Goal: Task Accomplishment & Management: Complete application form

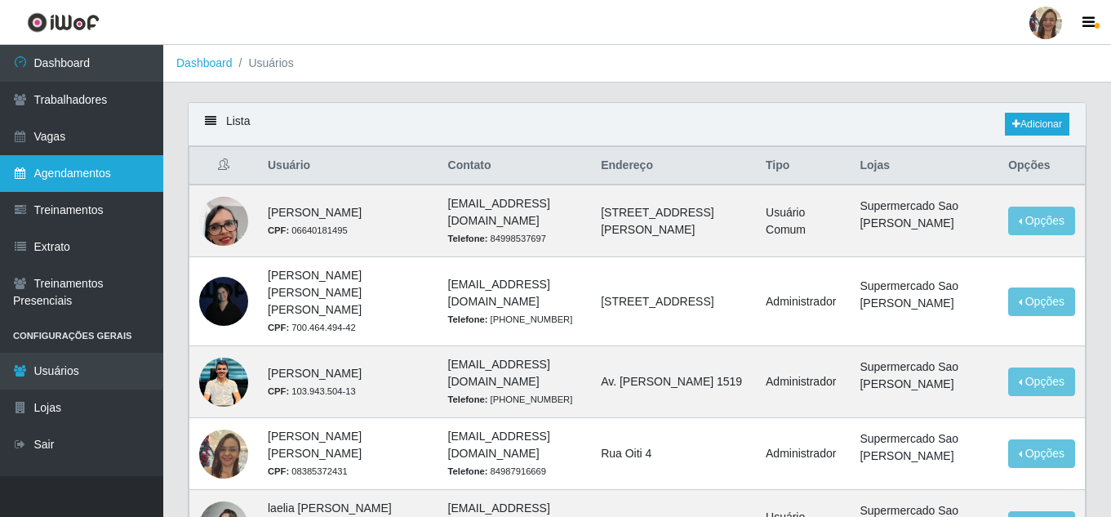
click at [91, 178] on link "Agendamentos" at bounding box center [81, 173] width 163 height 37
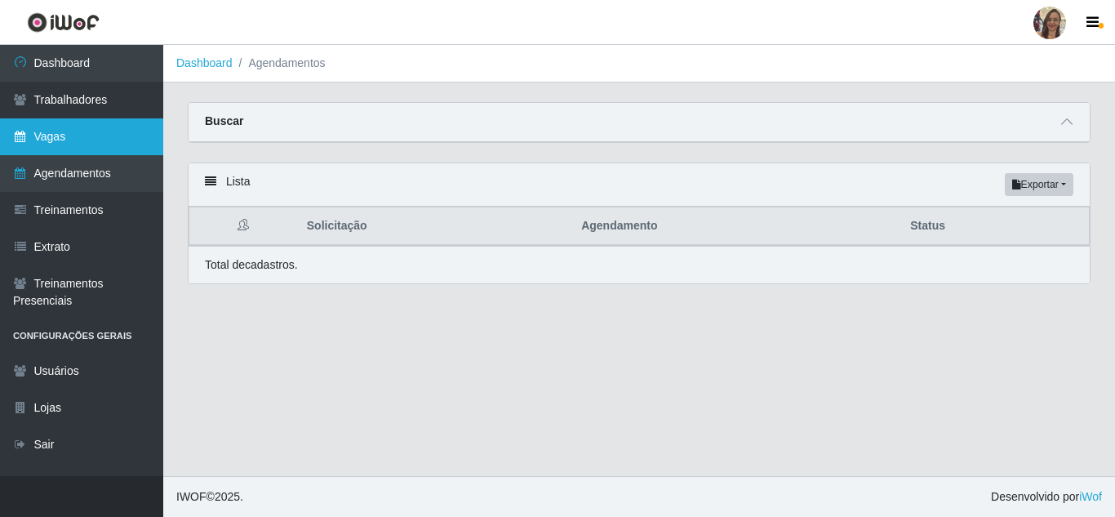
click at [98, 145] on link "Vagas" at bounding box center [81, 136] width 163 height 37
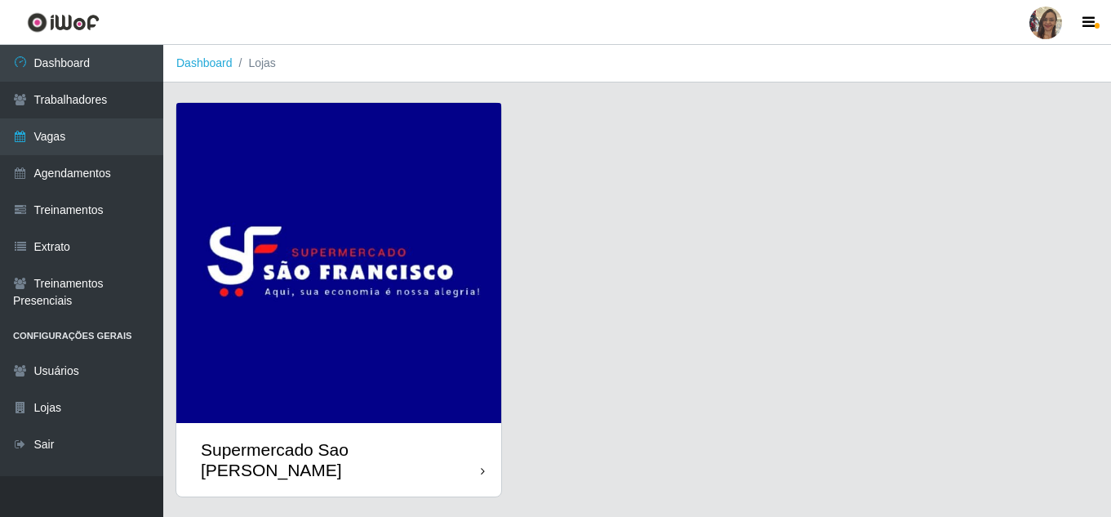
click at [456, 301] on img at bounding box center [338, 263] width 325 height 320
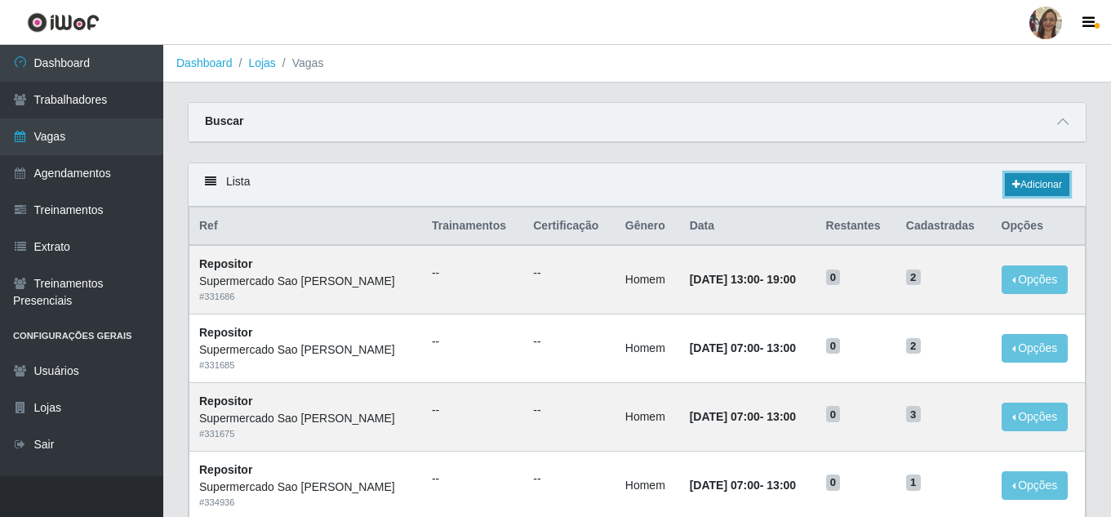
click at [1049, 184] on link "Adicionar" at bounding box center [1037, 184] width 65 height 23
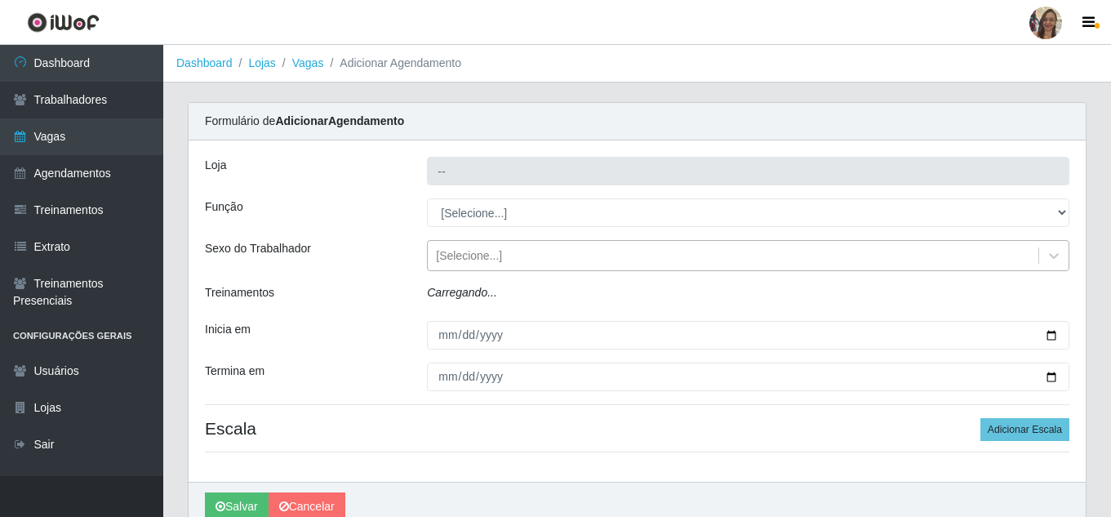
type input "Supermercado Sao [PERSON_NAME]"
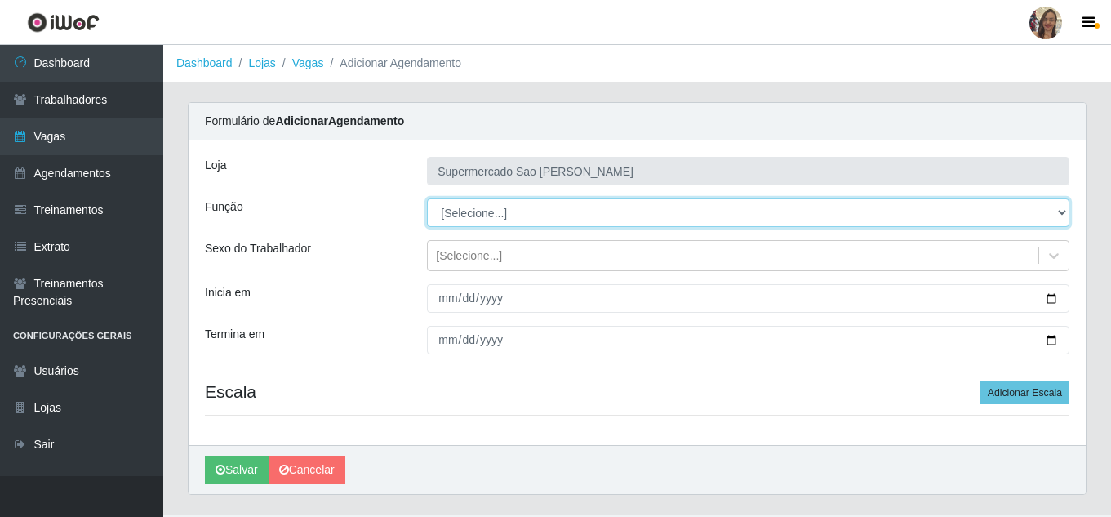
click at [461, 214] on select "[Selecione...] ASG ASG + ASG ++ Balconista de Açougue Balconista de Açougue + B…" at bounding box center [748, 212] width 643 height 29
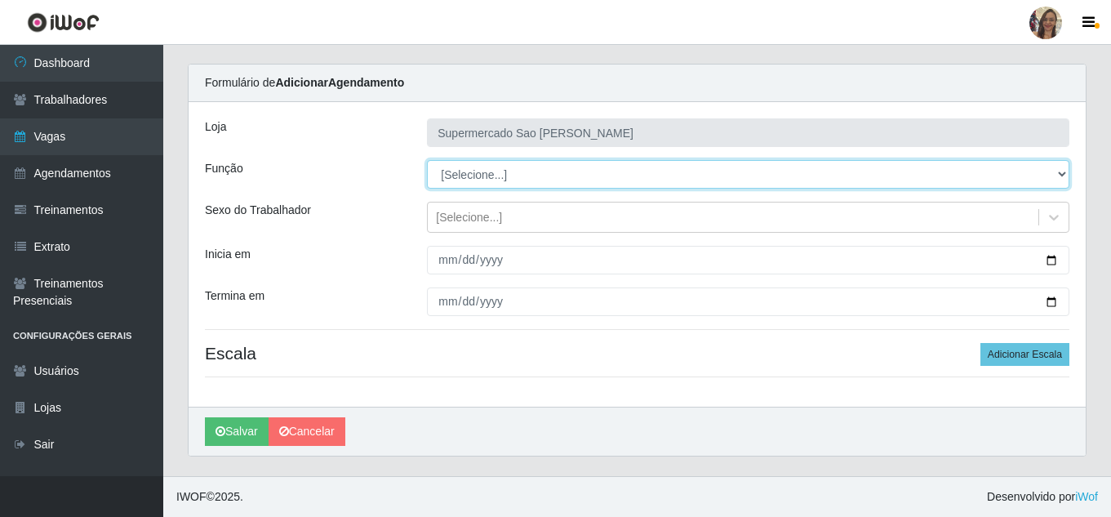
click at [478, 178] on select "[Selecione...] ASG ASG + ASG ++ Balconista de Açougue Balconista de Açougue + B…" at bounding box center [748, 174] width 643 height 29
select select "24"
click at [427, 160] on select "[Selecione...] ASG ASG + ASG ++ Balconista de Açougue Balconista de Açougue + B…" at bounding box center [748, 174] width 643 height 29
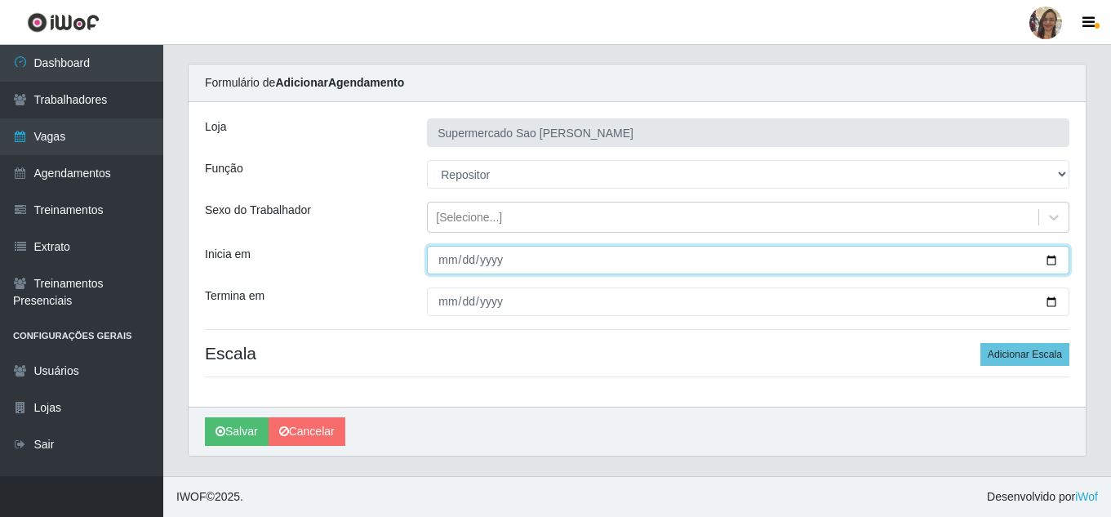
click at [443, 261] on input "Inicia em" at bounding box center [748, 260] width 643 height 29
type input "[DATE]"
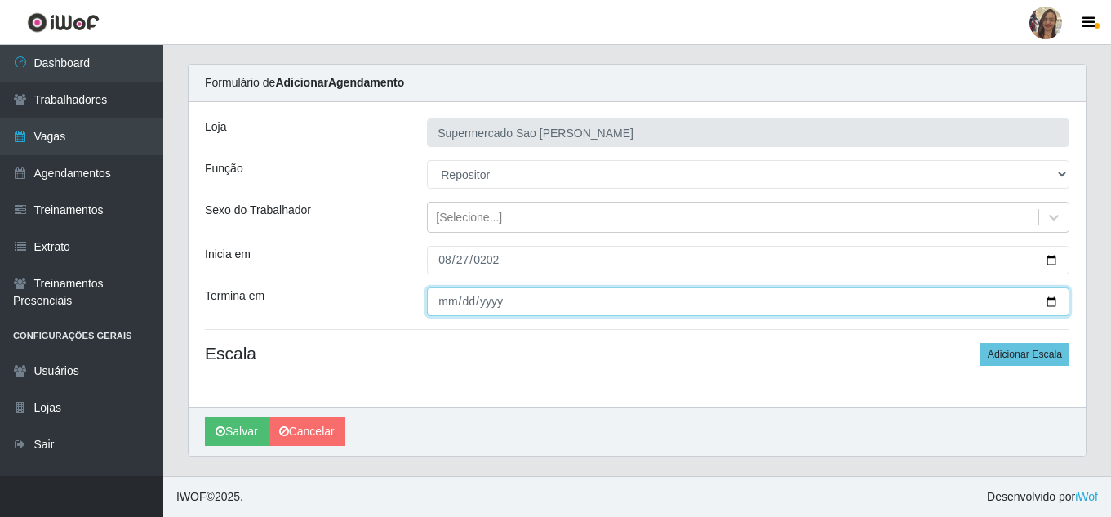
click at [441, 298] on input "Termina em" at bounding box center [748, 301] width 643 height 29
type input "[DATE]"
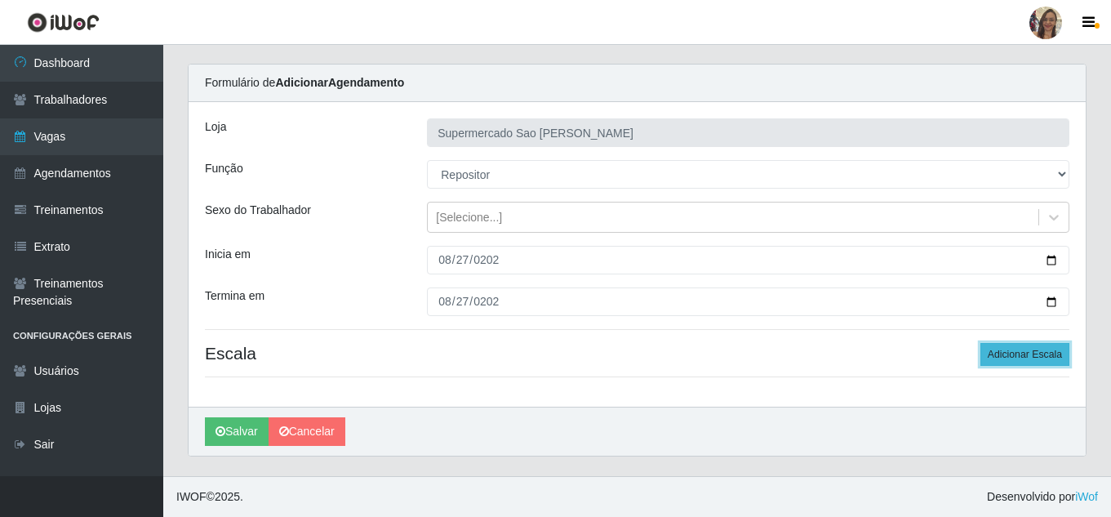
click at [1038, 351] on button "Adicionar Escala" at bounding box center [1025, 354] width 89 height 23
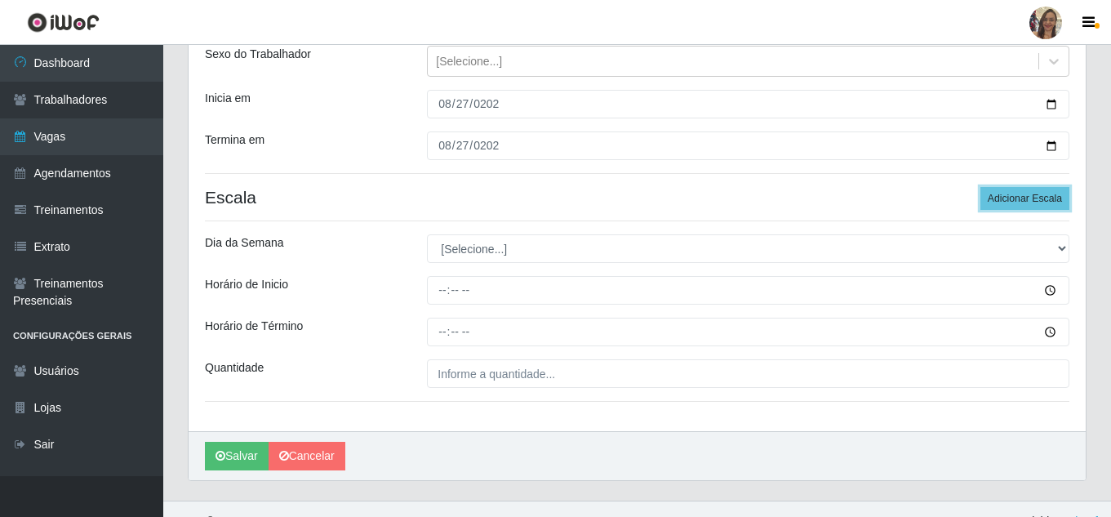
scroll to position [202, 0]
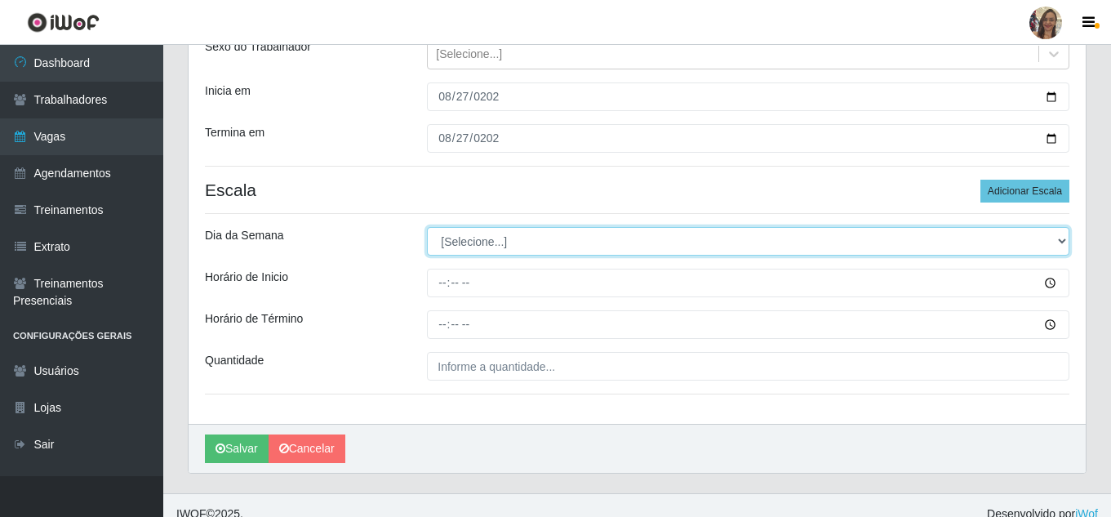
click at [482, 245] on select "[Selecione...] Segunda Terça Quarta Quinta Sexta Sábado Domingo" at bounding box center [748, 241] width 643 height 29
select select "3"
click at [427, 227] on select "[Selecione...] Segunda Terça Quarta Quinta Sexta Sábado Domingo" at bounding box center [748, 241] width 643 height 29
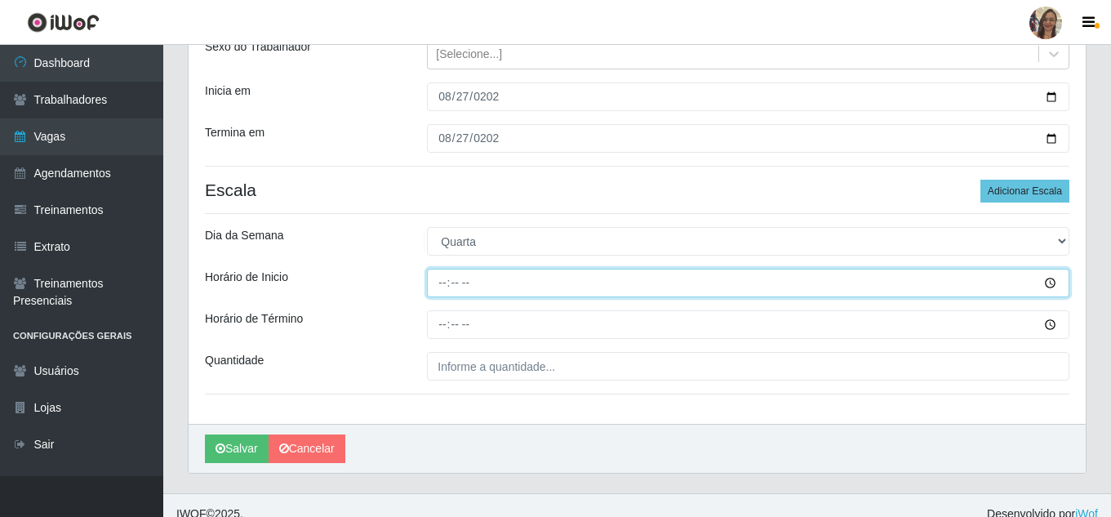
click at [444, 283] on input "Horário de Inicio" at bounding box center [748, 283] width 643 height 29
type input "07:00"
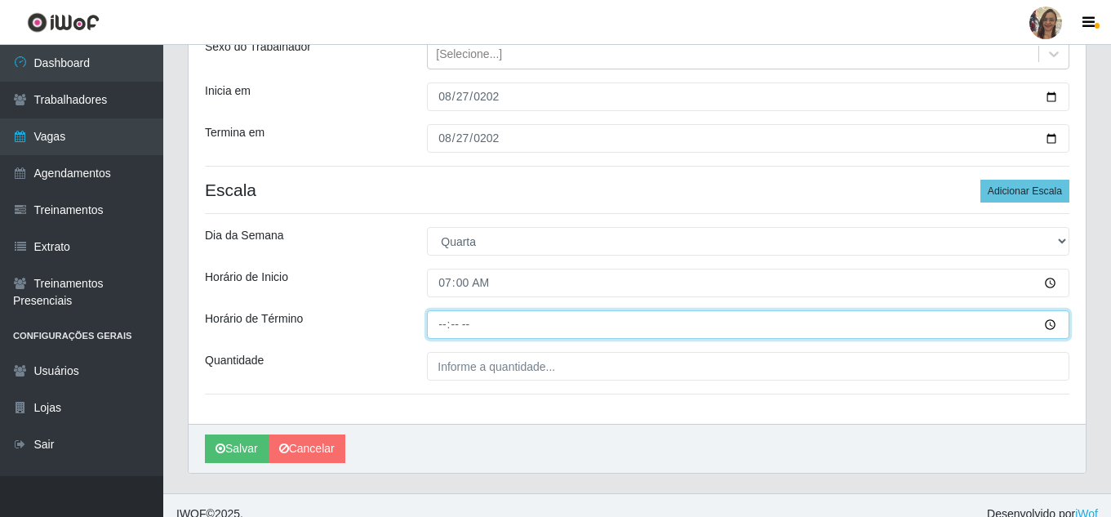
click at [439, 327] on input "Horário de Término" at bounding box center [748, 324] width 643 height 29
type input "13:00"
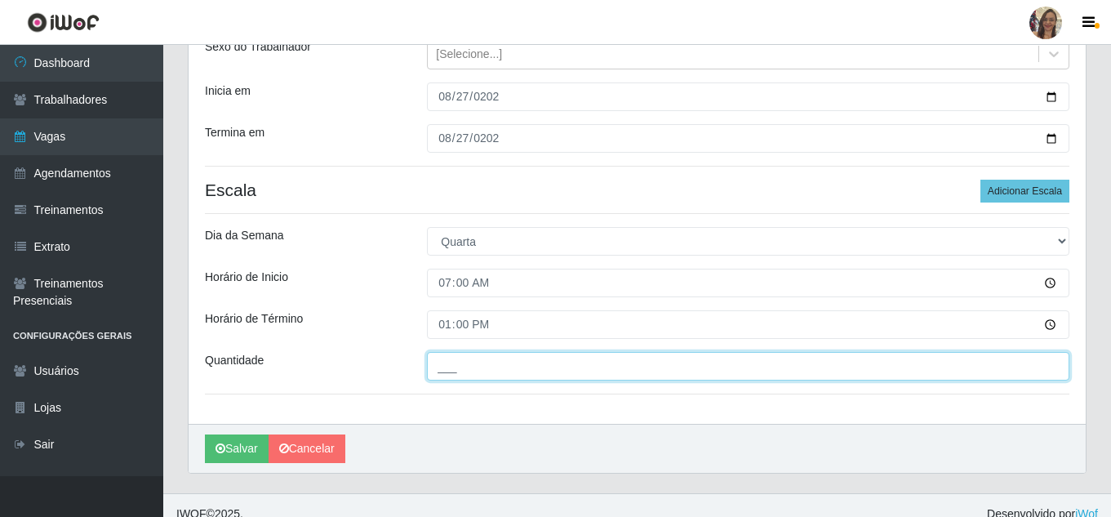
click at [486, 361] on input "___" at bounding box center [748, 366] width 643 height 29
type input "2__"
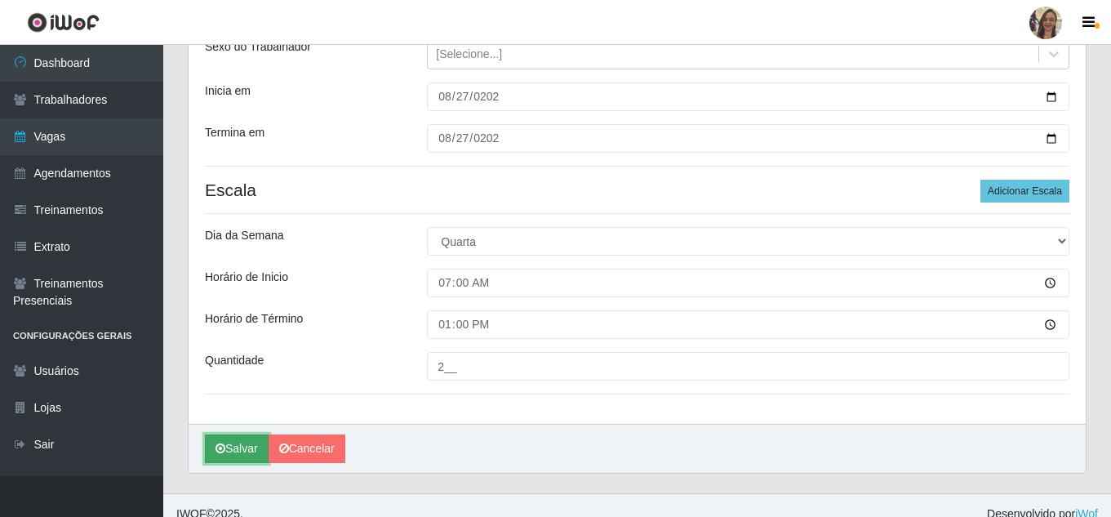
click at [239, 449] on button "Salvar" at bounding box center [237, 448] width 64 height 29
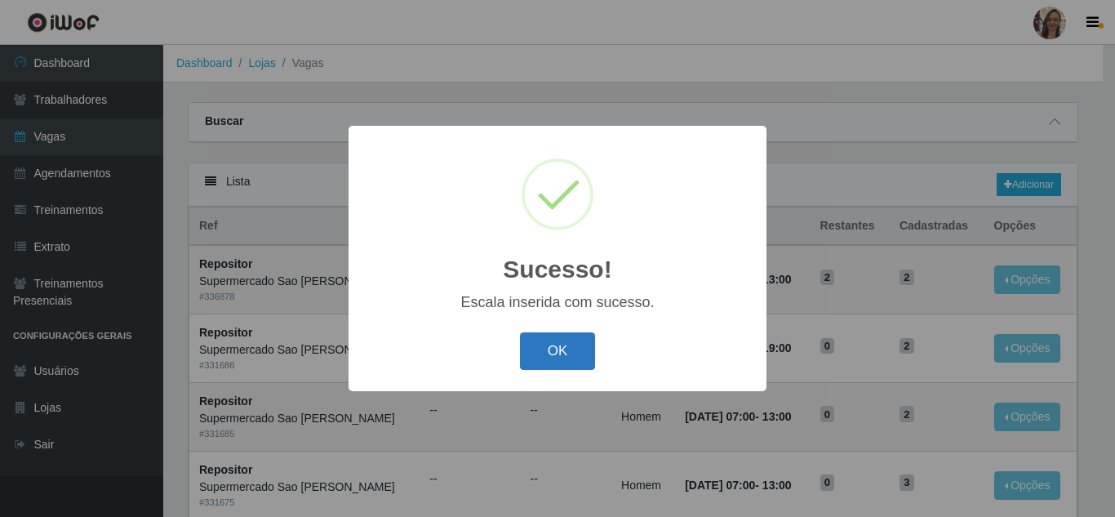
click at [544, 345] on button "OK" at bounding box center [558, 351] width 76 height 38
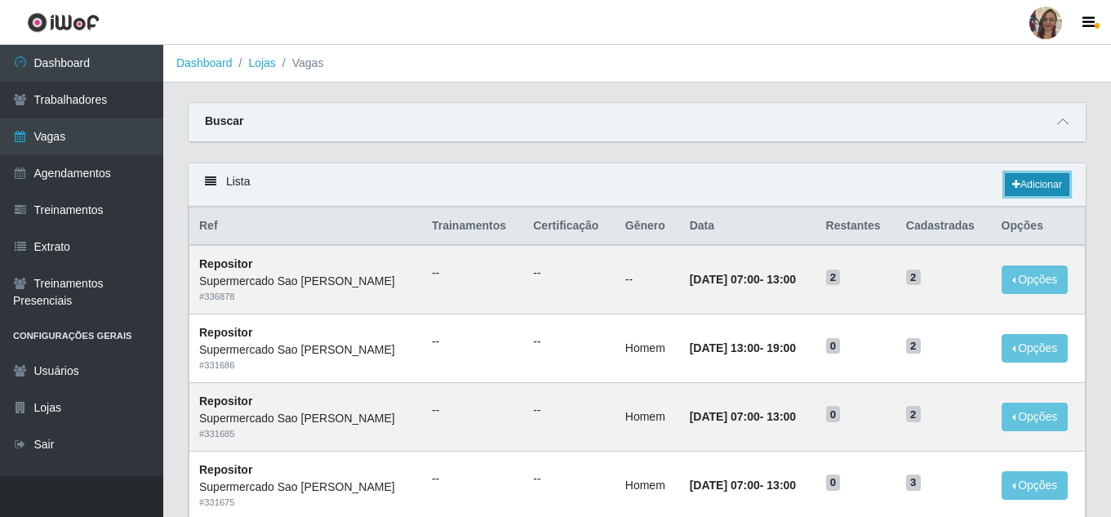
click at [1030, 185] on link "Adicionar" at bounding box center [1037, 184] width 65 height 23
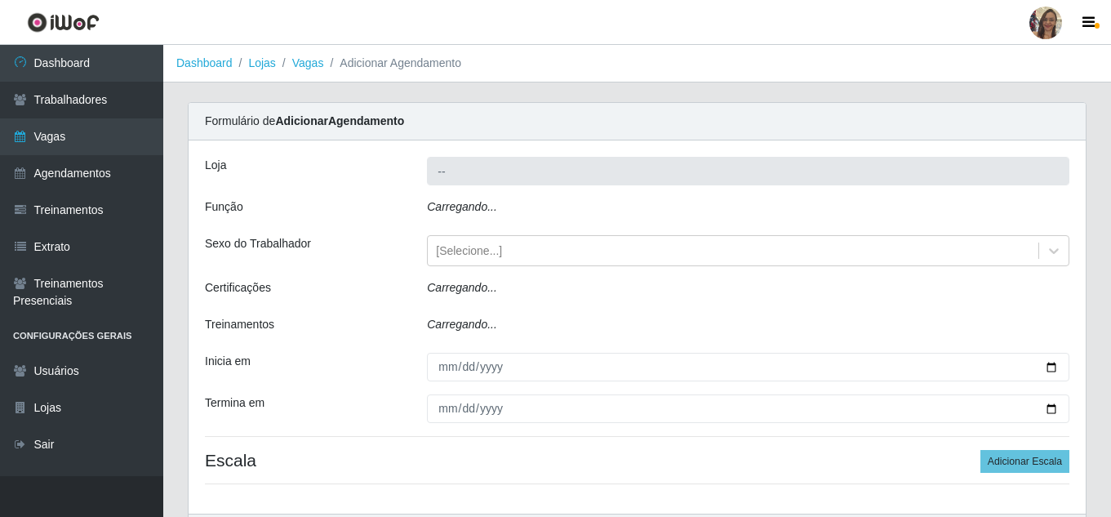
type input "Supermercado Sao [PERSON_NAME]"
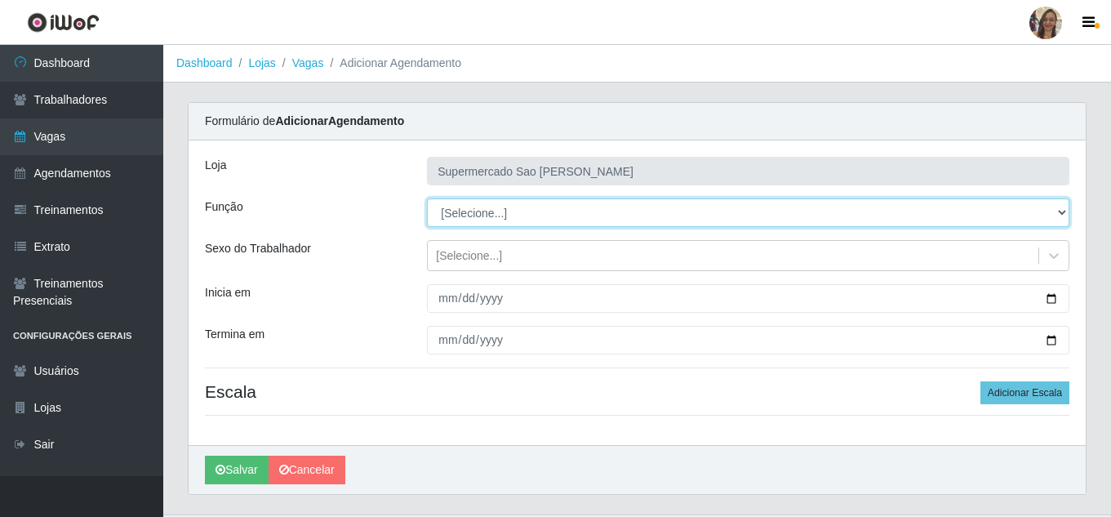
click at [482, 211] on select "[Selecione...] ASG ASG + ASG ++ Balconista de Açougue Balconista de Açougue + B…" at bounding box center [748, 212] width 643 height 29
select select "24"
click at [427, 198] on select "[Selecione...] ASG ASG + ASG ++ Balconista de Açougue Balconista de Açougue + B…" at bounding box center [748, 212] width 643 height 29
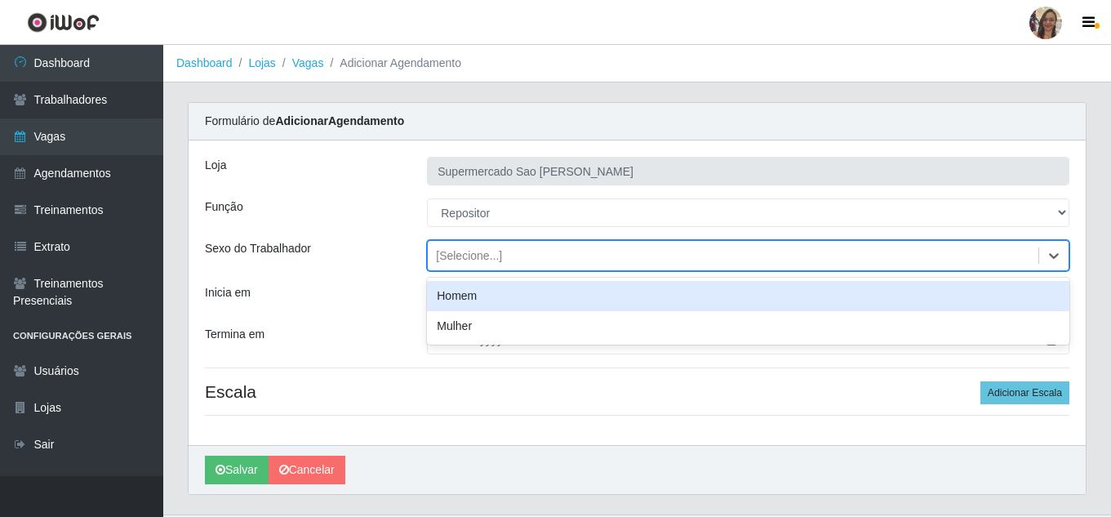
click at [465, 241] on div "[Selecione...]" at bounding box center [748, 255] width 643 height 31
click at [471, 301] on div "Homem" at bounding box center [748, 296] width 643 height 30
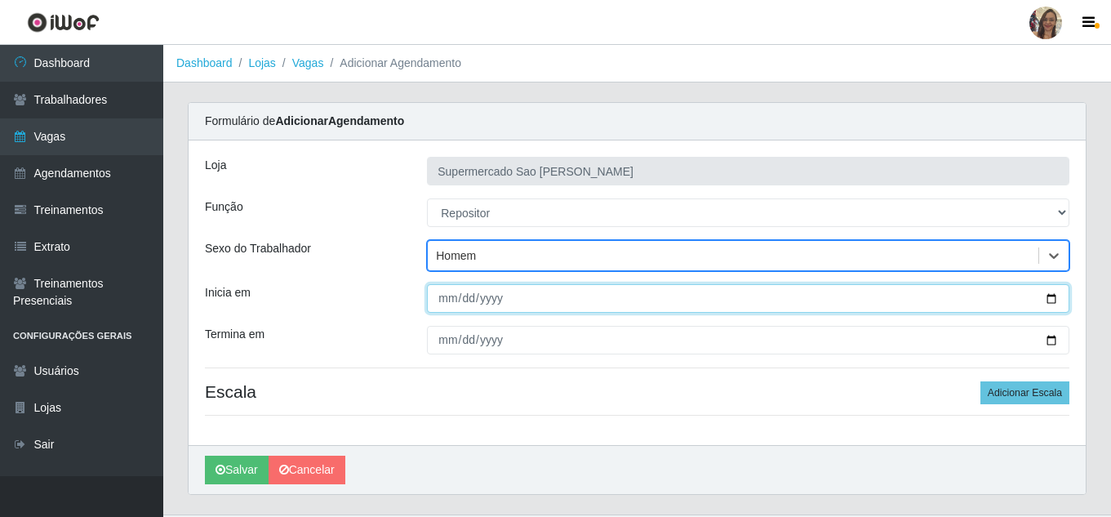
click at [445, 301] on input "Inicia em" at bounding box center [748, 298] width 643 height 29
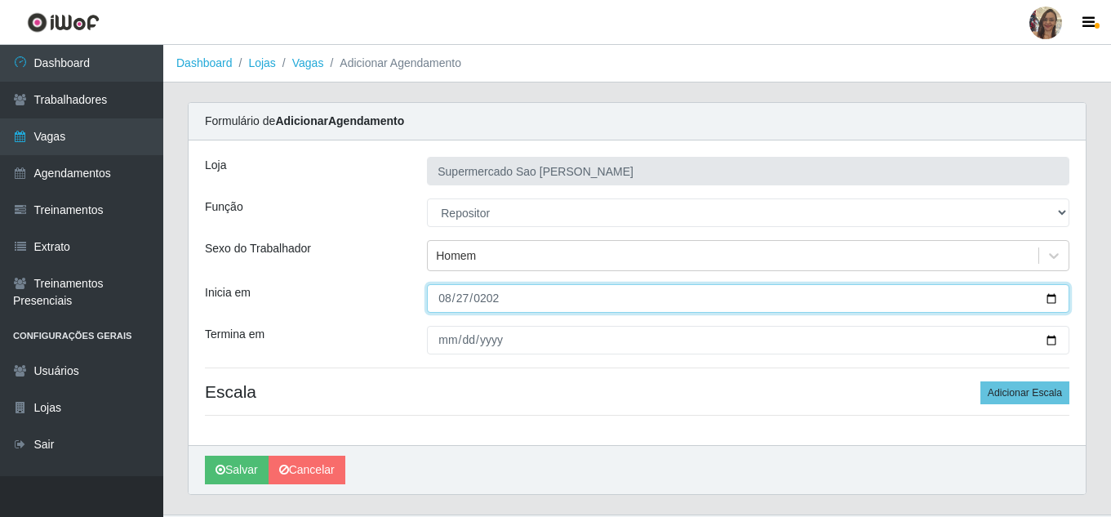
type input "[DATE]"
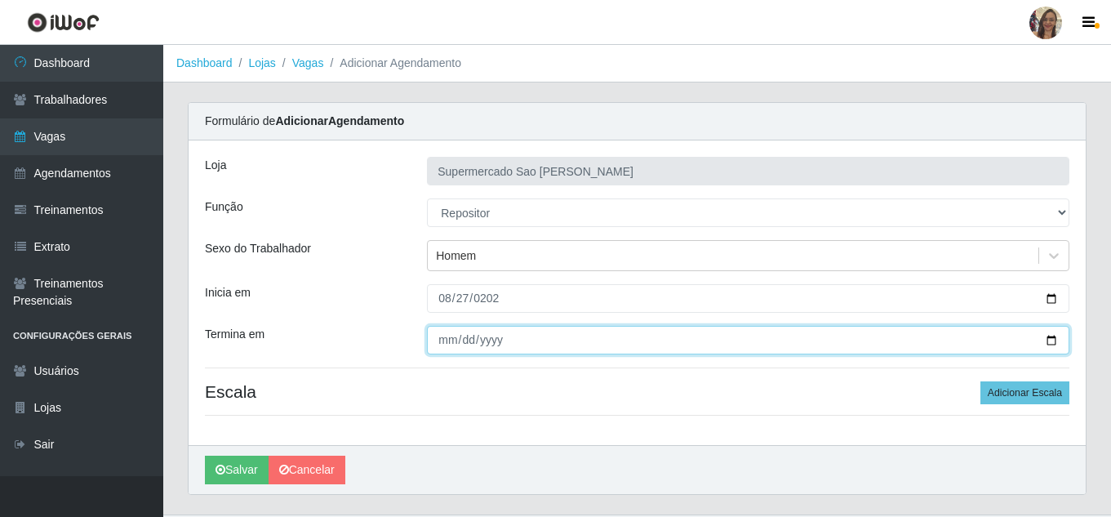
click at [438, 341] on input "Termina em" at bounding box center [748, 340] width 643 height 29
type input "[DATE]"
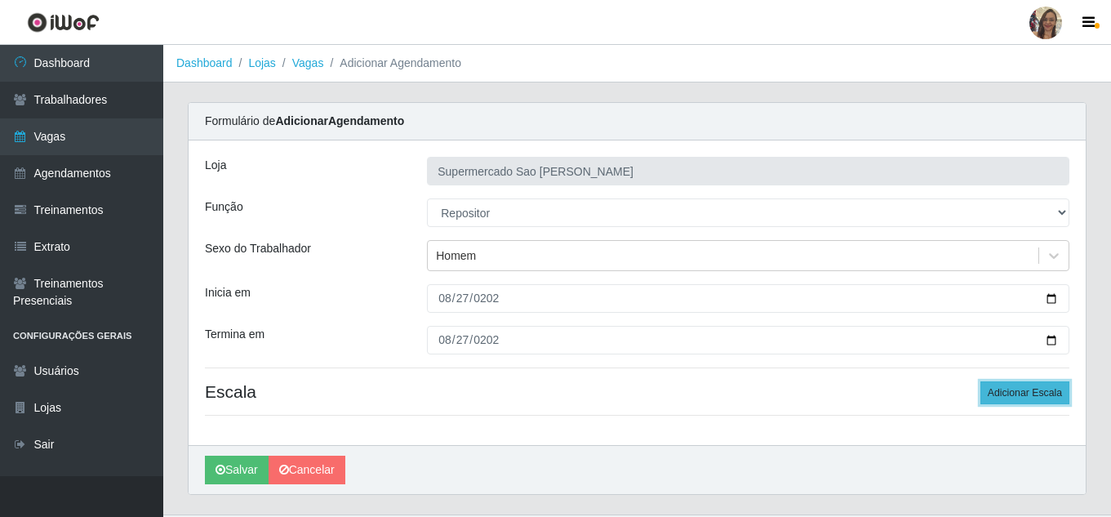
click at [1018, 391] on button "Adicionar Escala" at bounding box center [1025, 392] width 89 height 23
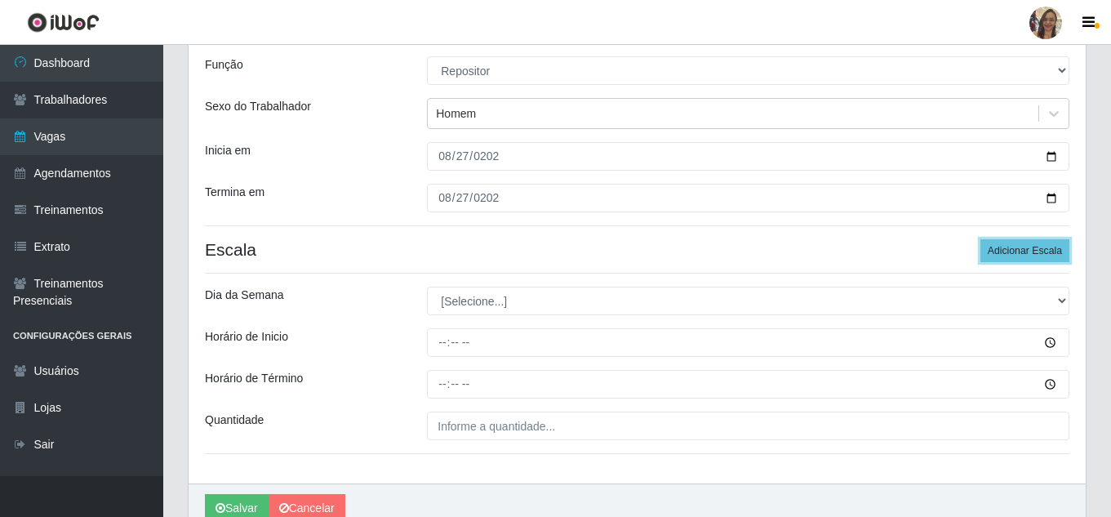
scroll to position [163, 0]
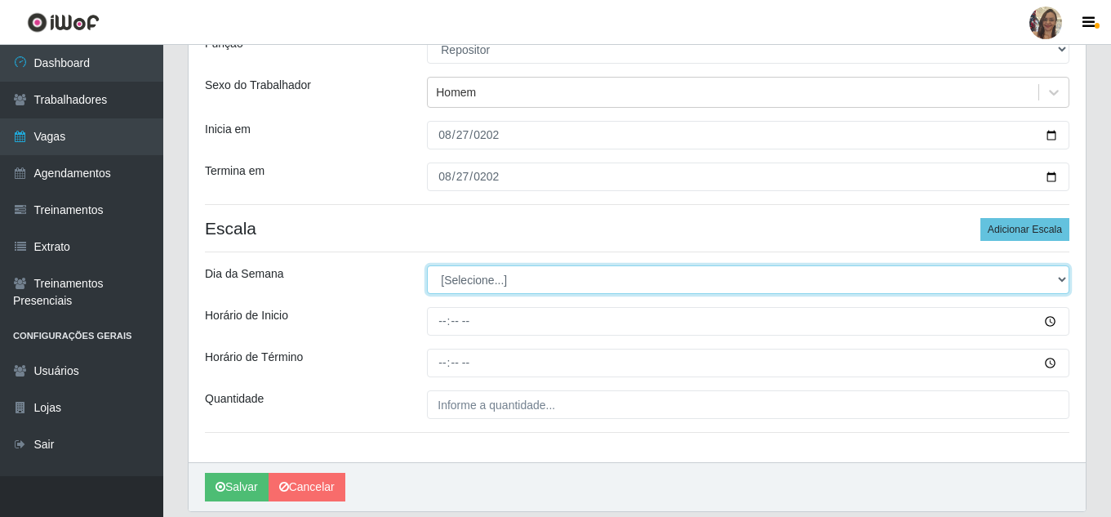
click at [475, 283] on select "[Selecione...] Segunda Terça Quarta Quinta Sexta Sábado Domingo" at bounding box center [748, 279] width 643 height 29
select select "3"
click at [427, 265] on select "[Selecione...] Segunda Terça Quarta Quinta Sexta Sábado Domingo" at bounding box center [748, 279] width 643 height 29
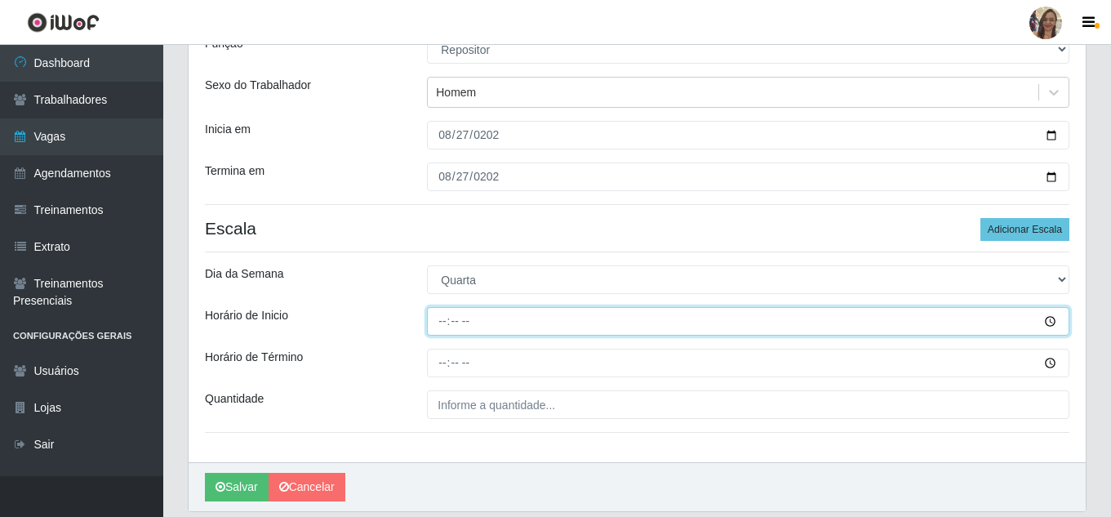
click at [444, 325] on input "Horário de Inicio" at bounding box center [748, 321] width 643 height 29
type input "13:00"
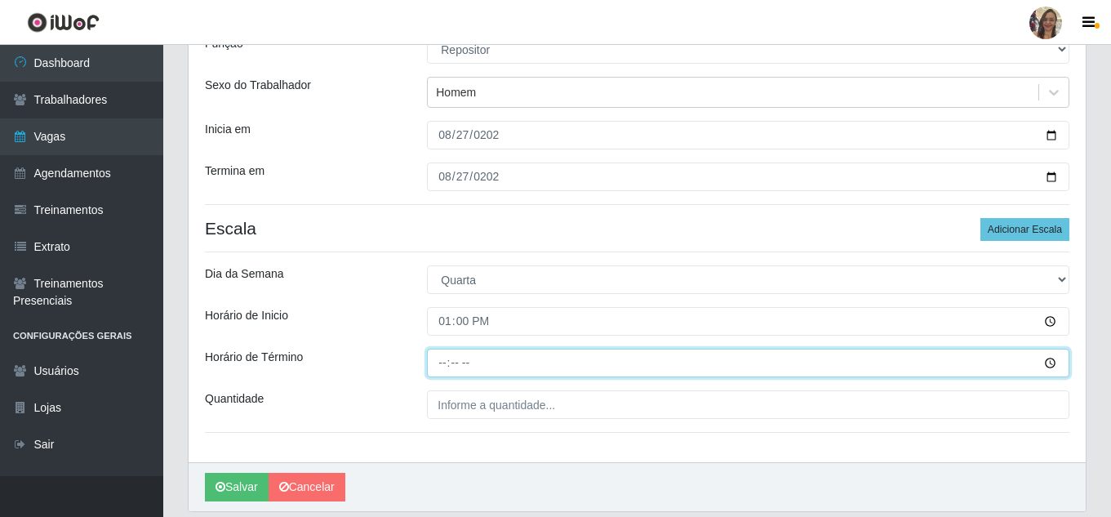
click at [443, 361] on input "Horário de Término" at bounding box center [748, 363] width 643 height 29
type input "19:00"
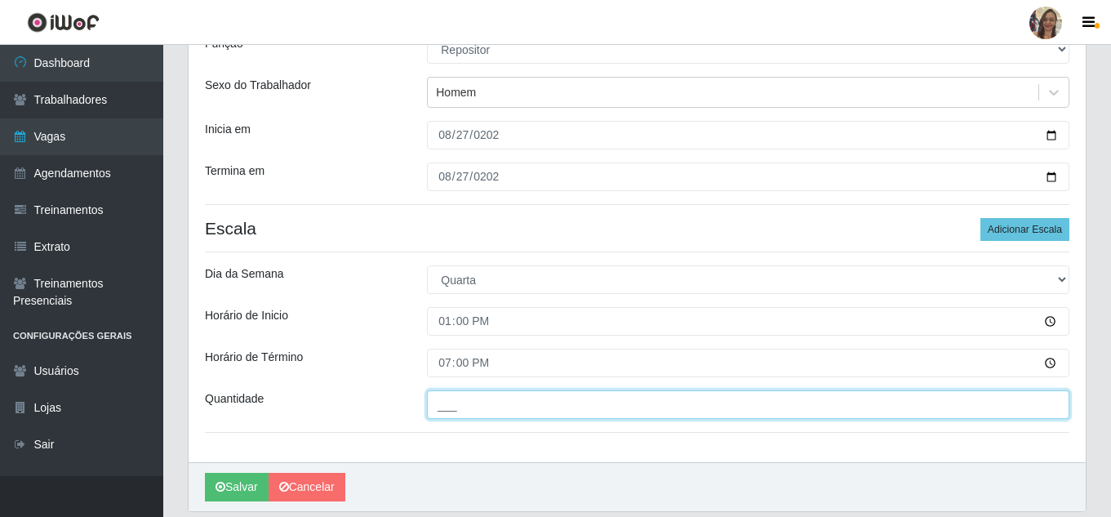
click at [450, 399] on input "___" at bounding box center [748, 404] width 643 height 29
type input "2__"
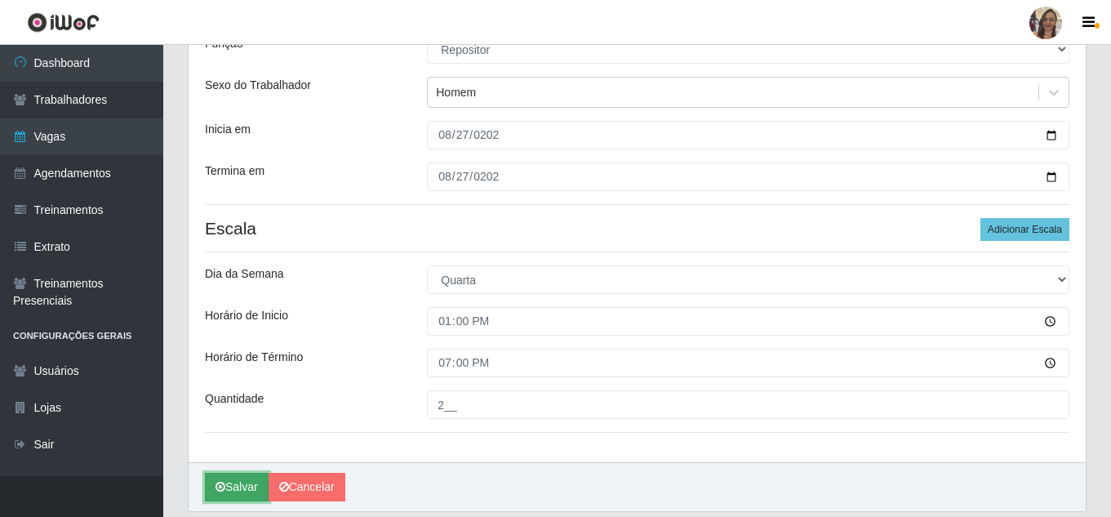
click at [247, 493] on button "Salvar" at bounding box center [237, 487] width 64 height 29
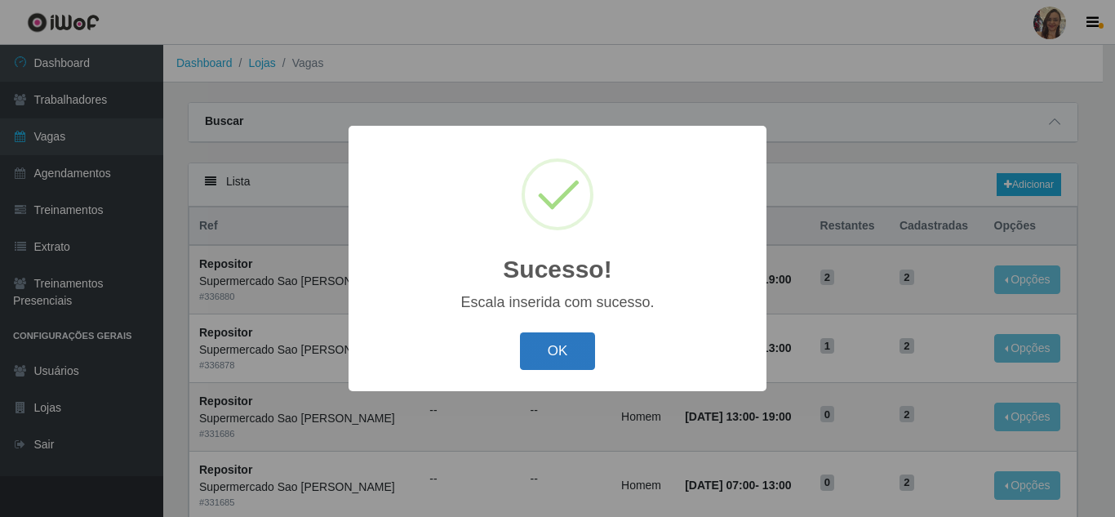
click at [547, 368] on button "OK" at bounding box center [558, 351] width 76 height 38
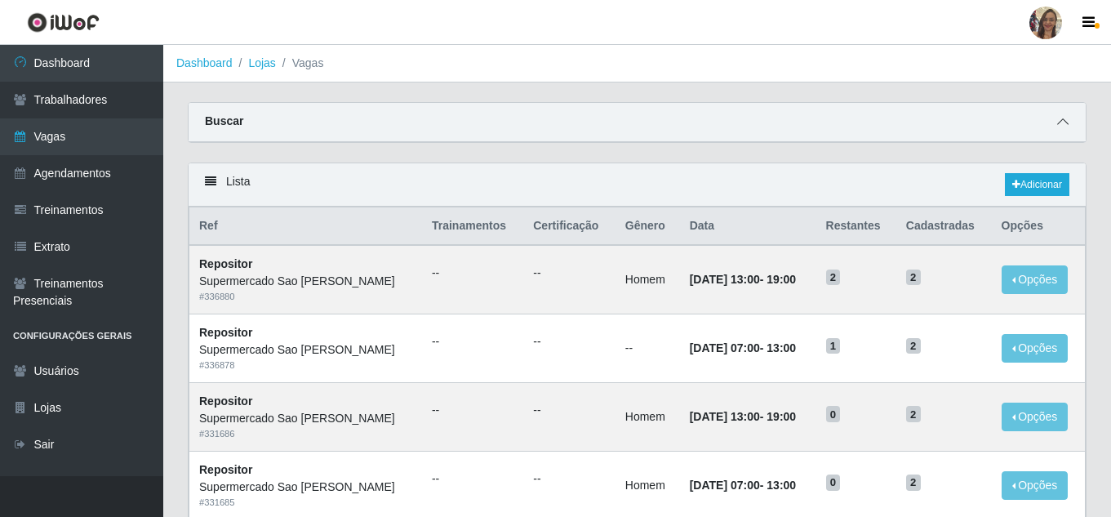
click at [1057, 121] on icon at bounding box center [1062, 121] width 11 height 11
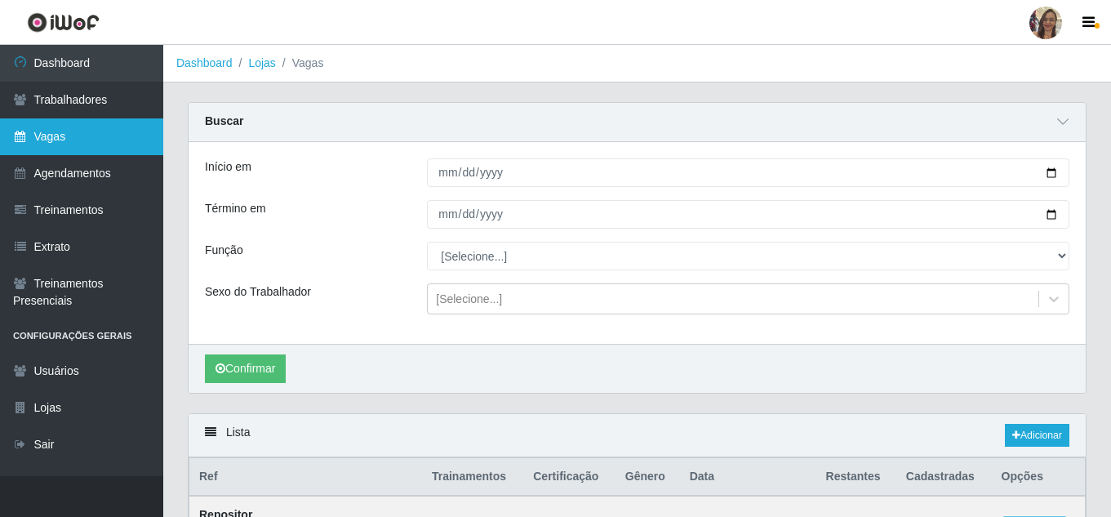
click at [87, 142] on link "Vagas" at bounding box center [81, 136] width 163 height 37
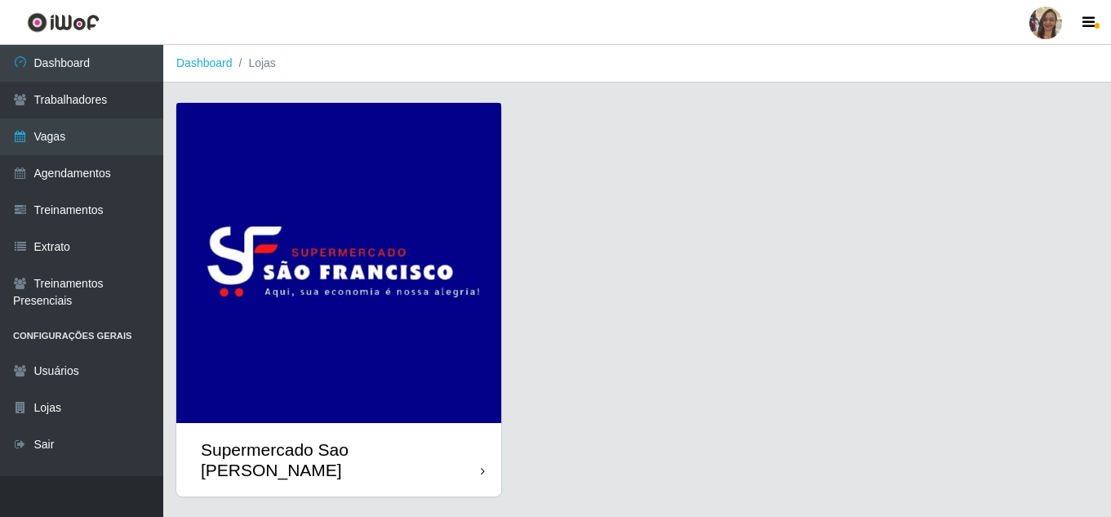
click at [392, 252] on img at bounding box center [338, 263] width 325 height 320
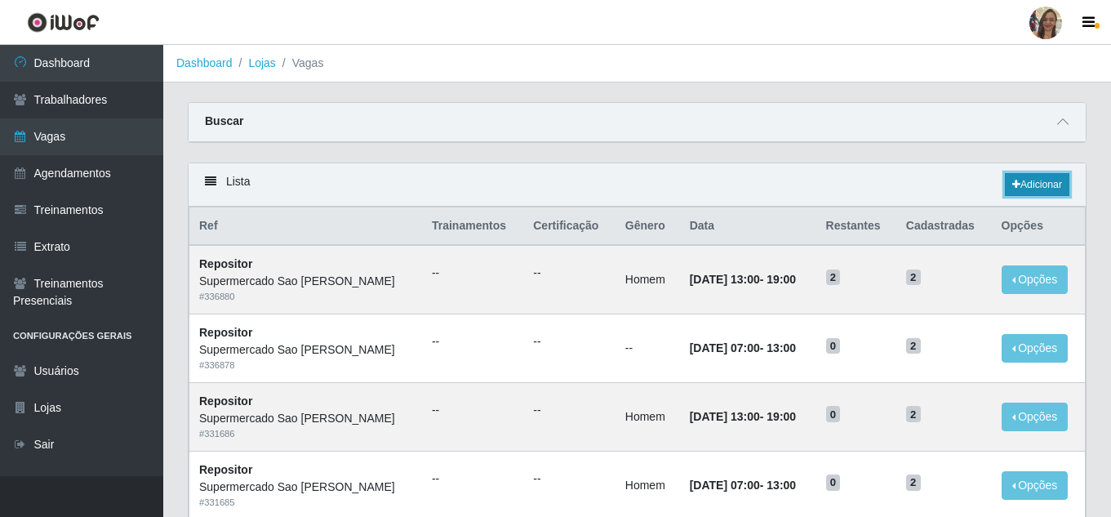
click at [1034, 181] on link "Adicionar" at bounding box center [1037, 184] width 65 height 23
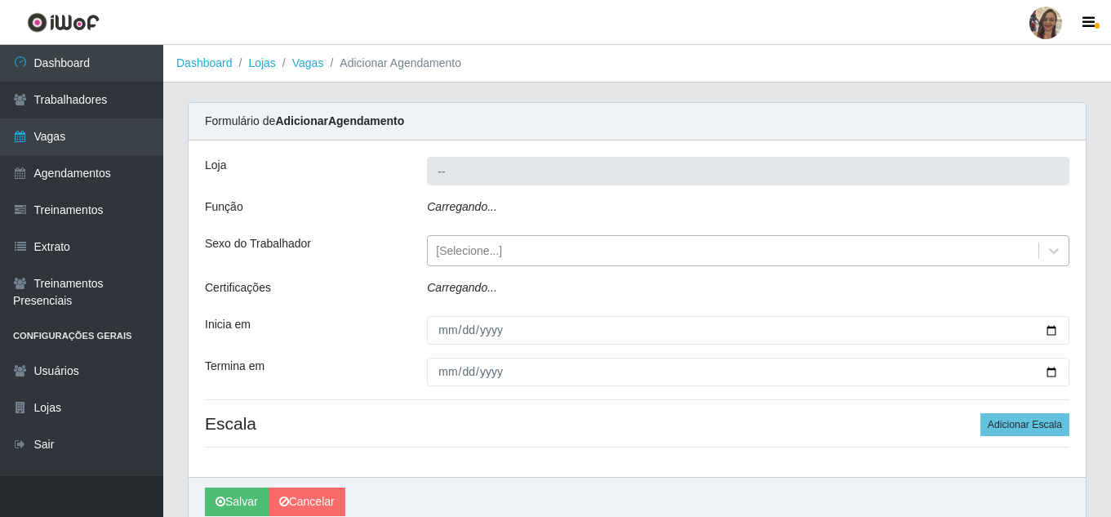
type input "Supermercado Sao [PERSON_NAME]"
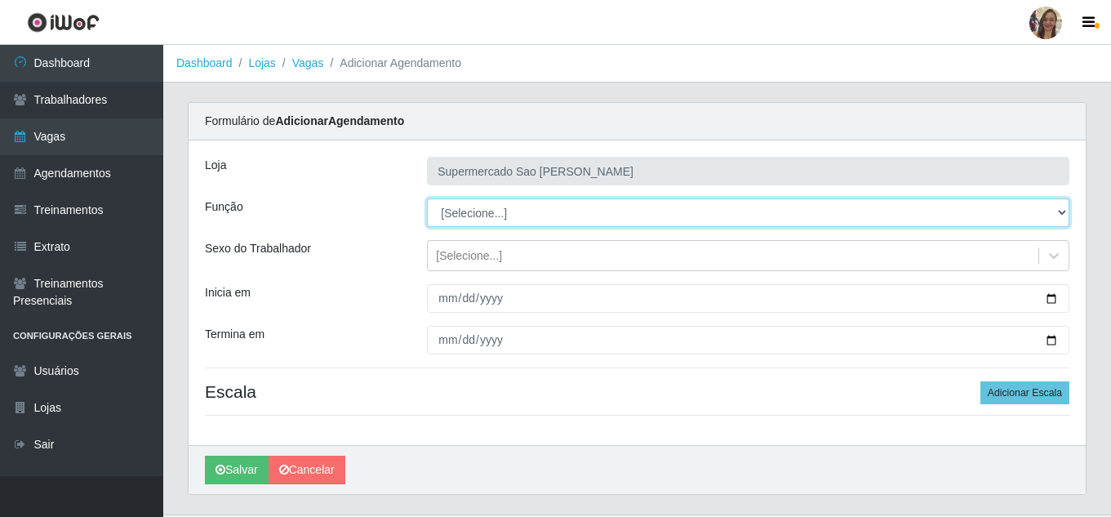
click at [466, 210] on select "[Selecione...] ASG ASG + ASG ++ Balconista de Açougue Balconista de Açougue + B…" at bounding box center [748, 212] width 643 height 29
select select "24"
click at [427, 198] on select "[Selecione...] ASG ASG + ASG ++ Balconista de Açougue Balconista de Açougue + B…" at bounding box center [748, 212] width 643 height 29
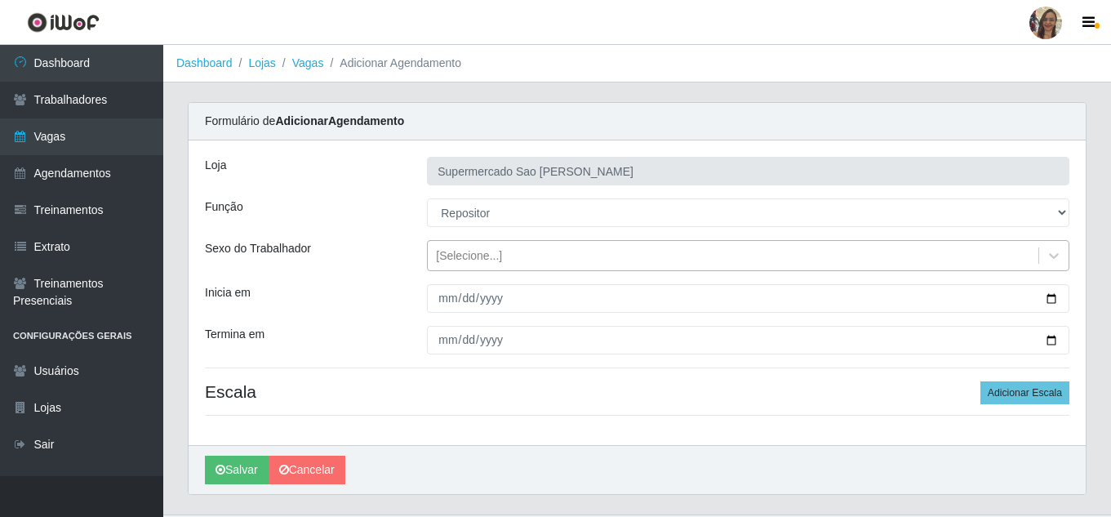
click at [456, 243] on div "[Selecione...]" at bounding box center [733, 256] width 611 height 27
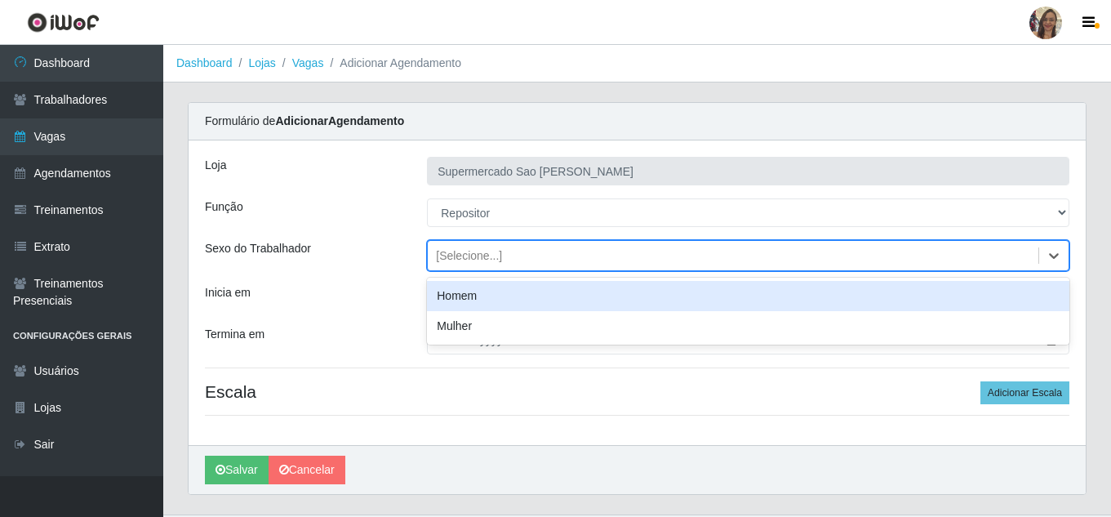
click at [453, 300] on div "Homem" at bounding box center [748, 296] width 643 height 30
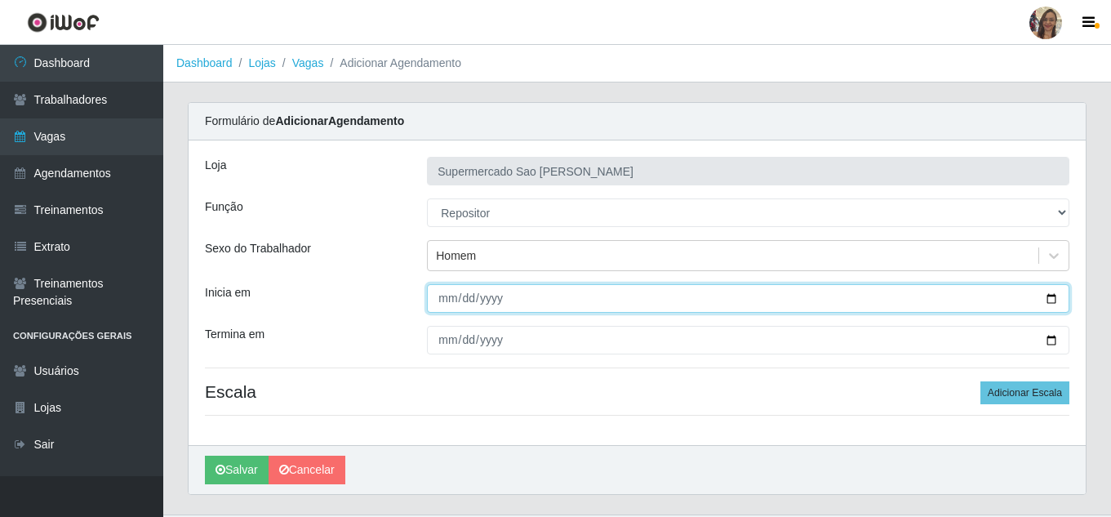
click at [446, 301] on input "Inicia em" at bounding box center [748, 298] width 643 height 29
type input "[DATE]"
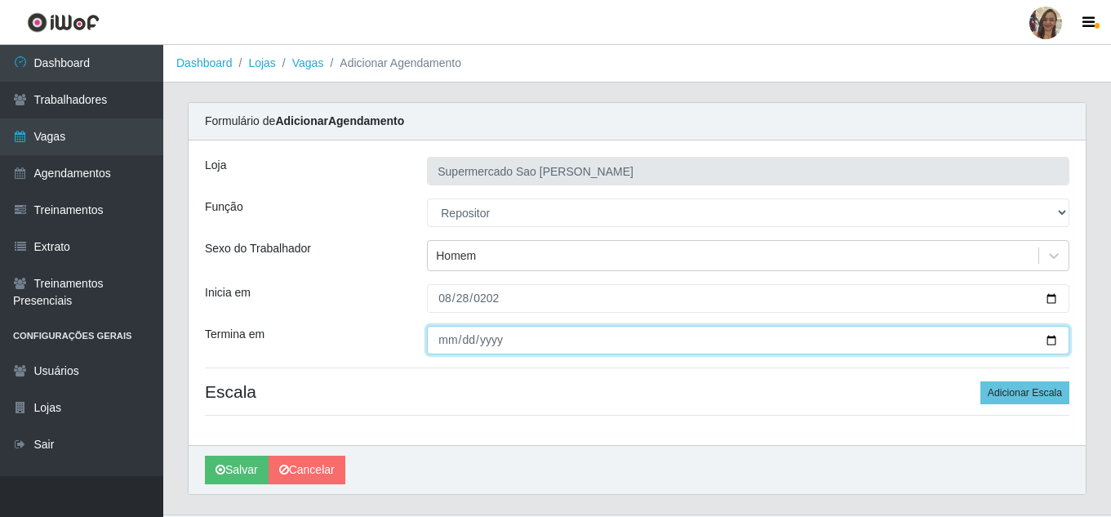
click at [450, 341] on input "Termina em" at bounding box center [748, 340] width 643 height 29
type input "[DATE]"
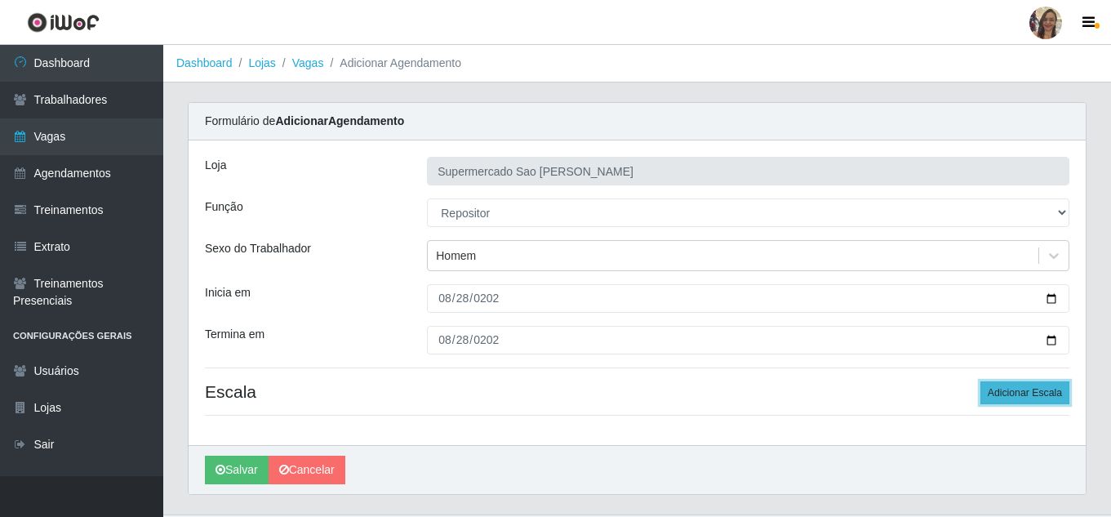
click at [1019, 393] on button "Adicionar Escala" at bounding box center [1025, 392] width 89 height 23
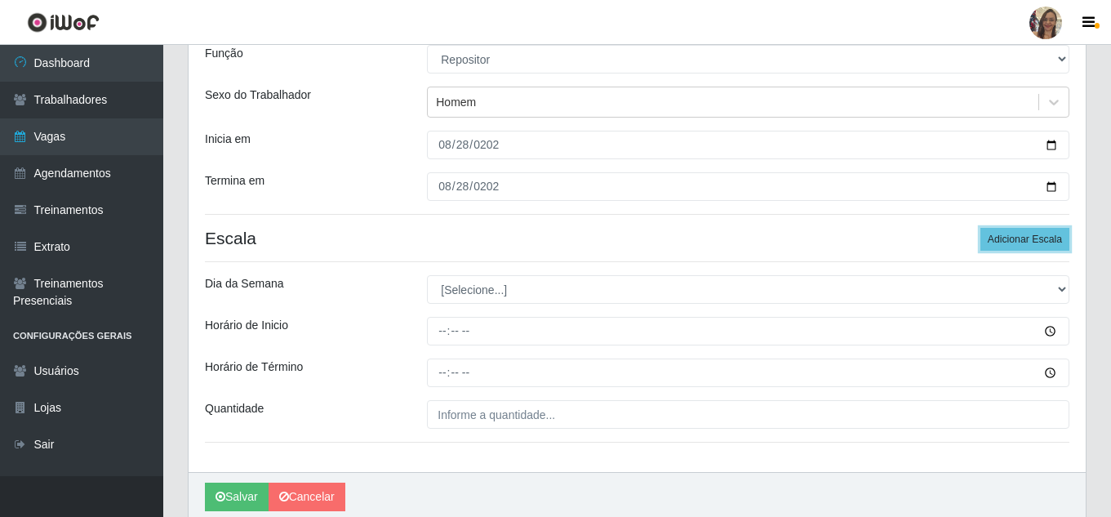
scroll to position [163, 0]
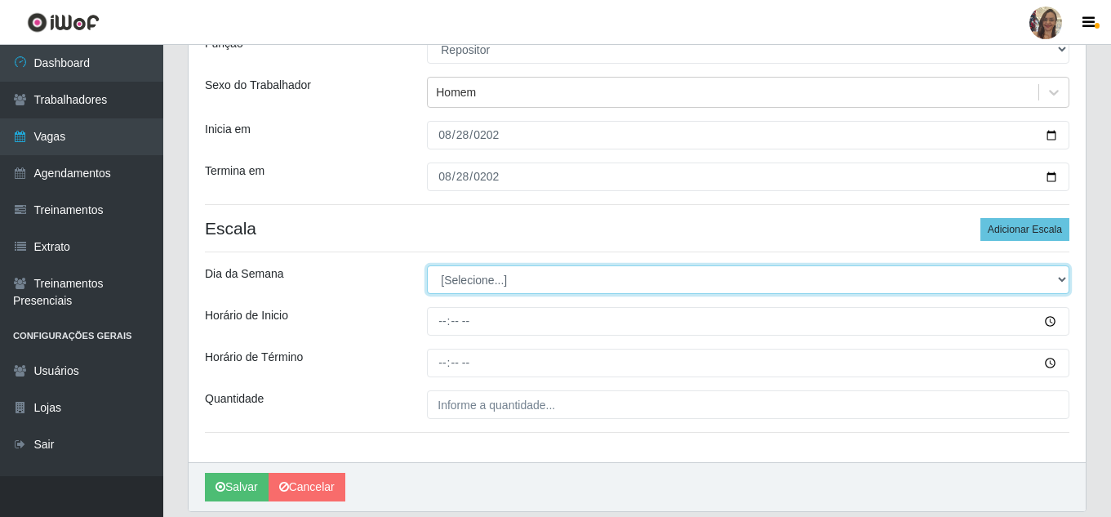
click at [478, 274] on select "[Selecione...] Segunda Terça Quarta Quinta Sexta Sábado Domingo" at bounding box center [748, 279] width 643 height 29
select select "4"
click at [427, 265] on select "[Selecione...] Segunda Terça Quarta Quinta Sexta Sábado Domingo" at bounding box center [748, 279] width 643 height 29
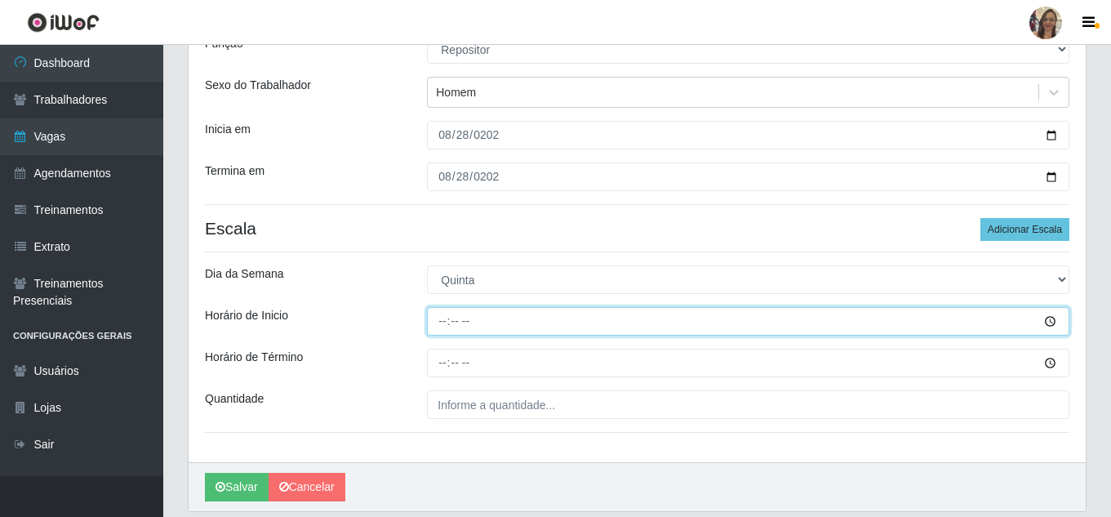
click at [447, 327] on input "Horário de Inicio" at bounding box center [748, 321] width 643 height 29
type input "07:00"
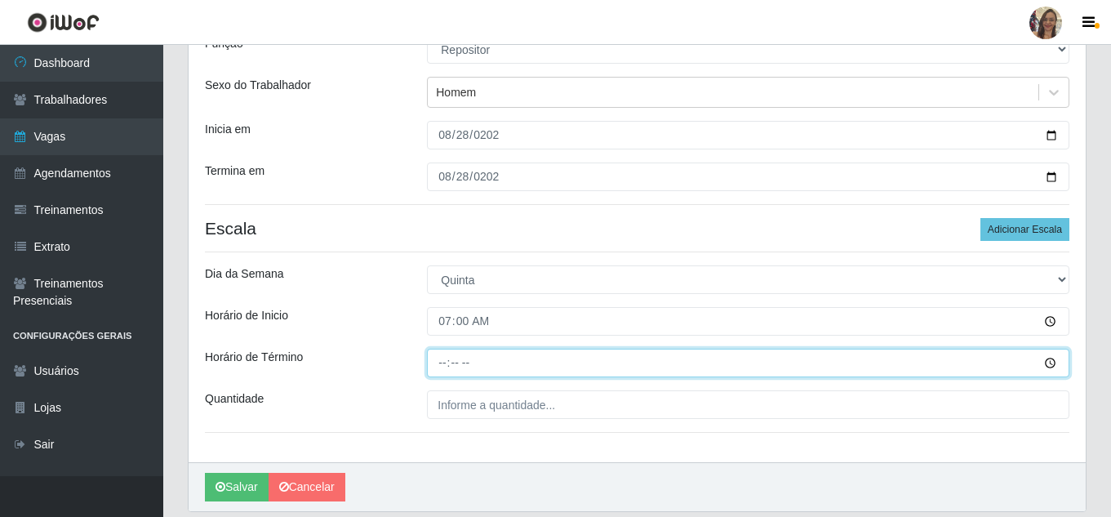
click at [439, 355] on input "Horário de Término" at bounding box center [748, 363] width 643 height 29
type input "13:00"
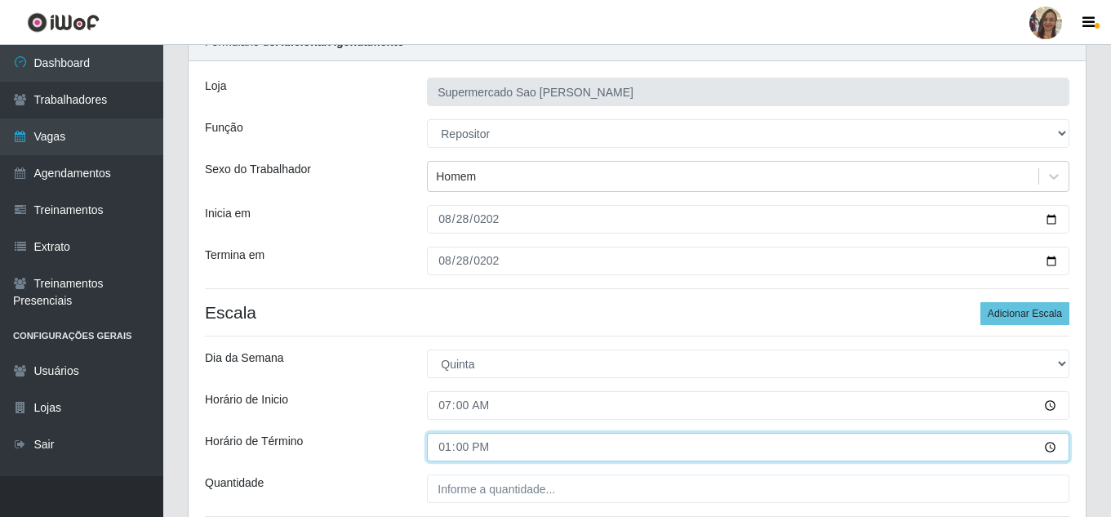
scroll to position [219, 0]
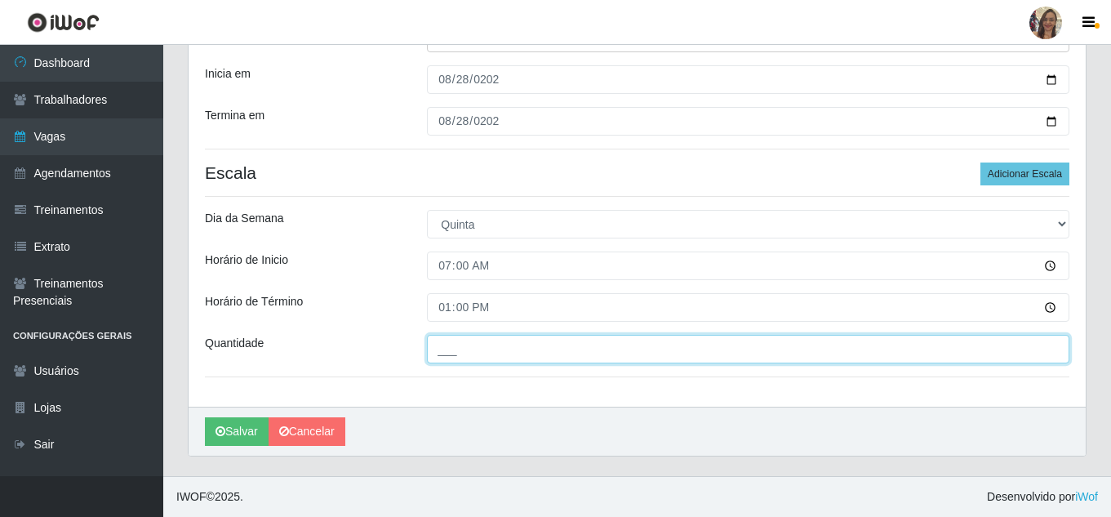
click at [466, 346] on input "___" at bounding box center [748, 349] width 643 height 29
type input "2__"
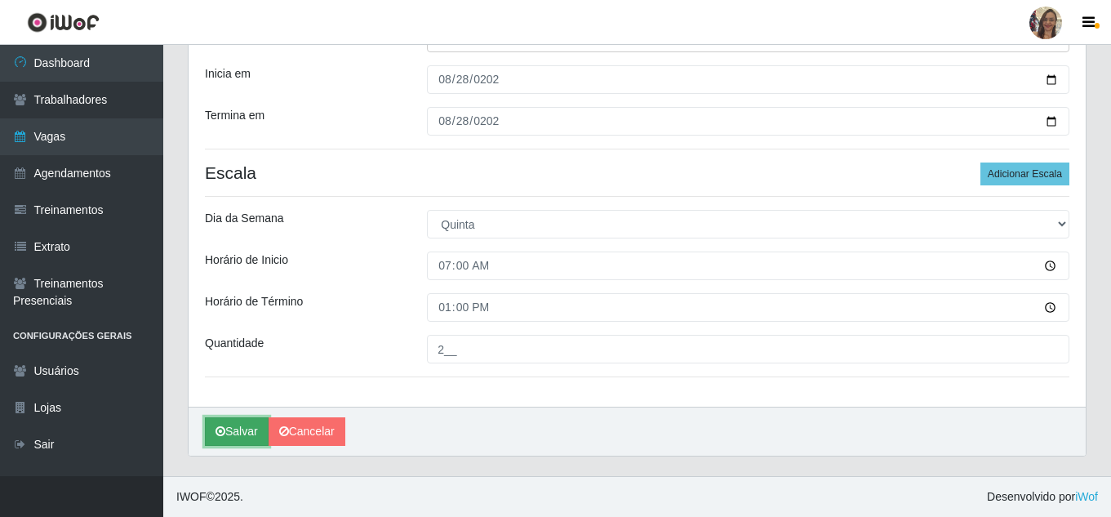
click at [248, 431] on button "Salvar" at bounding box center [237, 431] width 64 height 29
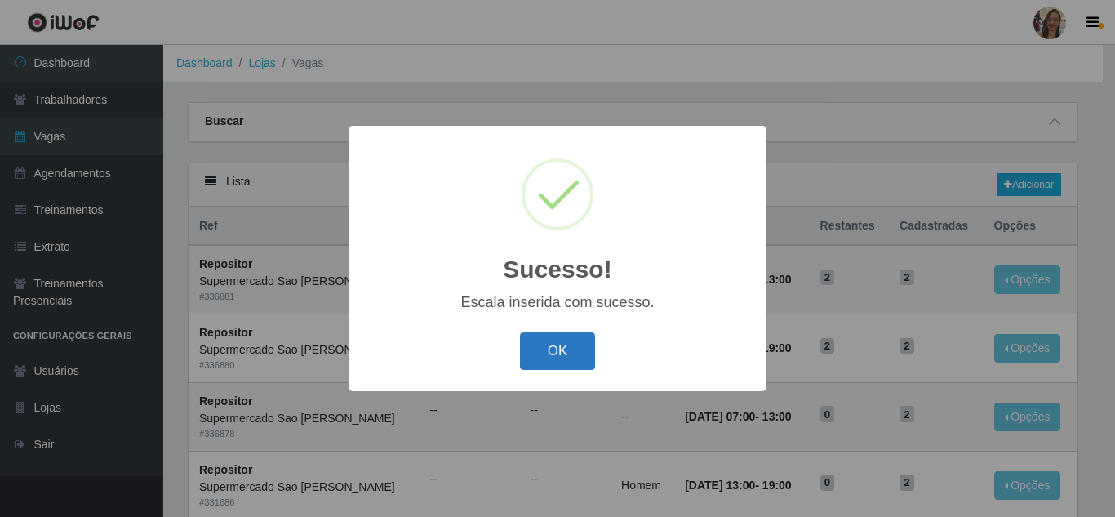
click at [560, 358] on button "OK" at bounding box center [558, 351] width 76 height 38
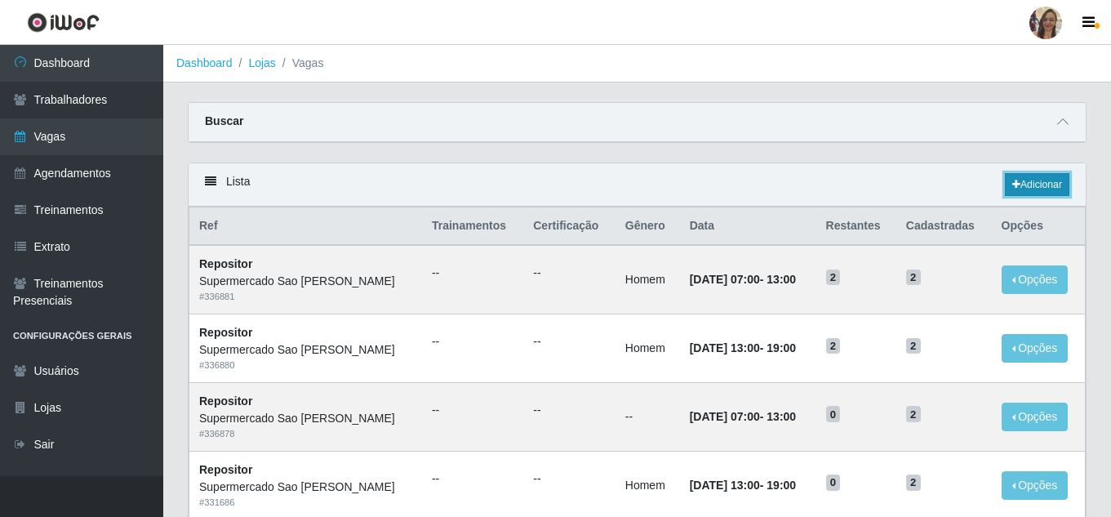
click at [1051, 187] on link "Adicionar" at bounding box center [1037, 184] width 65 height 23
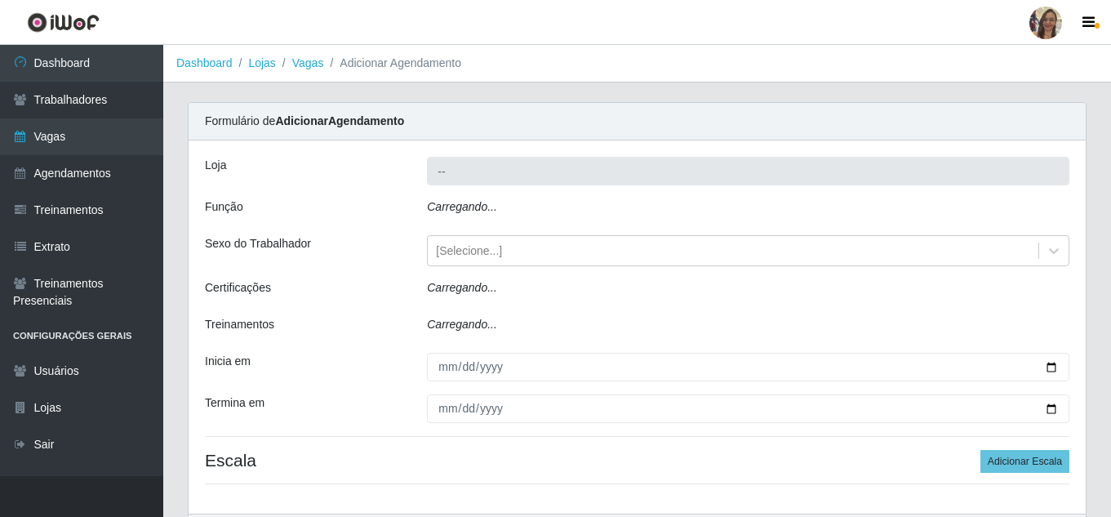
type input "Supermercado Sao [PERSON_NAME]"
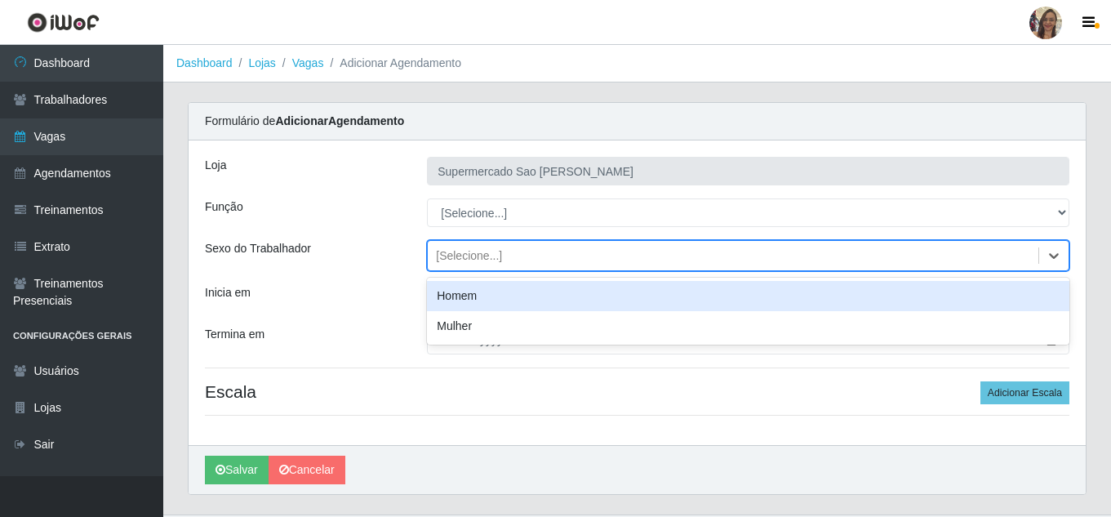
click at [469, 257] on div "[Selecione...]" at bounding box center [469, 255] width 66 height 17
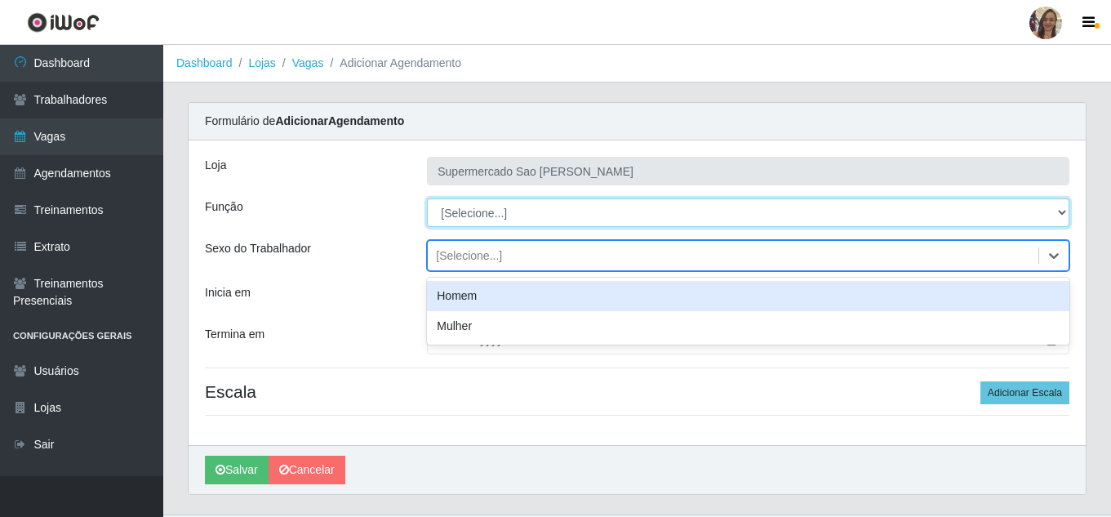
click at [477, 215] on select "[Selecione...] ASG ASG + ASG ++ Balconista de Açougue Balconista de Açougue + B…" at bounding box center [748, 212] width 643 height 29
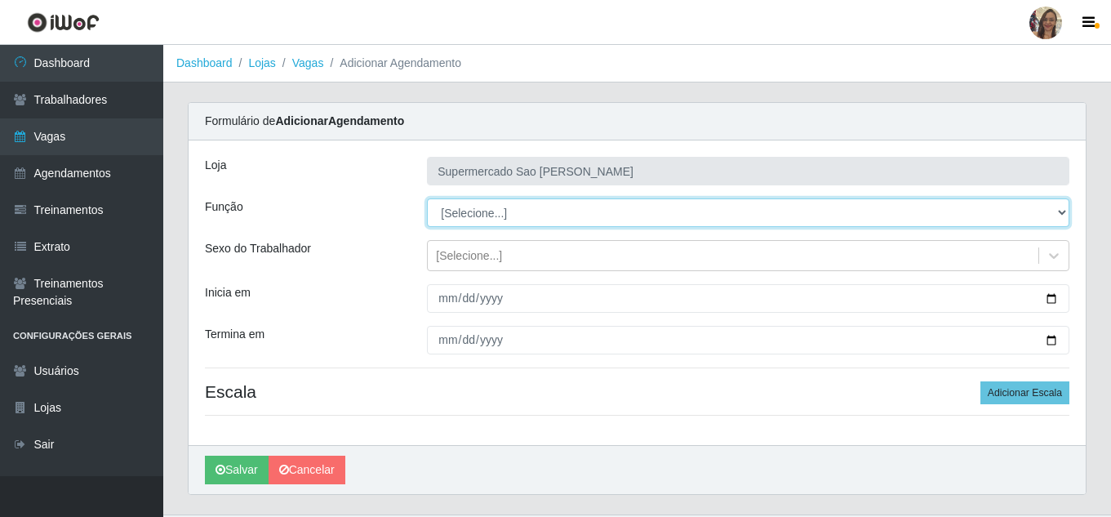
select select "24"
click at [427, 198] on select "[Selecione...] ASG ASG + ASG ++ Balconista de Açougue Balconista de Açougue + B…" at bounding box center [748, 212] width 643 height 29
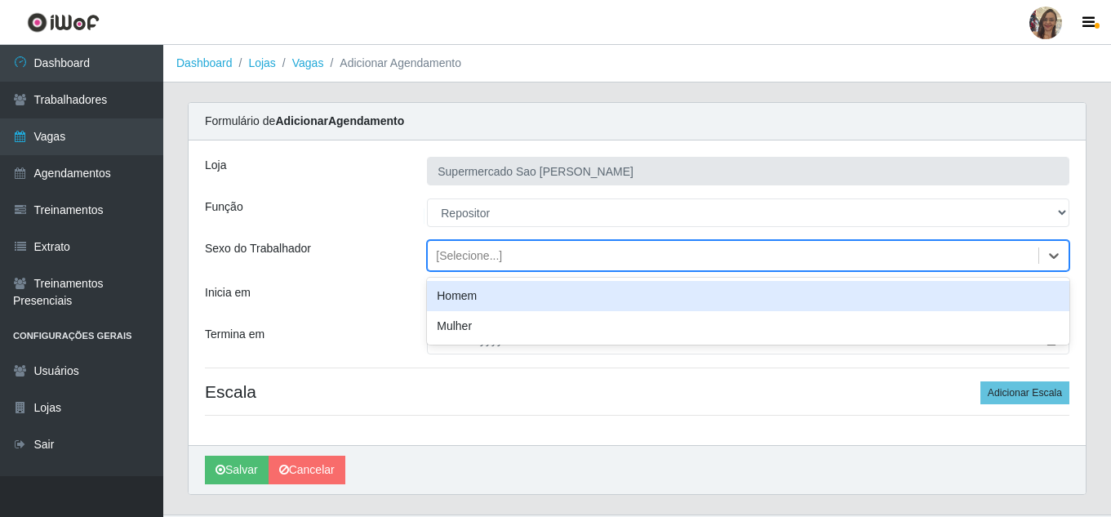
click at [479, 258] on div "[Selecione...]" at bounding box center [469, 255] width 66 height 17
click at [461, 302] on div "Homem" at bounding box center [748, 296] width 643 height 30
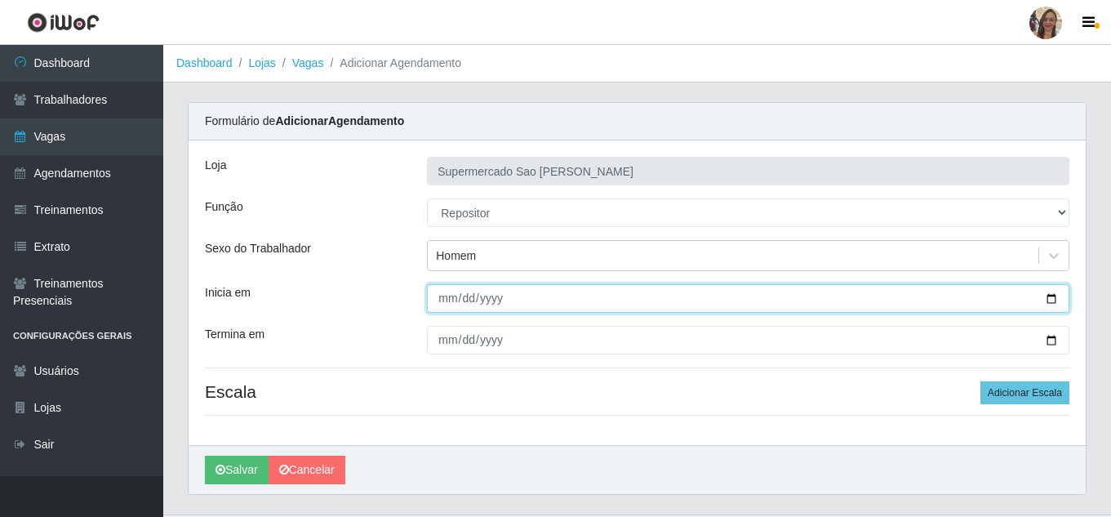
click at [443, 300] on input "Inicia em" at bounding box center [748, 298] width 643 height 29
click at [440, 299] on input "Inicia em" at bounding box center [748, 298] width 643 height 29
type input "[PHONE_NUMBER]"
type input "[DATE]"
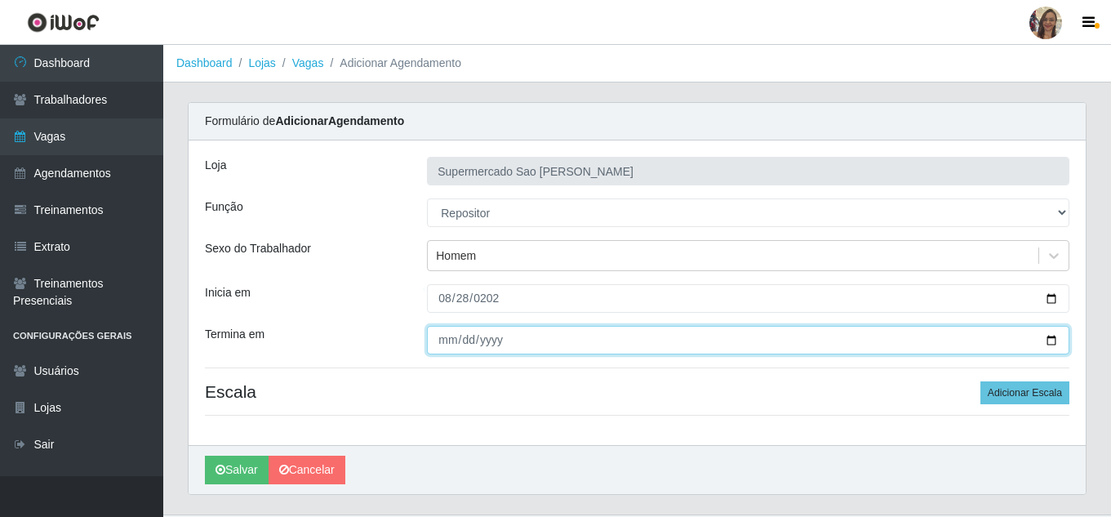
click at [446, 344] on input "Termina em" at bounding box center [748, 340] width 643 height 29
type input "[DATE]"
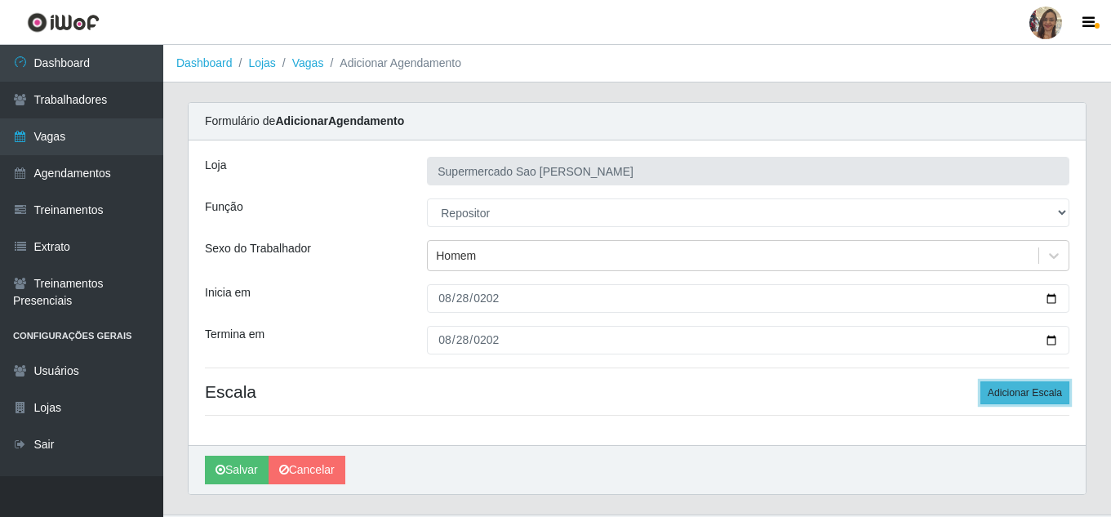
click at [1001, 391] on button "Adicionar Escala" at bounding box center [1025, 392] width 89 height 23
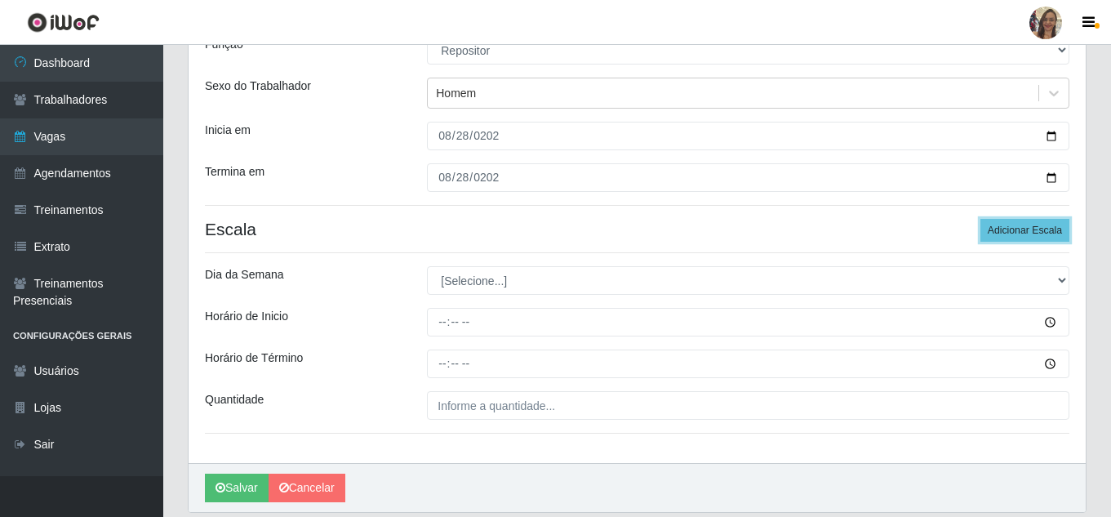
scroll to position [163, 0]
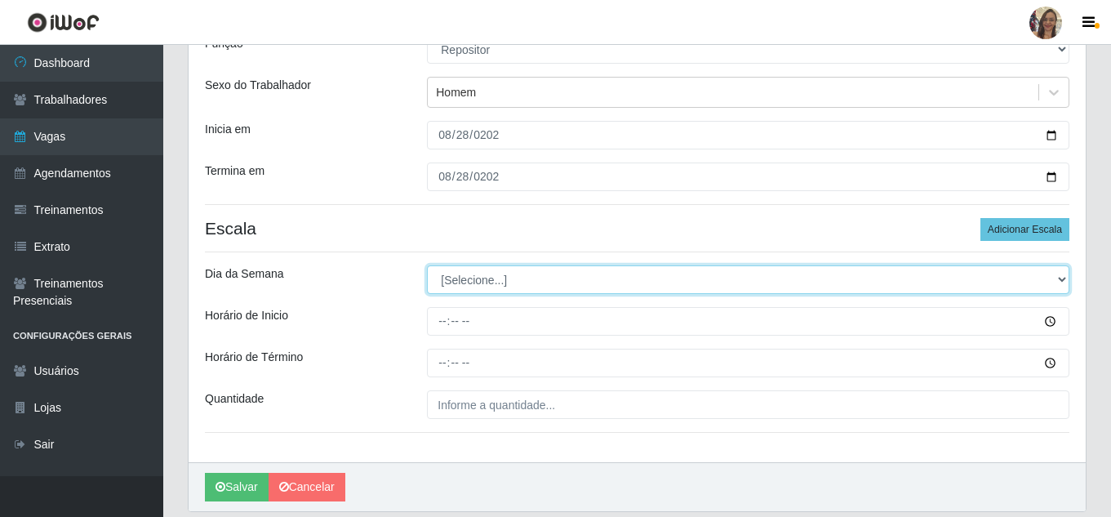
click at [470, 278] on select "[Selecione...] Segunda Terça Quarta Quinta Sexta Sábado Domingo" at bounding box center [748, 279] width 643 height 29
select select "4"
click at [427, 265] on select "[Selecione...] Segunda Terça Quarta Quinta Sexta Sábado Domingo" at bounding box center [748, 279] width 643 height 29
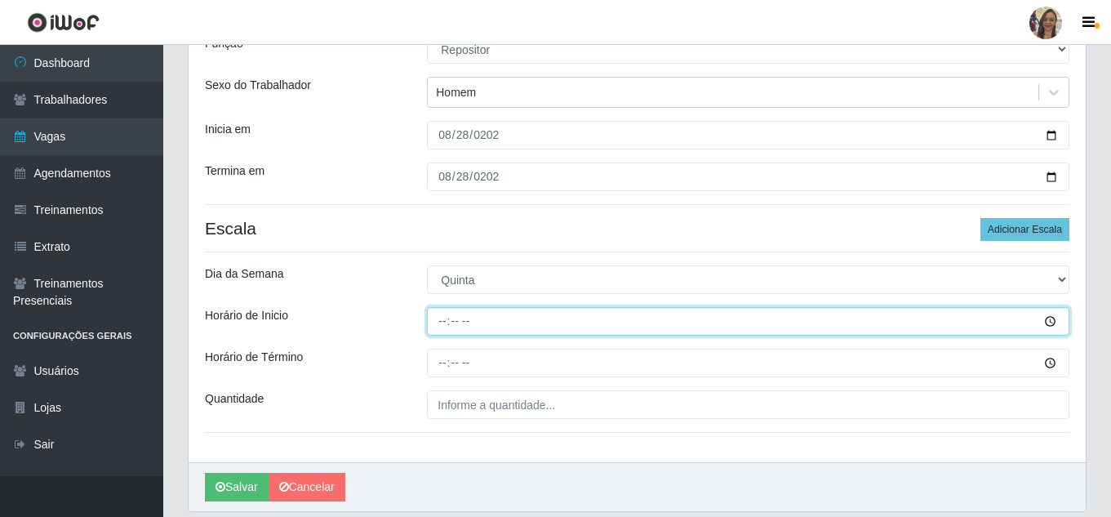
click at [446, 321] on input "Horário de Inicio" at bounding box center [748, 321] width 643 height 29
type input "13:00"
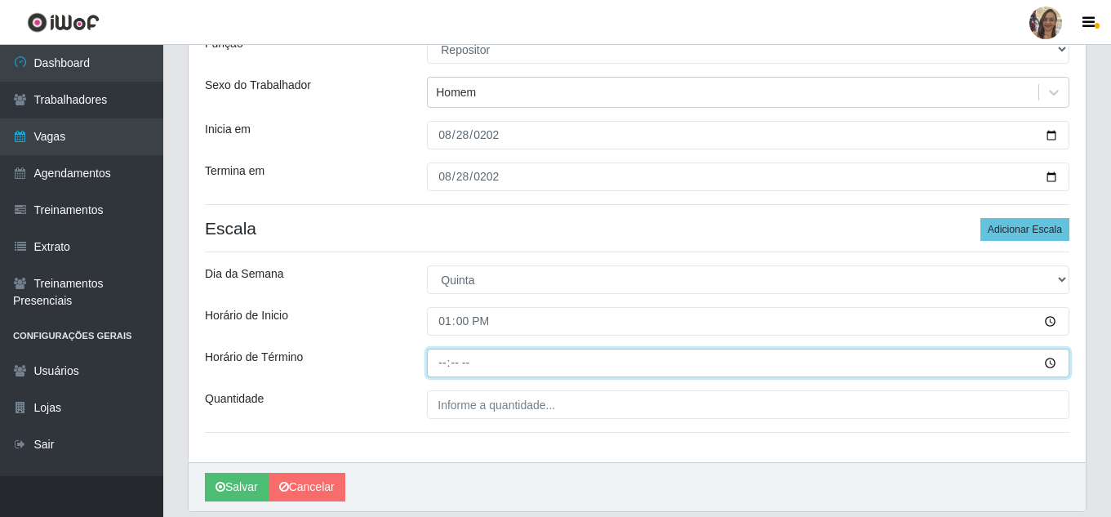
click at [443, 362] on input "Horário de Término" at bounding box center [748, 363] width 643 height 29
type input "19:00"
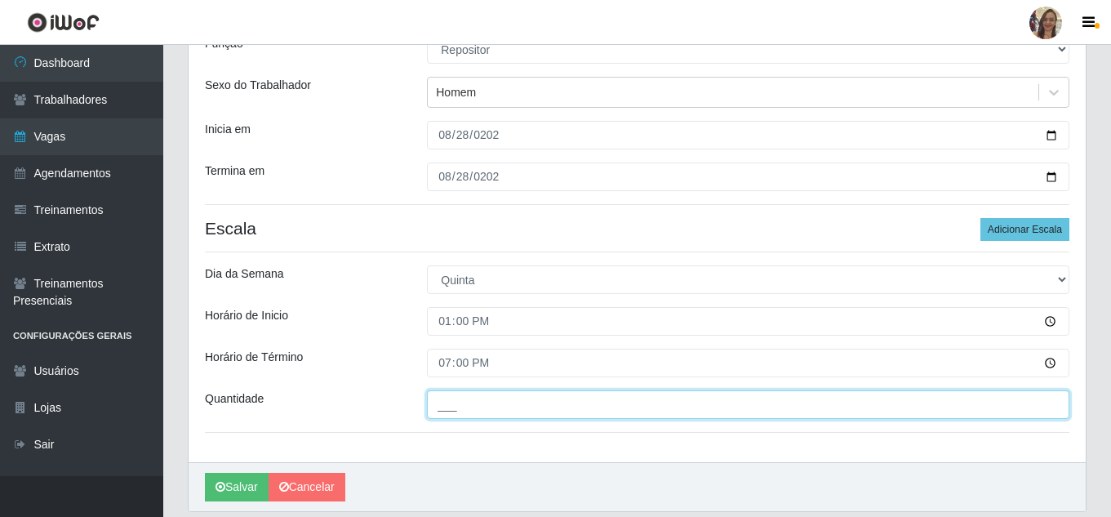
click at [451, 411] on input "___" at bounding box center [748, 404] width 643 height 29
type input "2__"
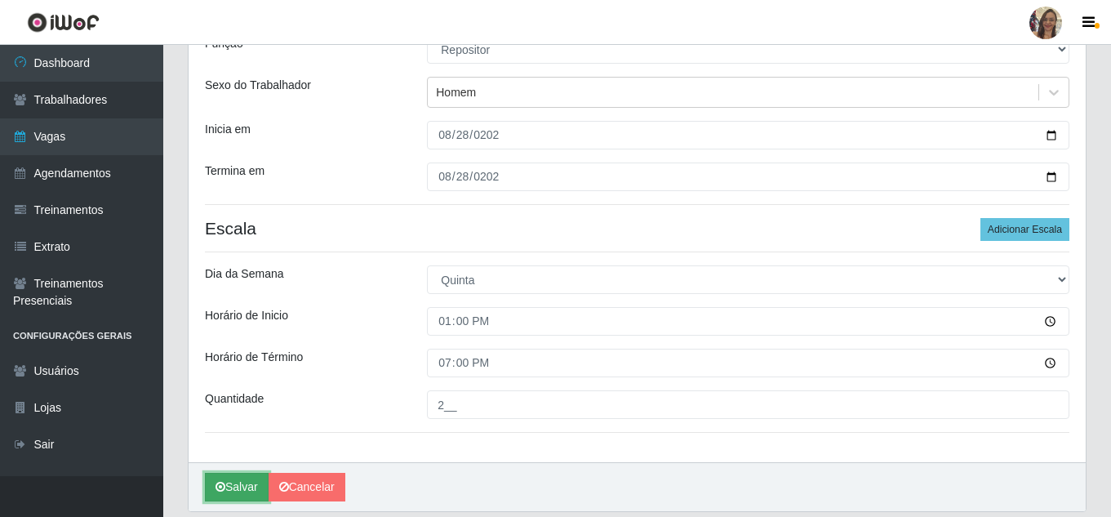
click at [256, 484] on button "Salvar" at bounding box center [237, 487] width 64 height 29
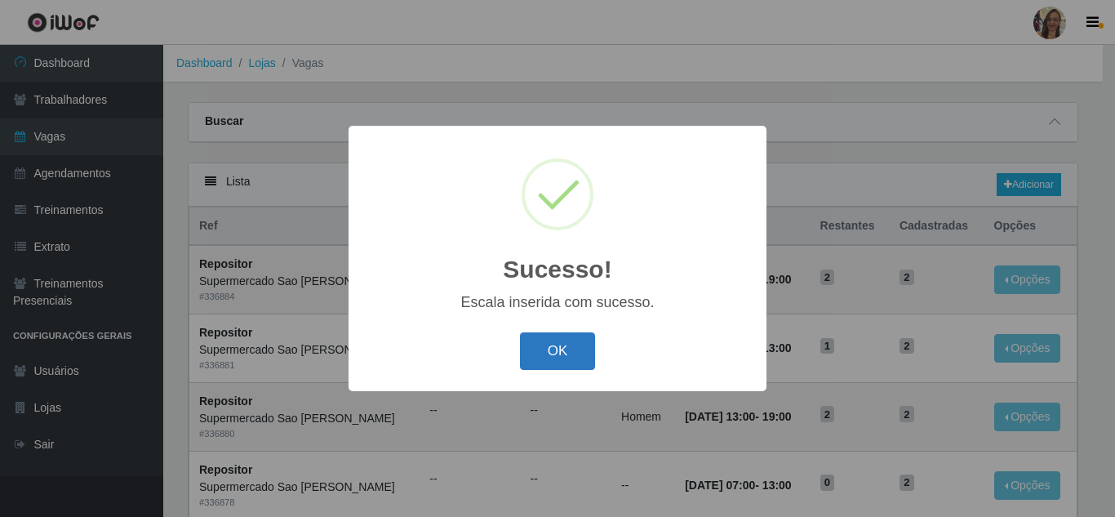
click at [572, 350] on button "OK" at bounding box center [558, 351] width 76 height 38
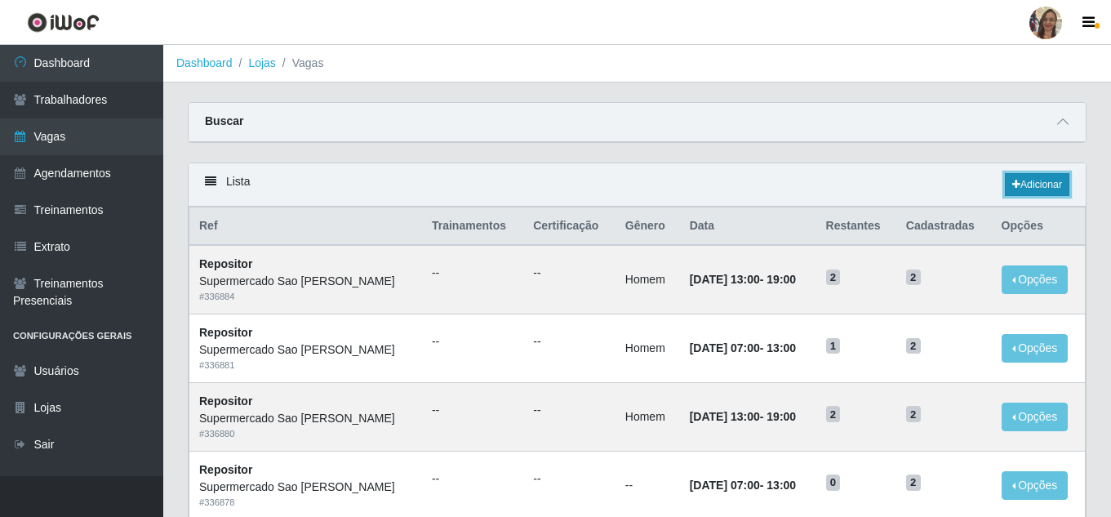
click at [1025, 185] on link "Adicionar" at bounding box center [1037, 184] width 65 height 23
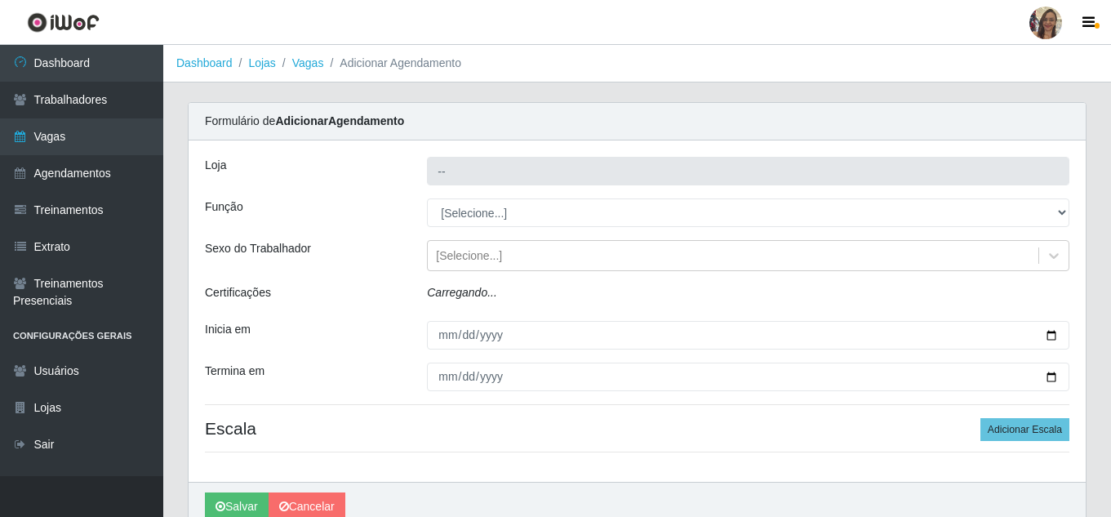
type input "Supermercado Sao [PERSON_NAME]"
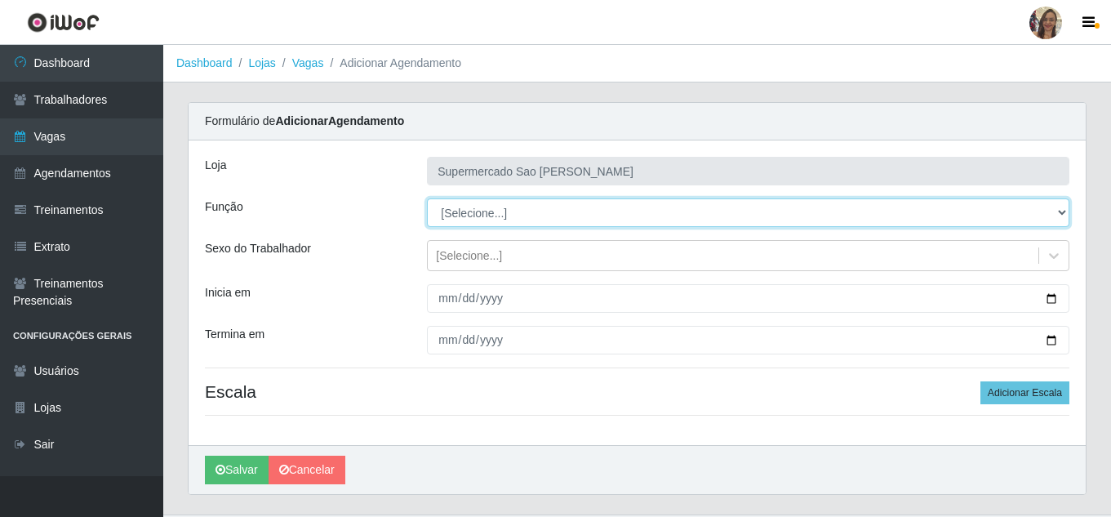
click at [455, 213] on select "[Selecione...] ASG ASG + ASG ++ Balconista de Açougue Balconista de Açougue + B…" at bounding box center [748, 212] width 643 height 29
select select "24"
click at [427, 198] on select "[Selecione...] ASG ASG + ASG ++ Balconista de Açougue Balconista de Açougue + B…" at bounding box center [748, 212] width 643 height 29
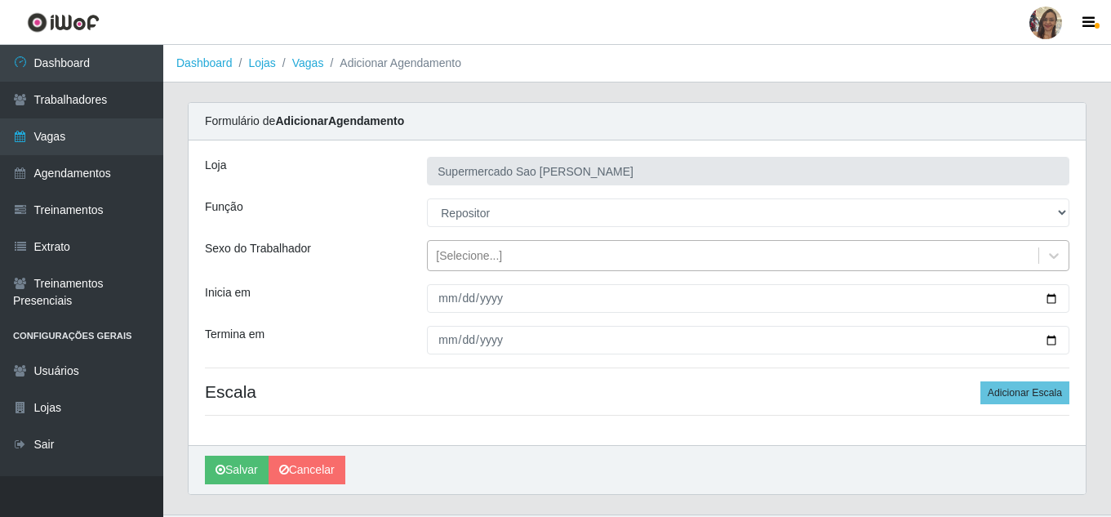
click at [470, 254] on div "[Selecione...]" at bounding box center [469, 255] width 66 height 17
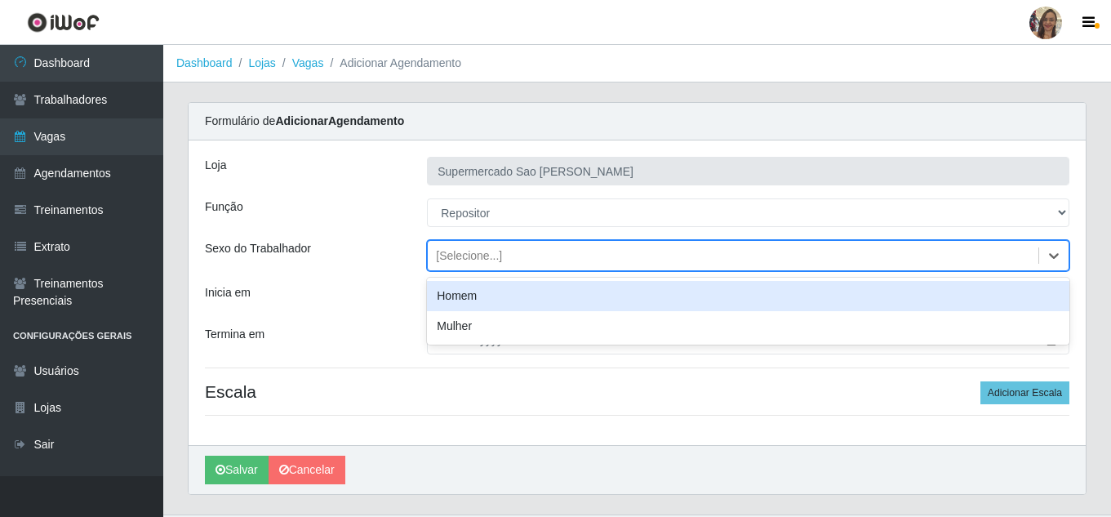
click at [459, 301] on div "Homem" at bounding box center [748, 296] width 643 height 30
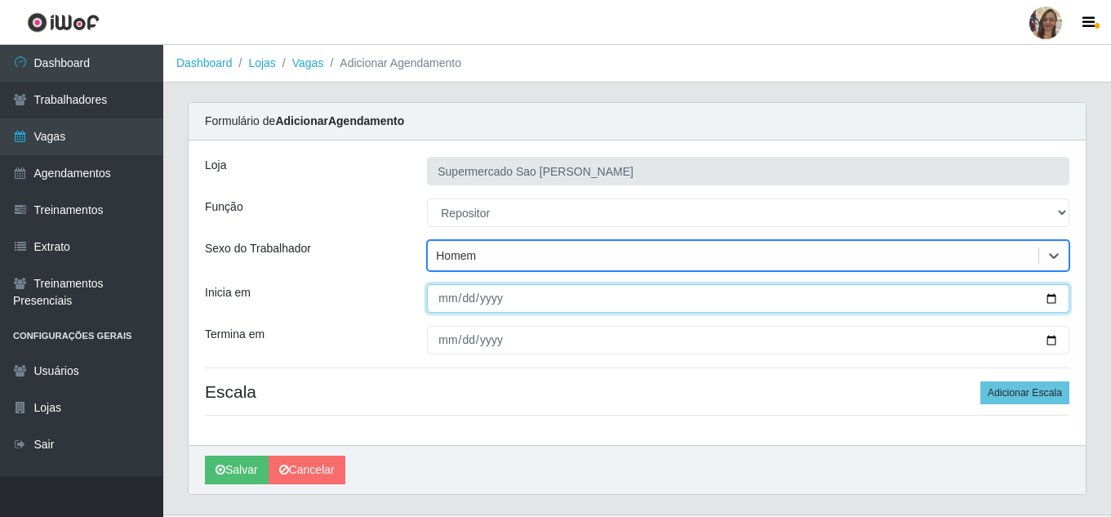
click at [447, 301] on input "Inicia em" at bounding box center [748, 298] width 643 height 29
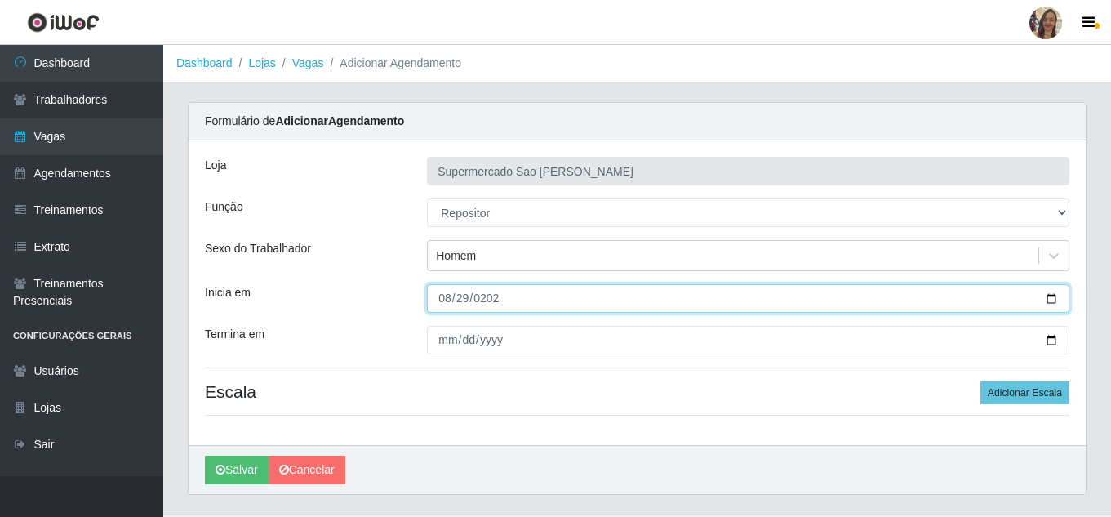
type input "[DATE]"
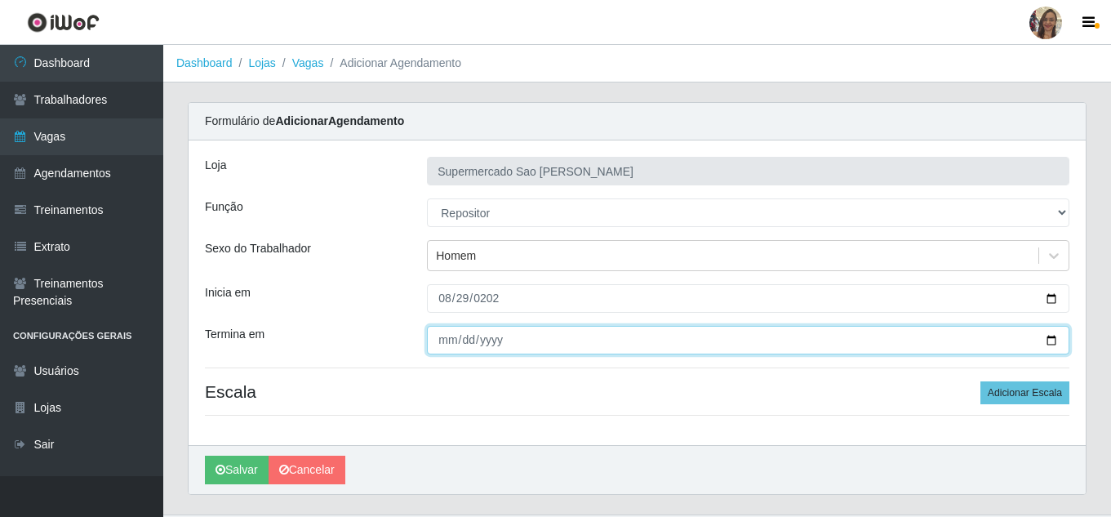
click at [440, 343] on input "Termina em" at bounding box center [748, 340] width 643 height 29
type input "[DATE]"
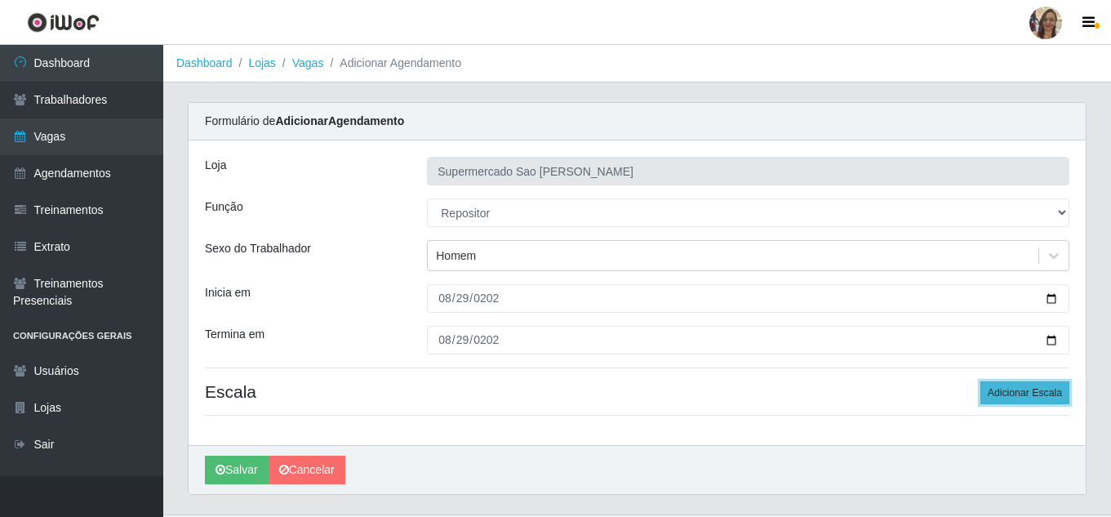
click at [1047, 398] on button "Adicionar Escala" at bounding box center [1025, 392] width 89 height 23
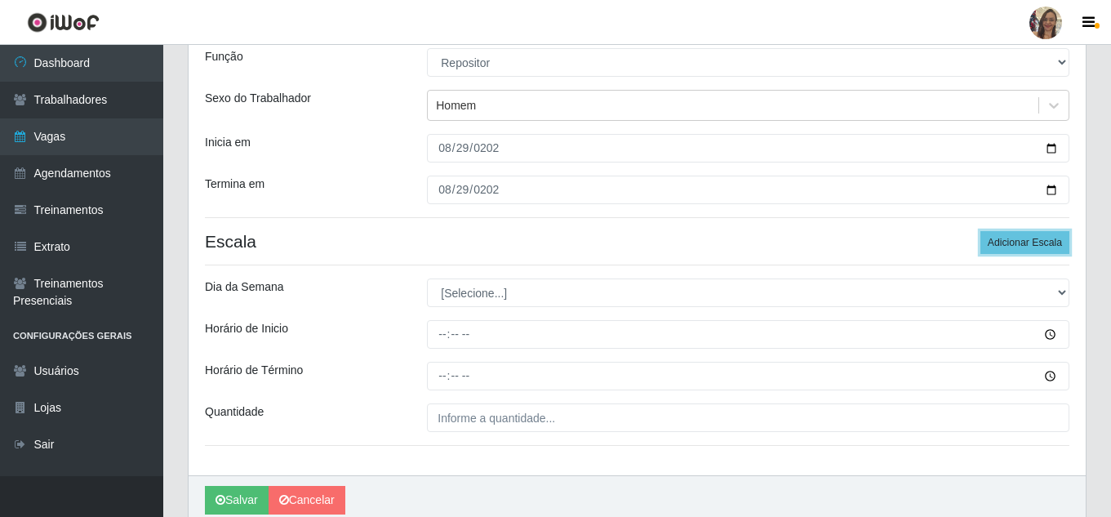
scroll to position [163, 0]
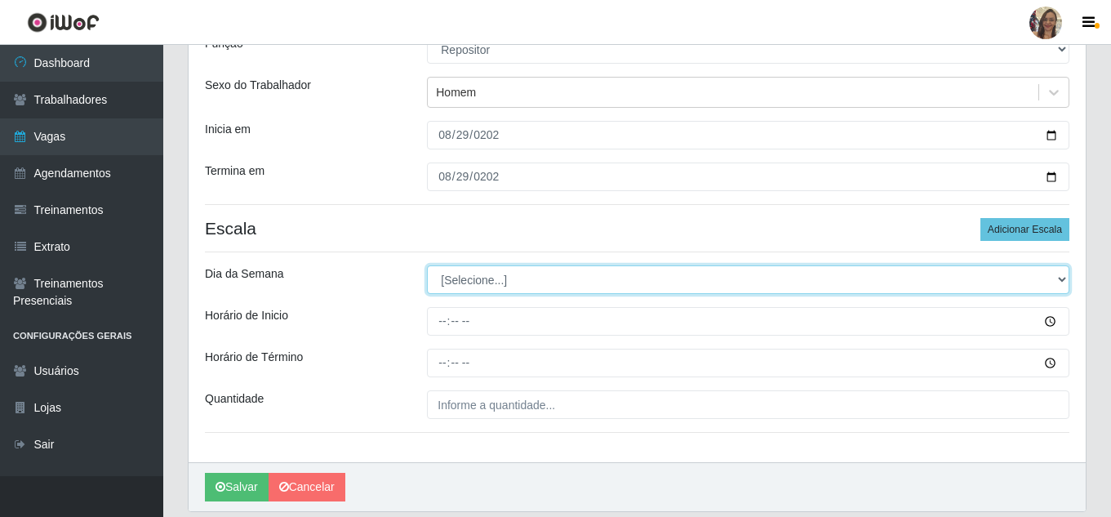
click at [475, 276] on select "[Selecione...] Segunda Terça Quarta Quinta Sexta Sábado Domingo" at bounding box center [748, 279] width 643 height 29
select select "5"
click at [427, 265] on select "[Selecione...] Segunda Terça Quarta Quinta Sexta Sábado Domingo" at bounding box center [748, 279] width 643 height 29
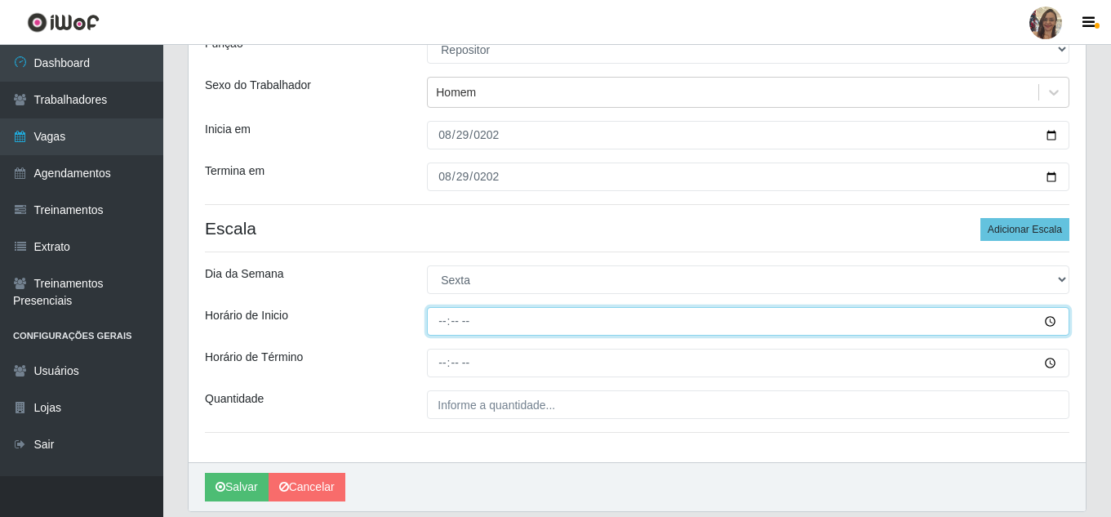
click at [441, 322] on input "Horário de Inicio" at bounding box center [748, 321] width 643 height 29
click at [441, 322] on input "23:25" at bounding box center [748, 321] width 643 height 29
click at [441, 322] on input "17:00" at bounding box center [748, 321] width 643 height 29
type input "07:00"
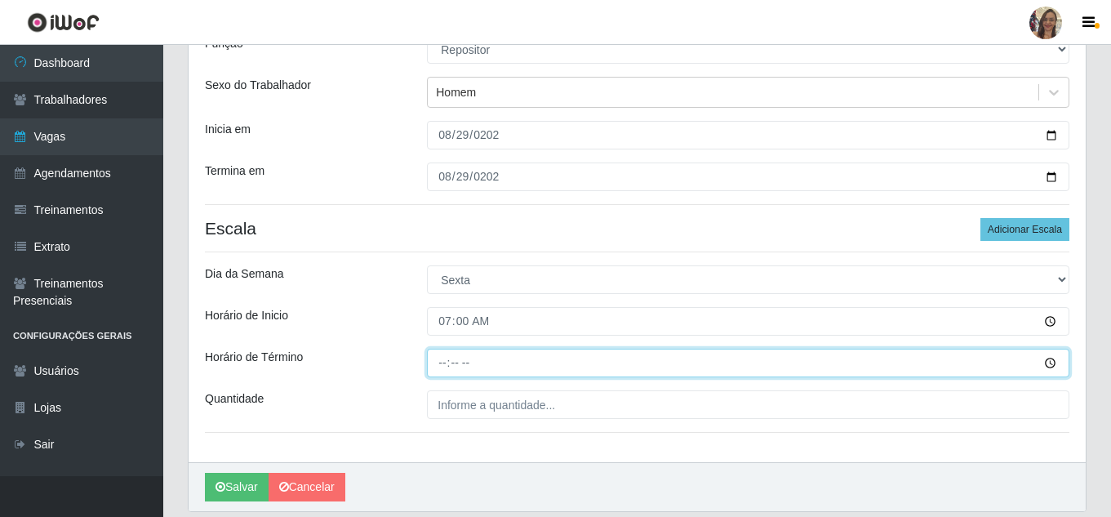
click at [444, 361] on input "Horário de Término" at bounding box center [748, 363] width 643 height 29
type input "13:00"
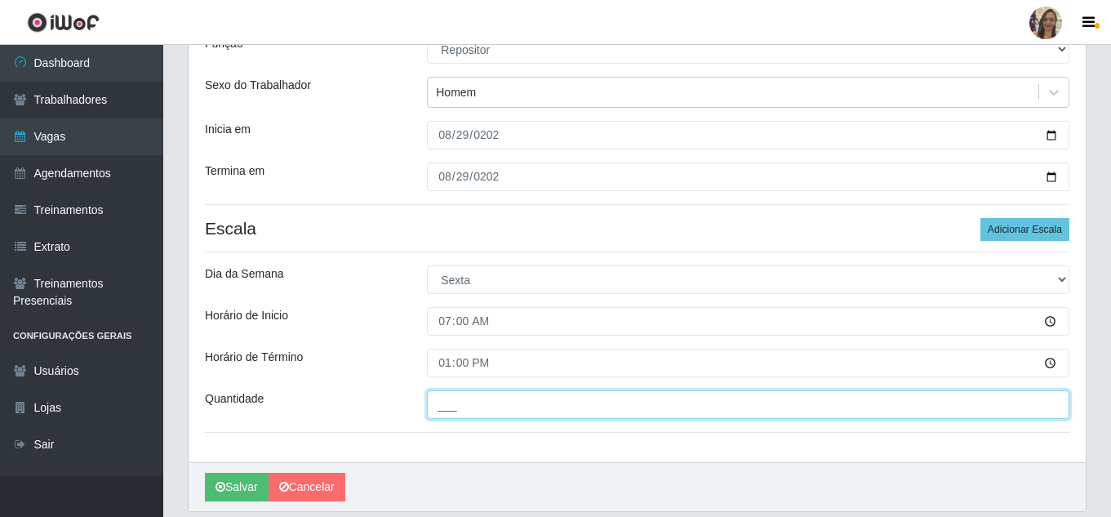
click at [473, 412] on input "___" at bounding box center [748, 404] width 643 height 29
type input "2__"
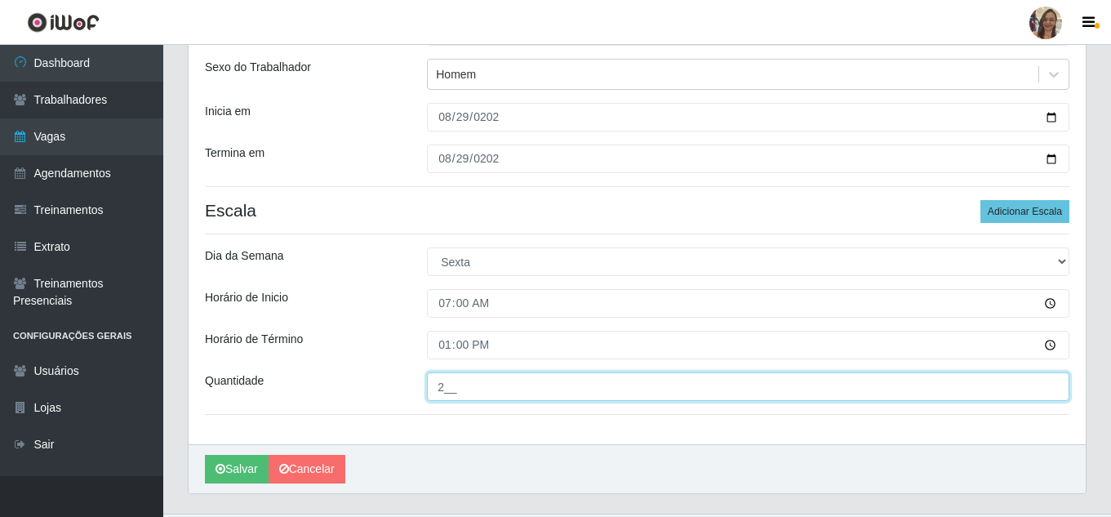
scroll to position [219, 0]
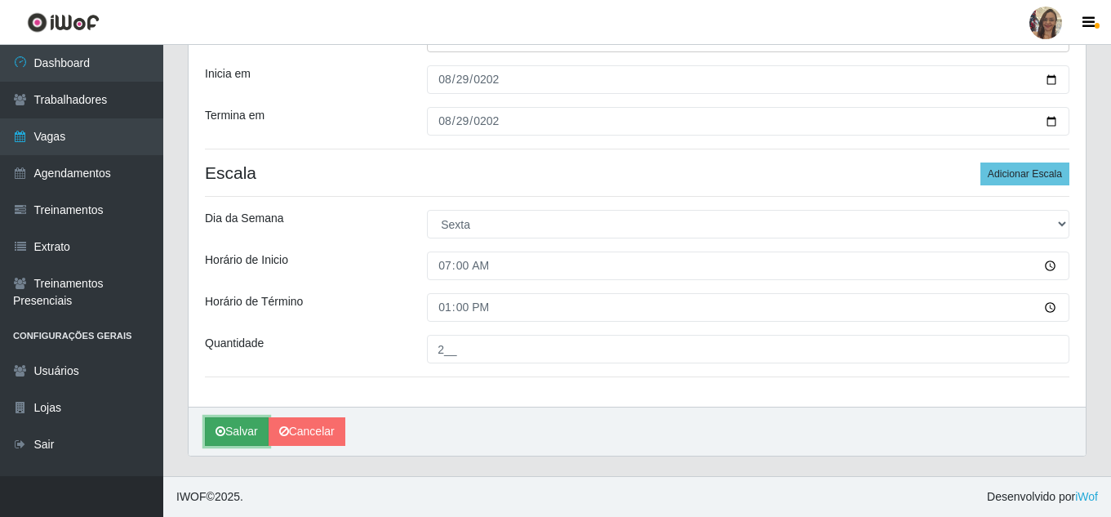
click at [252, 435] on button "Salvar" at bounding box center [237, 431] width 64 height 29
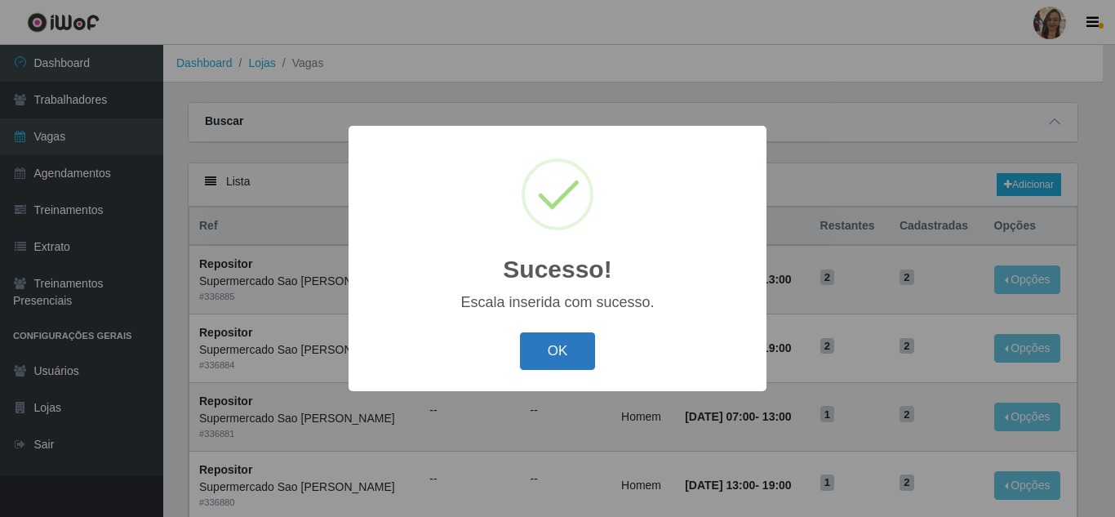
click at [555, 350] on button "OK" at bounding box center [558, 351] width 76 height 38
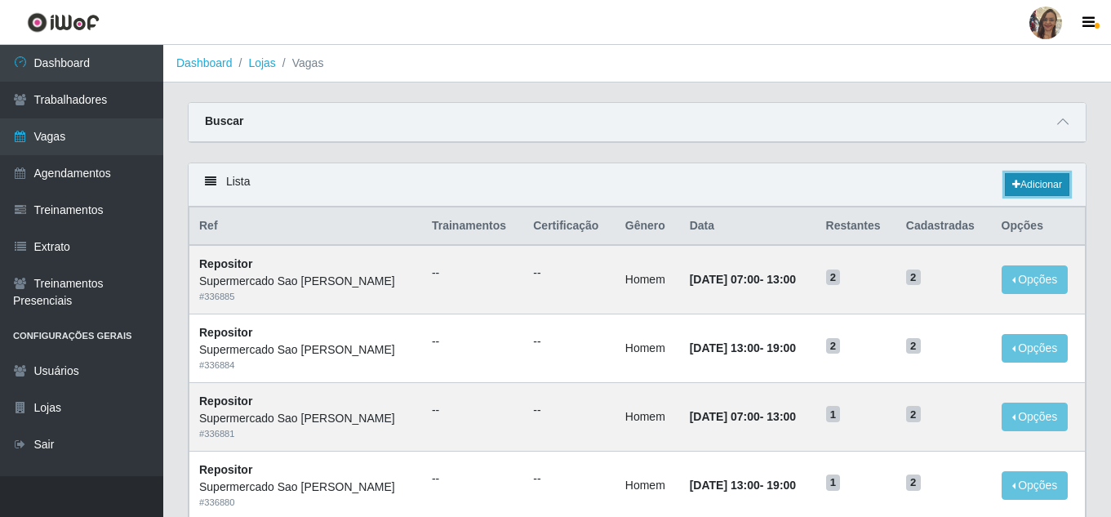
click at [1042, 184] on link "Adicionar" at bounding box center [1037, 184] width 65 height 23
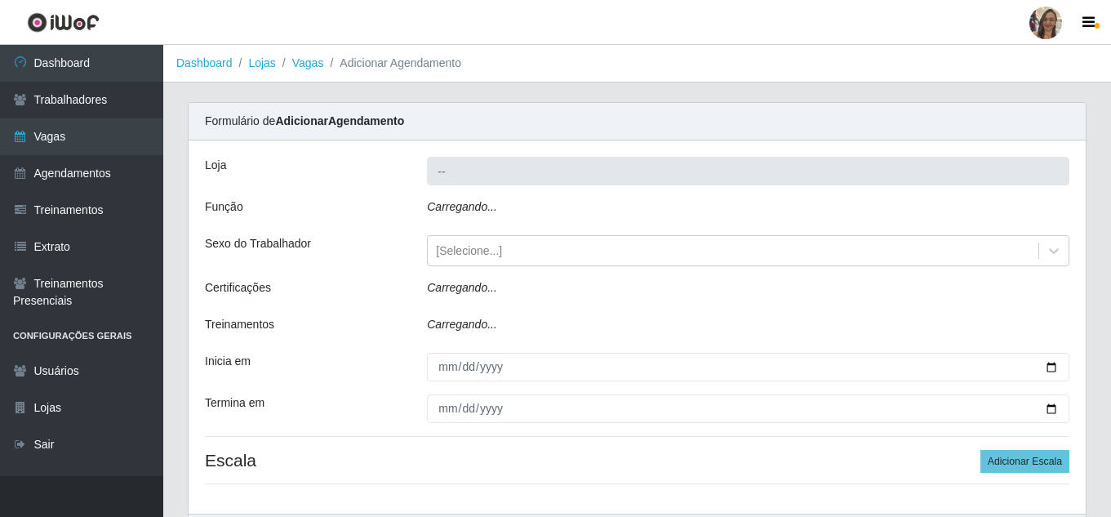
type input "Supermercado Sao [PERSON_NAME]"
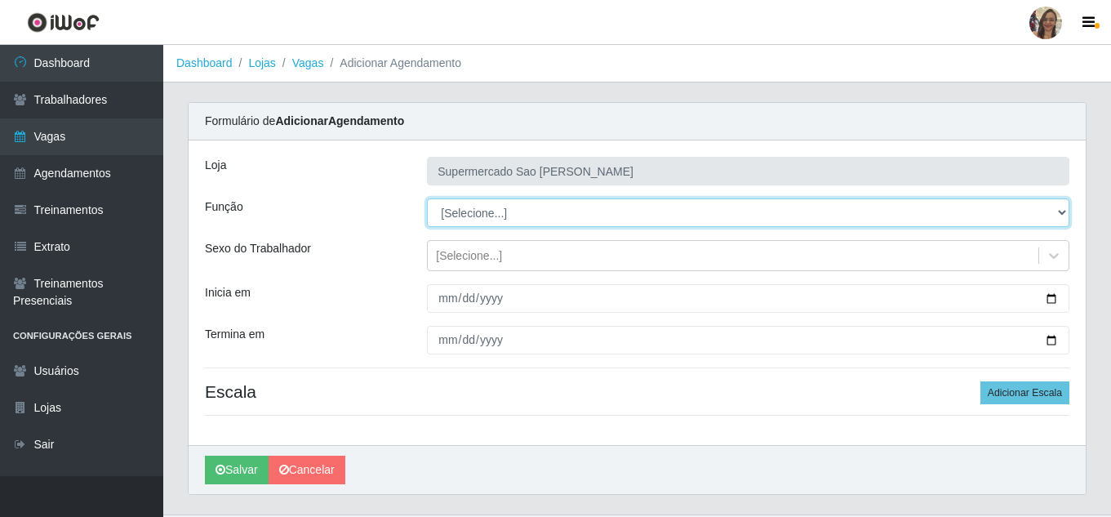
click at [465, 225] on select "[Selecione...] ASG ASG + ASG ++ Balconista de Açougue Balconista de Açougue + B…" at bounding box center [748, 212] width 643 height 29
select select "24"
click at [427, 198] on select "[Selecione...] ASG ASG + ASG ++ Balconista de Açougue Balconista de Açougue + B…" at bounding box center [748, 212] width 643 height 29
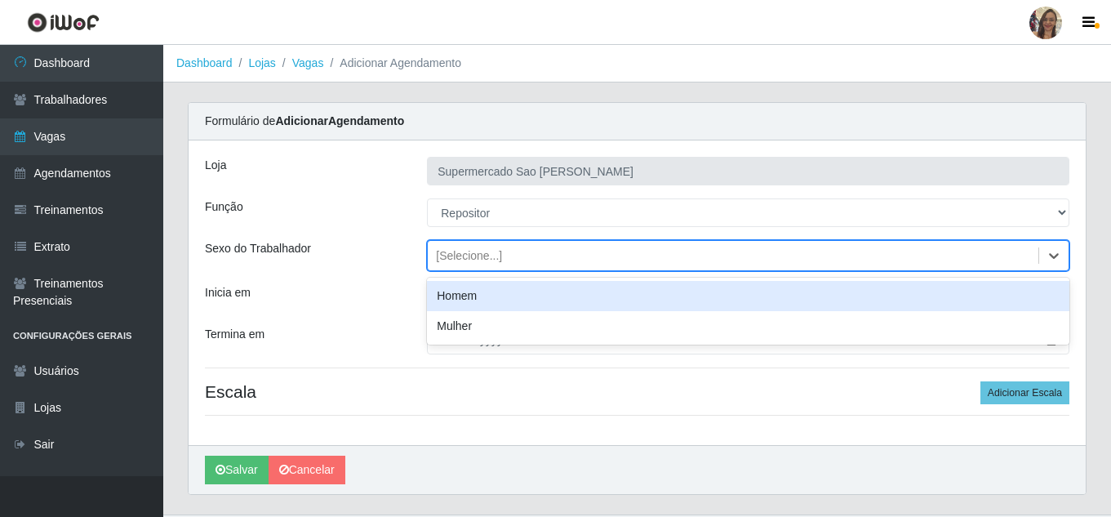
click at [476, 257] on div "[Selecione...]" at bounding box center [469, 255] width 66 height 17
click at [466, 301] on div "Homem" at bounding box center [748, 296] width 643 height 30
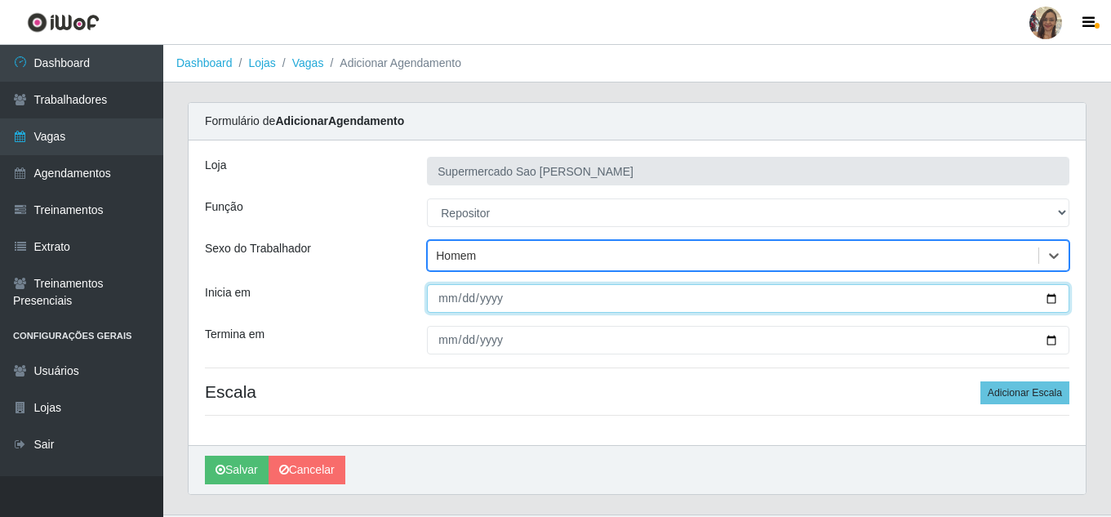
click at [444, 304] on input "Inicia em" at bounding box center [748, 298] width 643 height 29
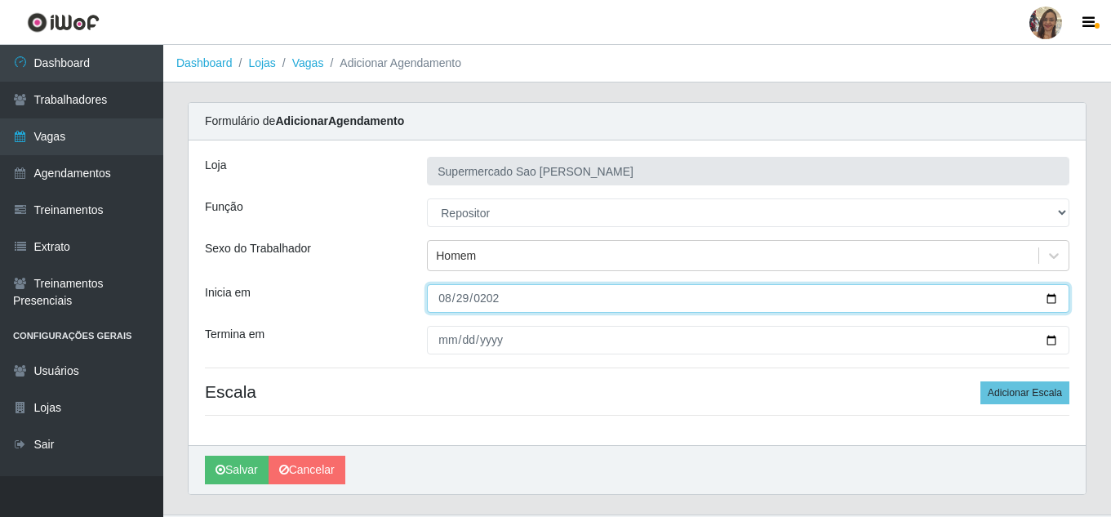
type input "[DATE]"
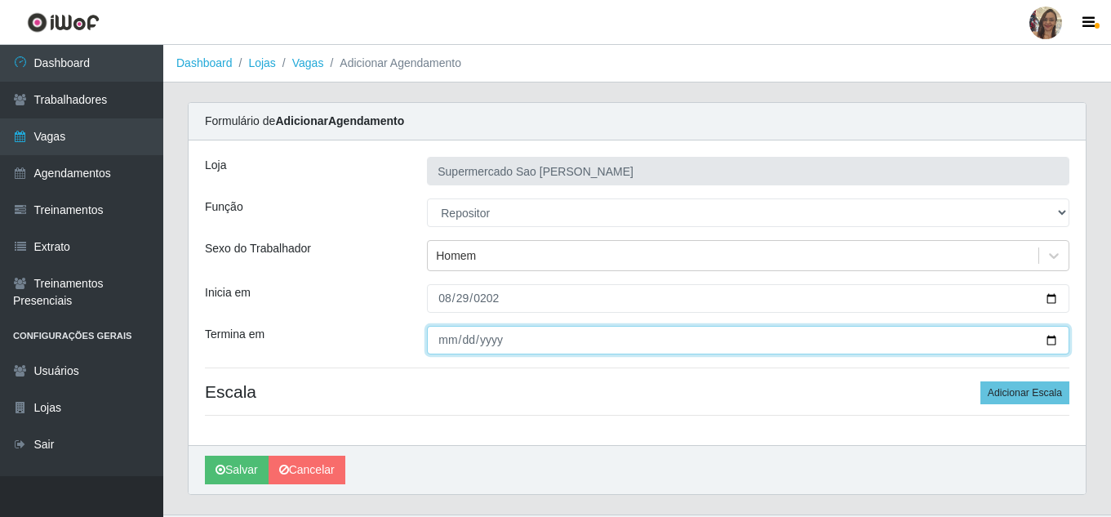
click at [444, 341] on input "Termina em" at bounding box center [748, 340] width 643 height 29
type input "0205-08-29"
type input "[DATE]"
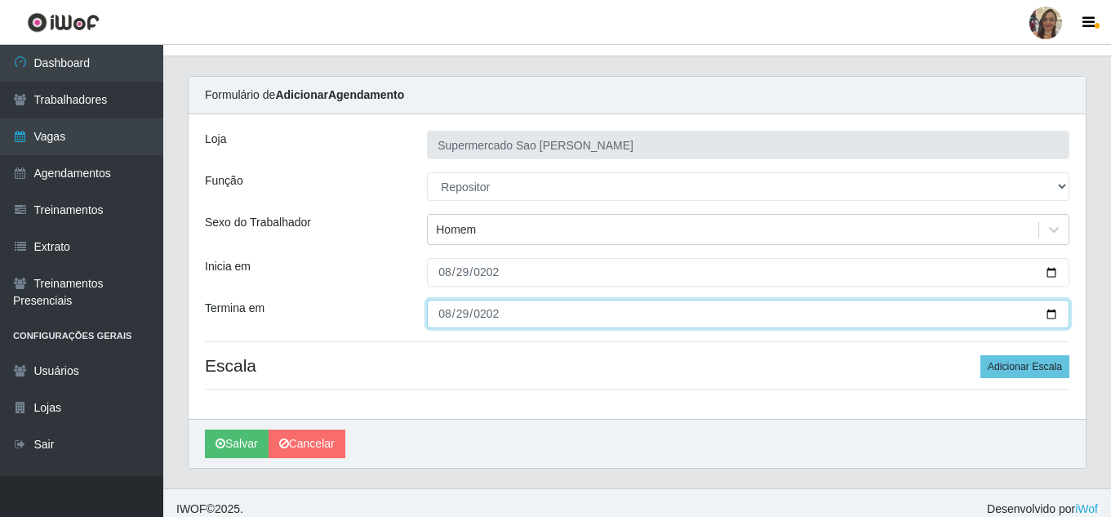
scroll to position [38, 0]
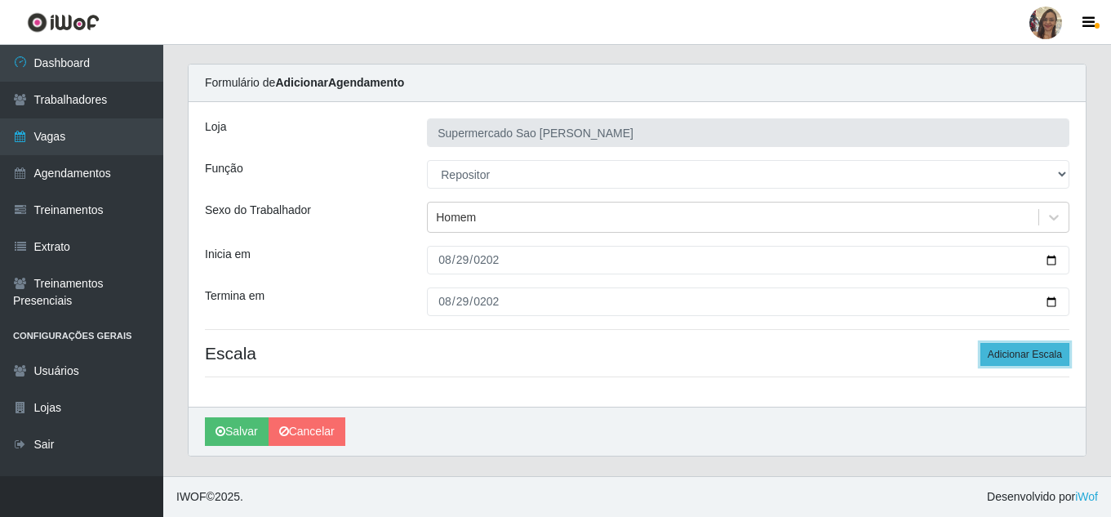
click at [1020, 357] on button "Adicionar Escala" at bounding box center [1025, 354] width 89 height 23
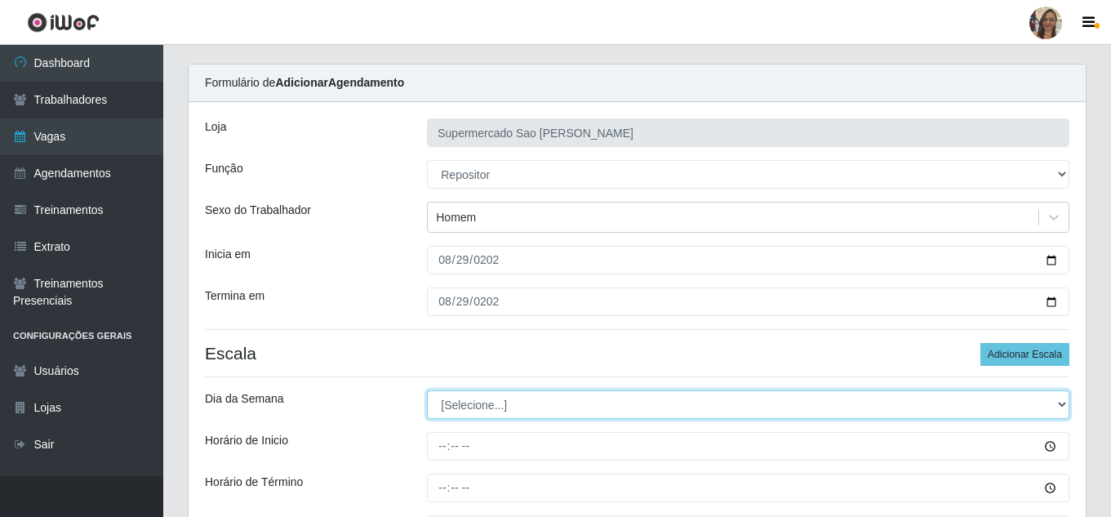
click at [488, 403] on select "[Selecione...] Segunda Terça Quarta Quinta Sexta Sábado Domingo" at bounding box center [748, 404] width 643 height 29
click at [479, 412] on select "[Selecione...] Segunda Terça Quarta Quinta Sexta Sábado Domingo" at bounding box center [748, 404] width 643 height 29
select select "5"
click at [427, 390] on select "[Selecione...] Segunda Terça Quarta Quinta Sexta Sábado Domingo" at bounding box center [748, 404] width 643 height 29
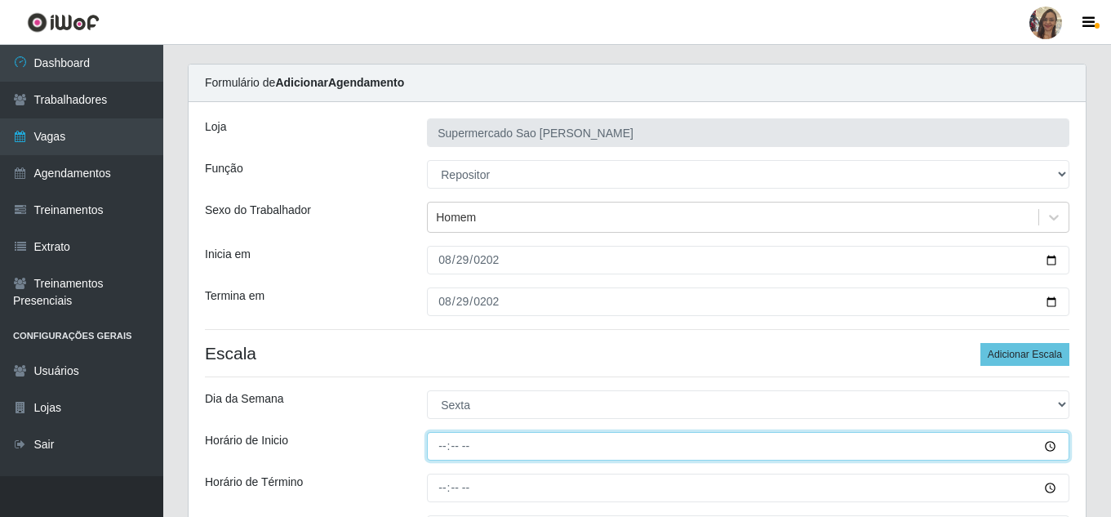
click at [451, 440] on input "Horário de Inicio" at bounding box center [748, 446] width 643 height 29
type input "13:00"
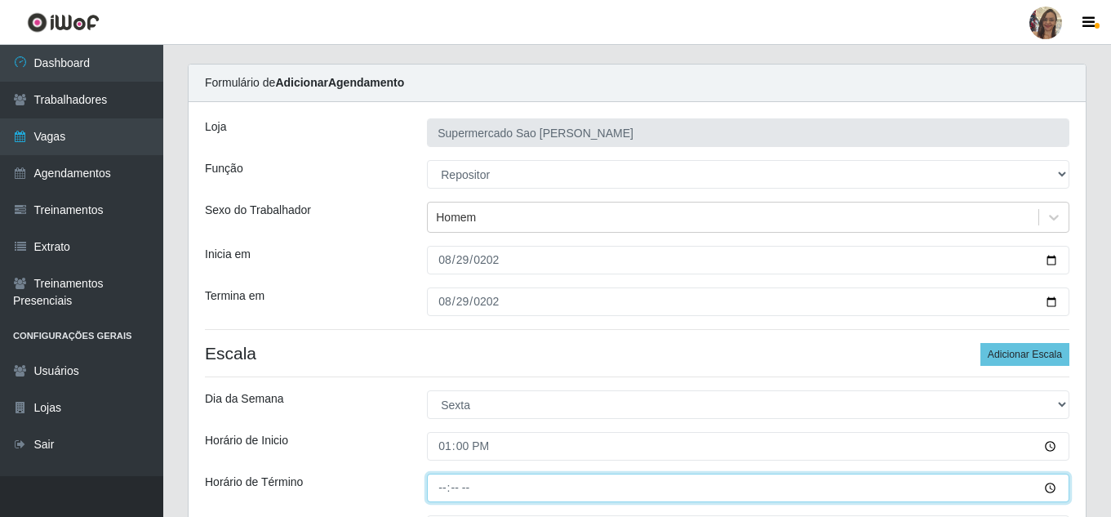
click at [439, 494] on input "Horário de Término" at bounding box center [748, 488] width 643 height 29
type input "19:00"
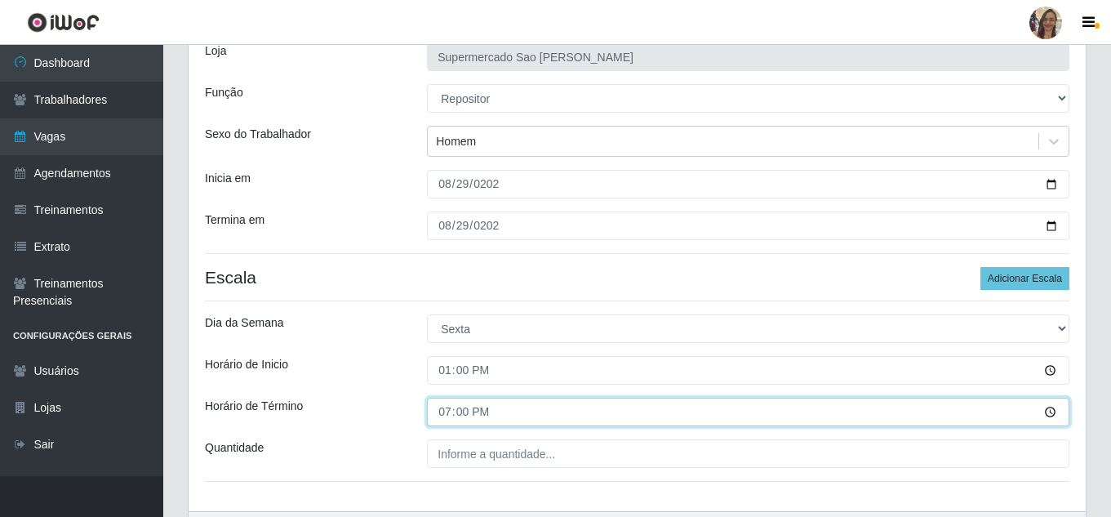
scroll to position [202, 0]
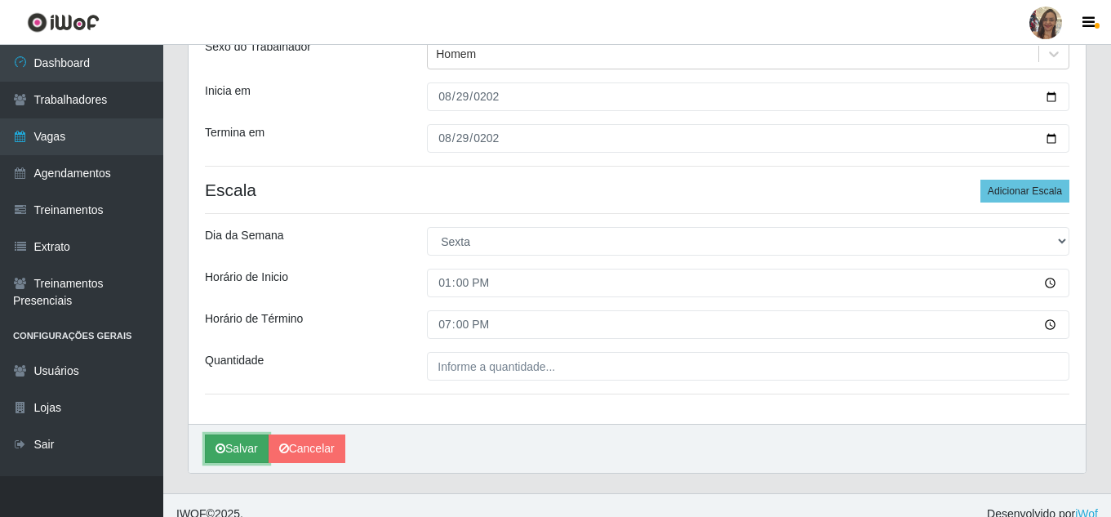
click at [238, 455] on button "Salvar" at bounding box center [237, 448] width 64 height 29
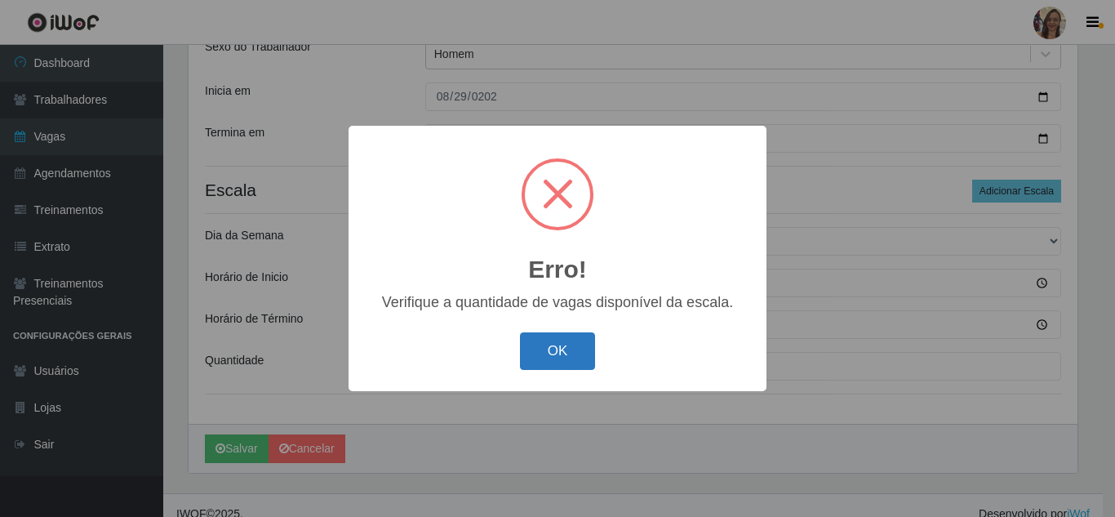
click at [563, 363] on button "OK" at bounding box center [558, 351] width 76 height 38
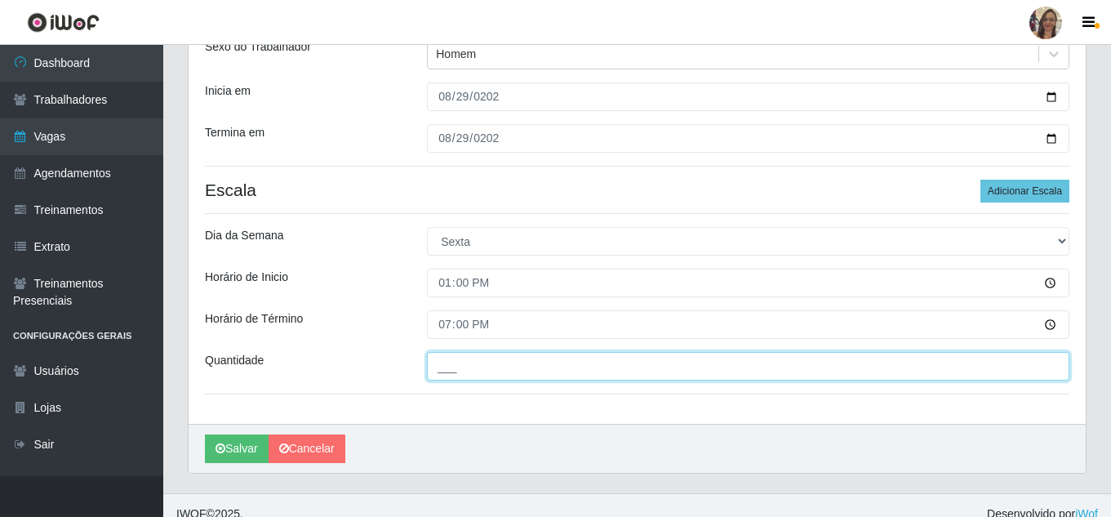
click at [474, 369] on input "___" at bounding box center [748, 366] width 643 height 29
type input "2__"
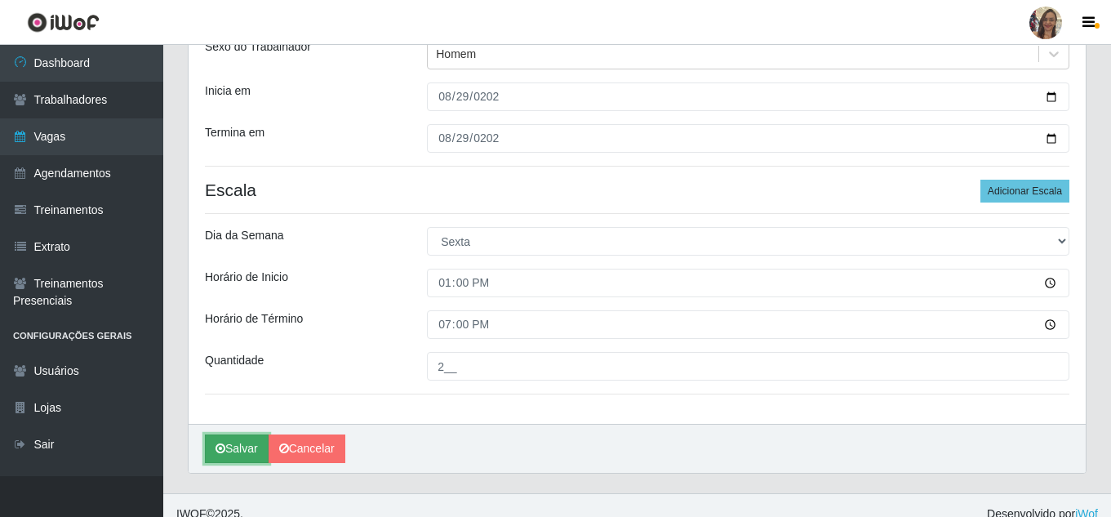
click at [226, 447] on button "Salvar" at bounding box center [237, 448] width 64 height 29
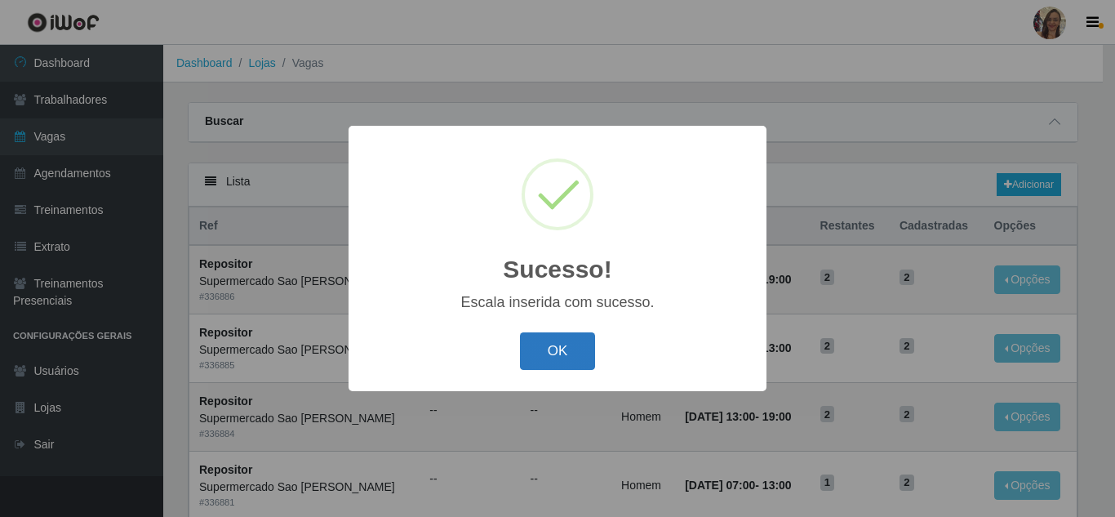
click at [549, 358] on button "OK" at bounding box center [558, 351] width 76 height 38
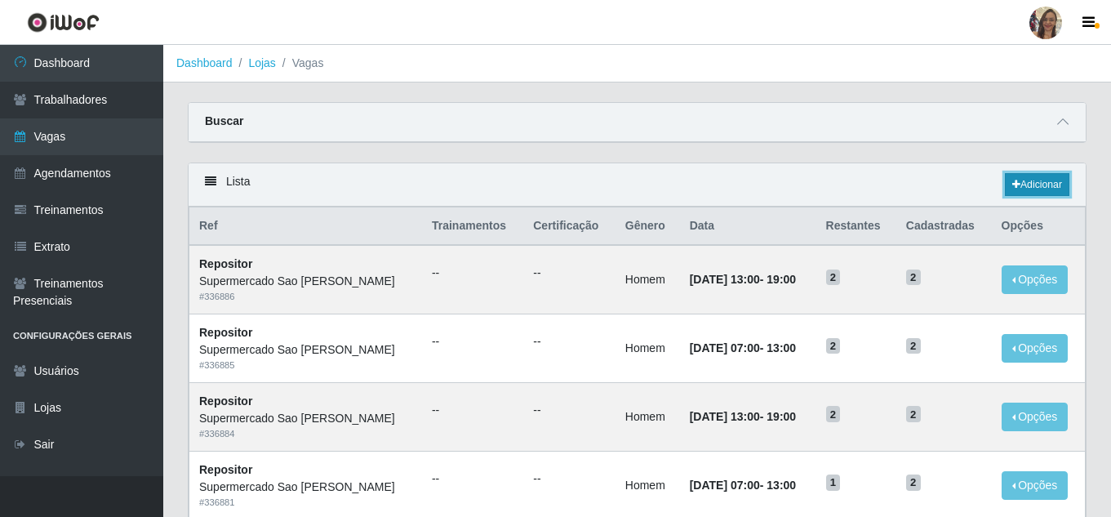
click at [1026, 181] on link "Adicionar" at bounding box center [1037, 184] width 65 height 23
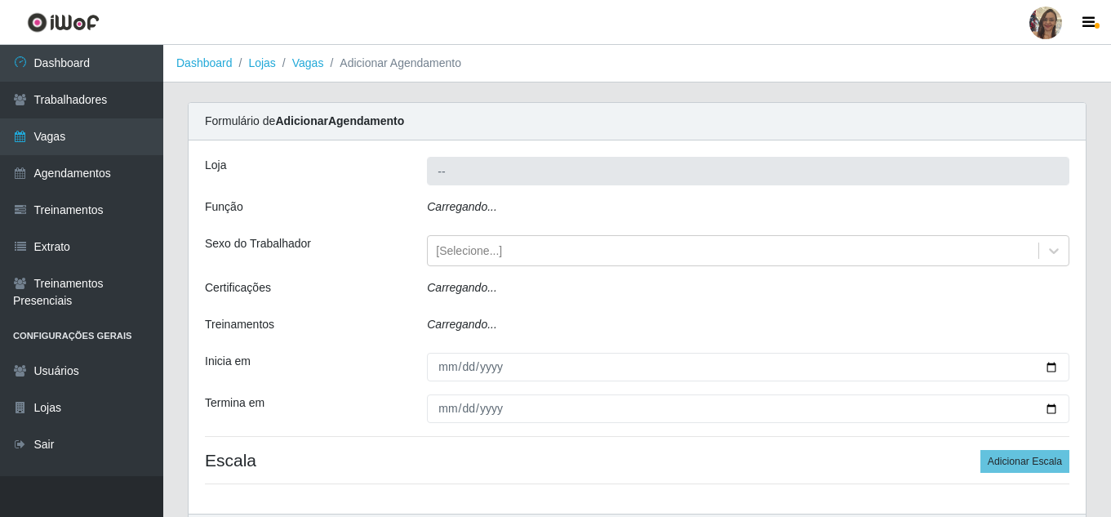
type input "Supermercado Sao [PERSON_NAME]"
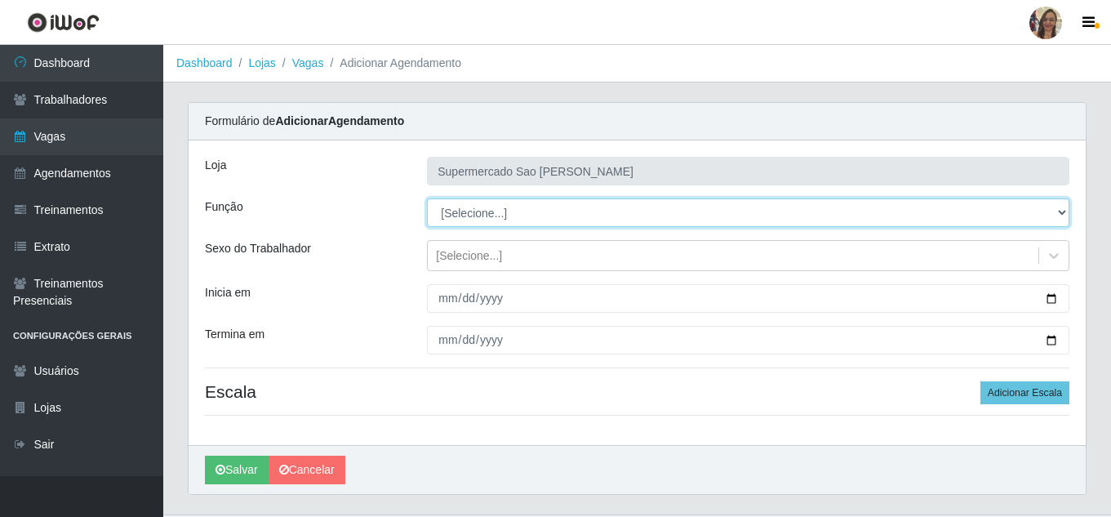
click at [466, 219] on select "[Selecione...] ASG ASG + ASG ++ Balconista de Açougue Balconista de Açougue + B…" at bounding box center [748, 212] width 643 height 29
select select "24"
click at [427, 198] on select "[Selecione...] ASG ASG + ASG ++ Balconista de Açougue Balconista de Açougue + B…" at bounding box center [748, 212] width 643 height 29
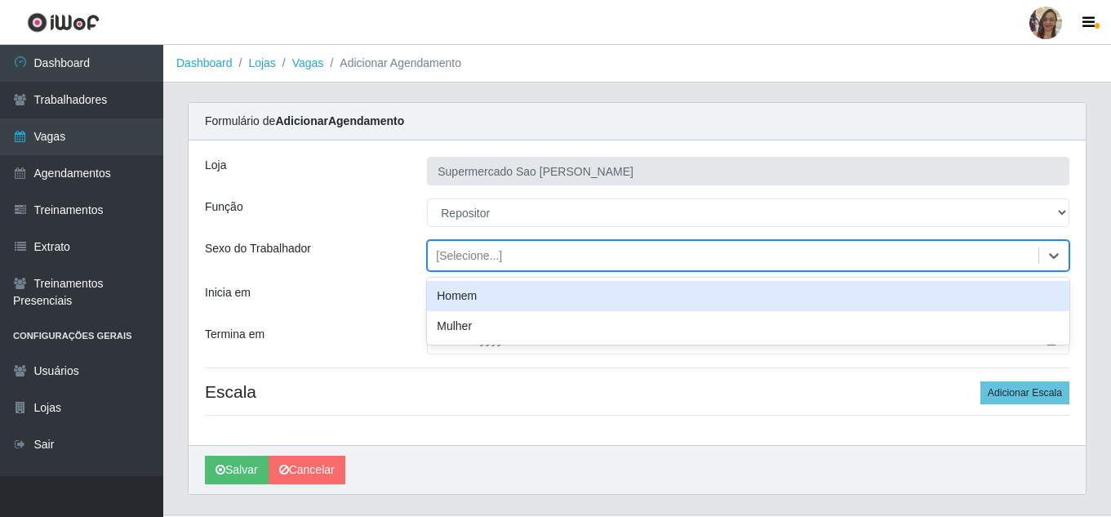
click at [462, 263] on div "[Selecione...]" at bounding box center [469, 255] width 66 height 17
click at [458, 301] on div "Homem" at bounding box center [748, 296] width 643 height 30
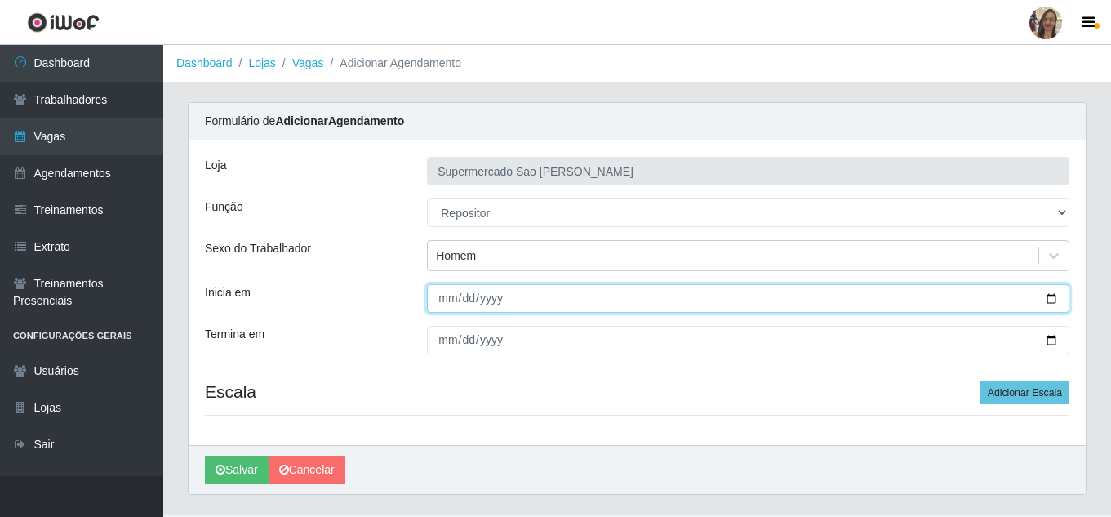
click at [441, 301] on input "Inicia em" at bounding box center [748, 298] width 643 height 29
type input "[DATE]"
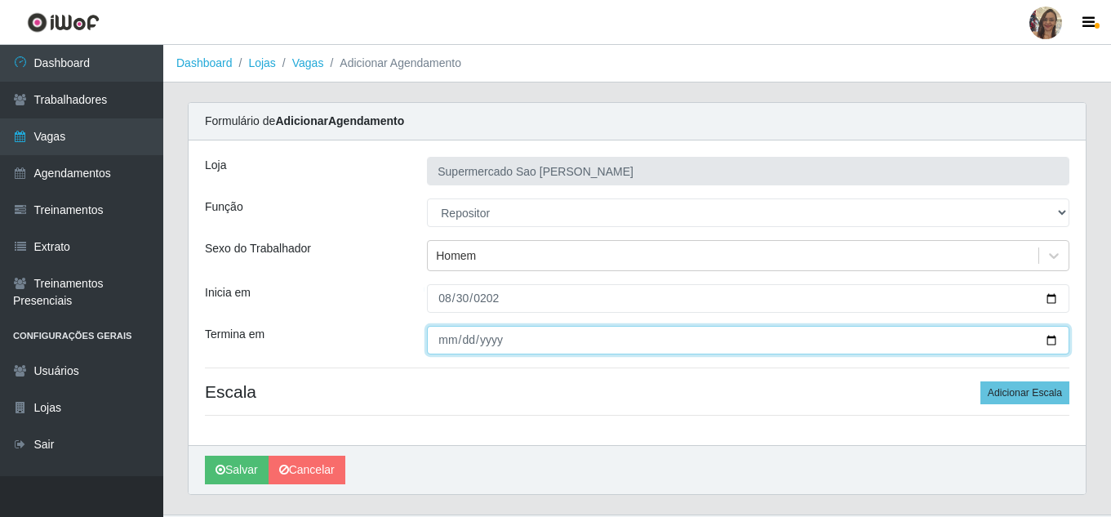
click at [438, 340] on input "Termina em" at bounding box center [748, 340] width 643 height 29
type input "[DATE]"
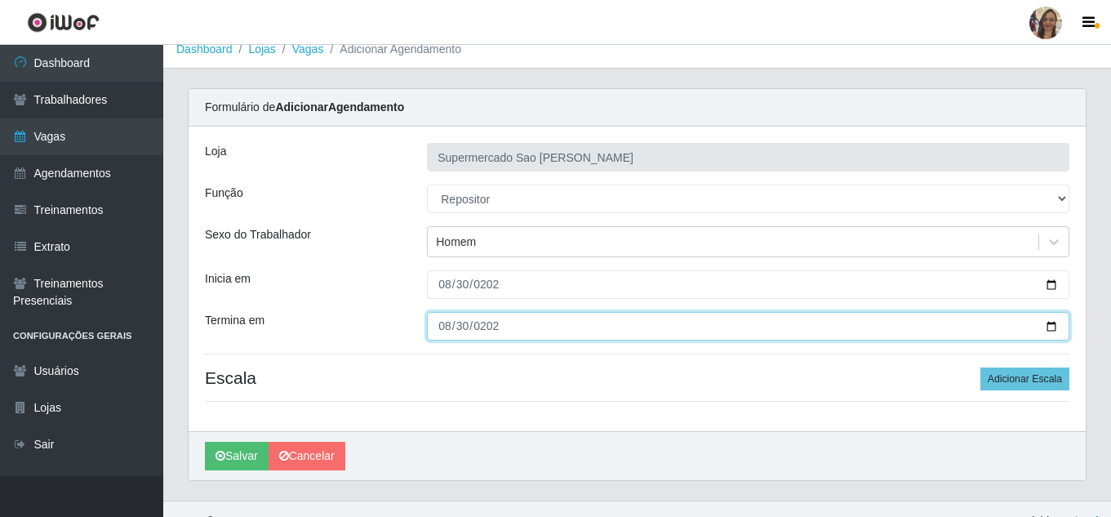
scroll to position [38, 0]
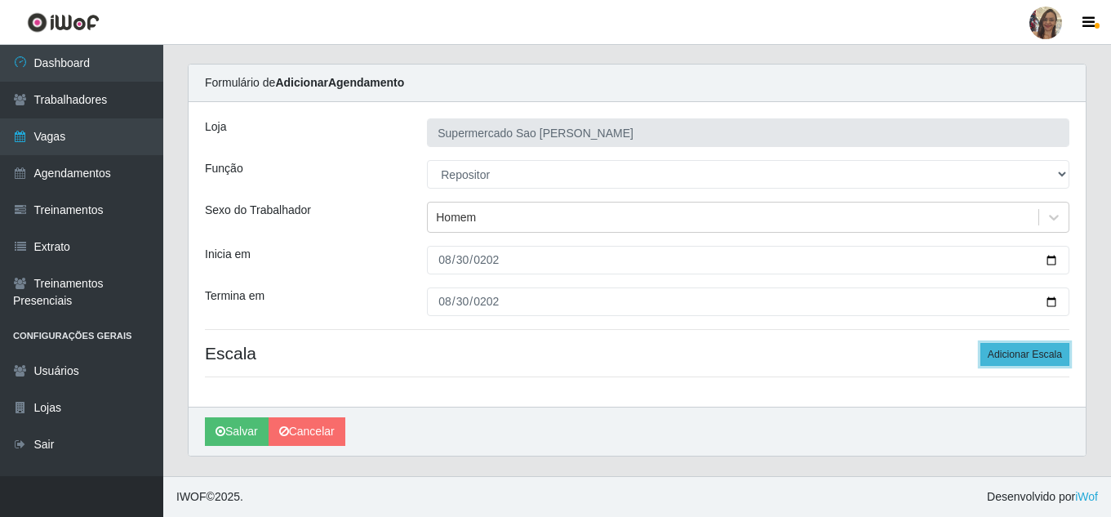
click at [1017, 347] on button "Adicionar Escala" at bounding box center [1025, 354] width 89 height 23
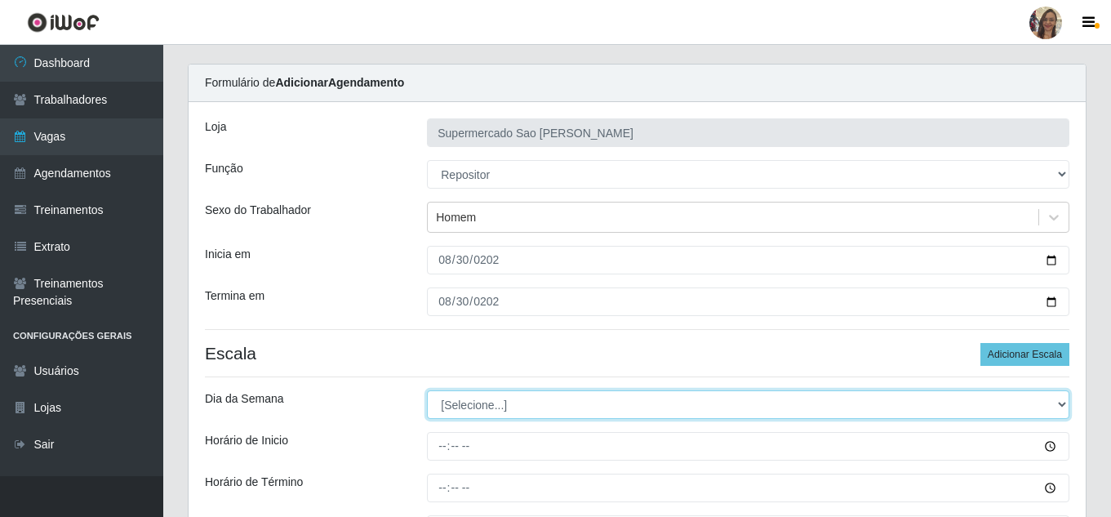
click at [492, 409] on select "[Selecione...] Segunda Terça Quarta Quinta Sexta Sábado Domingo" at bounding box center [748, 404] width 643 height 29
select select "6"
click at [427, 390] on select "[Selecione...] Segunda Terça Quarta Quinta Sexta Sábado Domingo" at bounding box center [748, 404] width 643 height 29
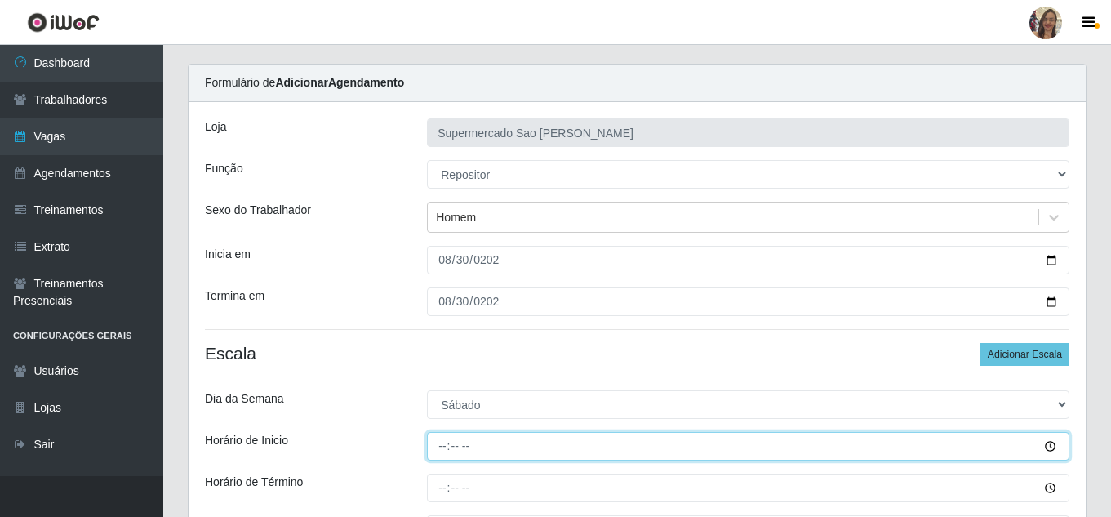
click at [445, 447] on input "Horário de Inicio" at bounding box center [748, 446] width 643 height 29
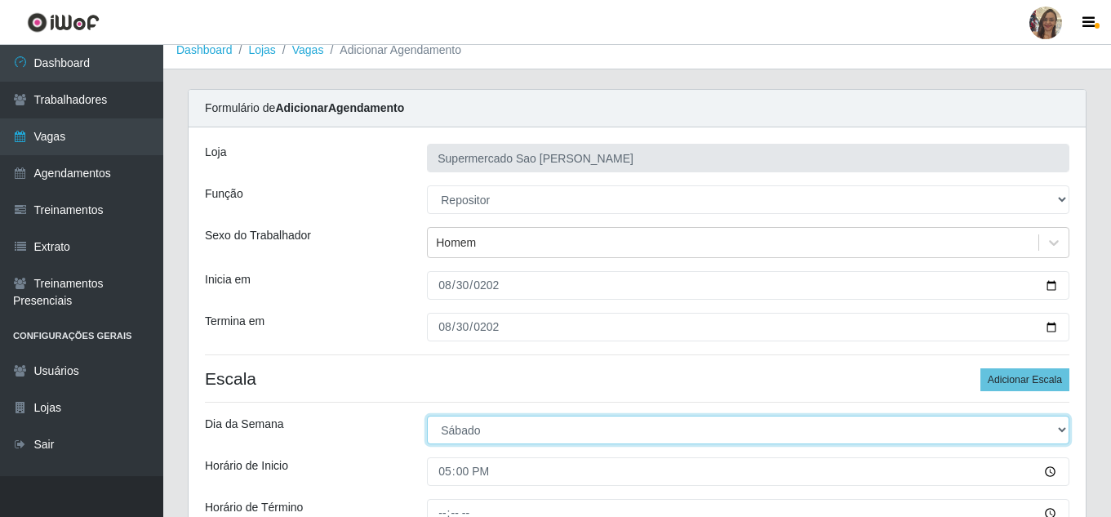
scroll to position [0, 0]
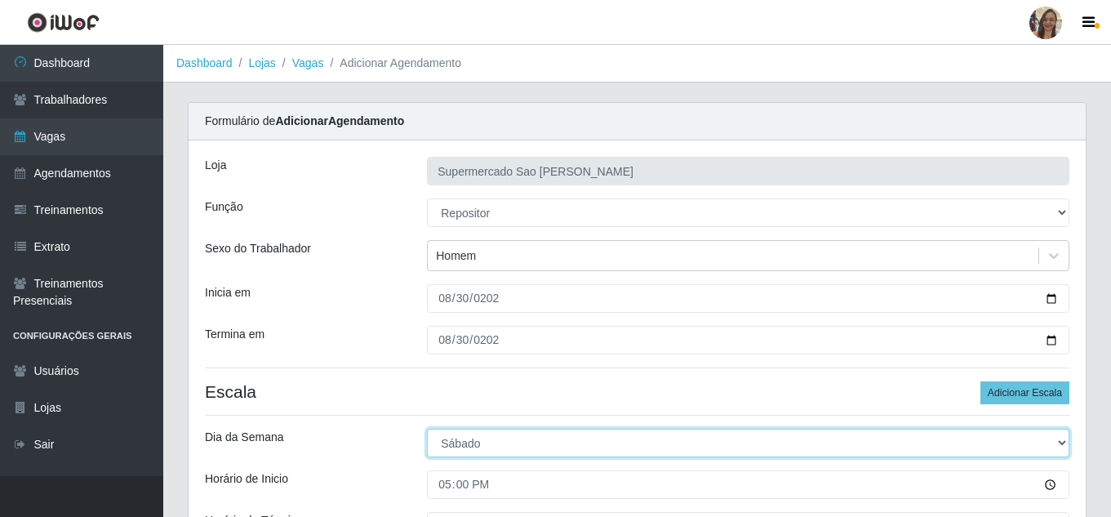
click at [445, 447] on select "[Selecione...] Segunda Terça Quarta Quinta Sexta Sábado Domingo" at bounding box center [748, 443] width 643 height 29
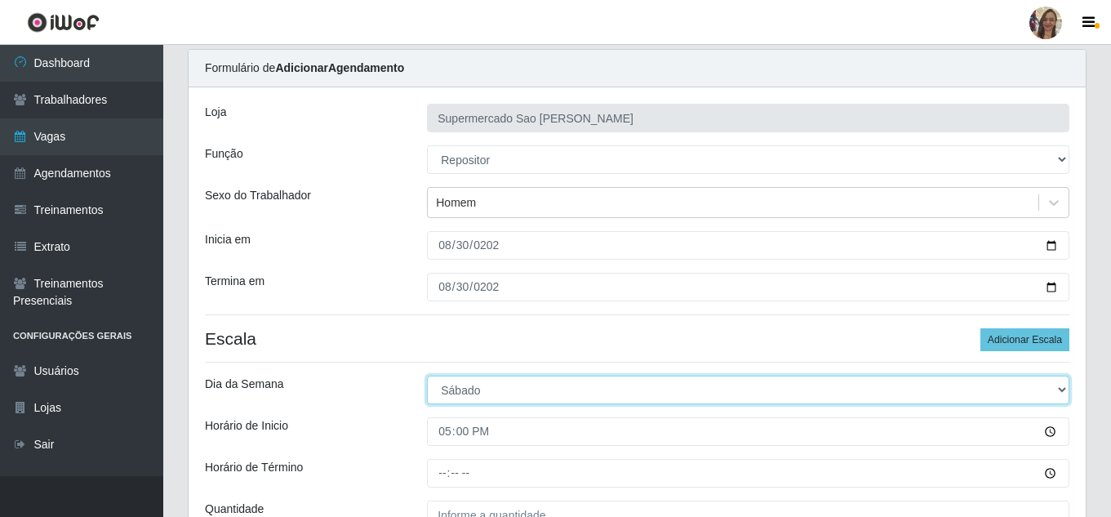
scroll to position [82, 0]
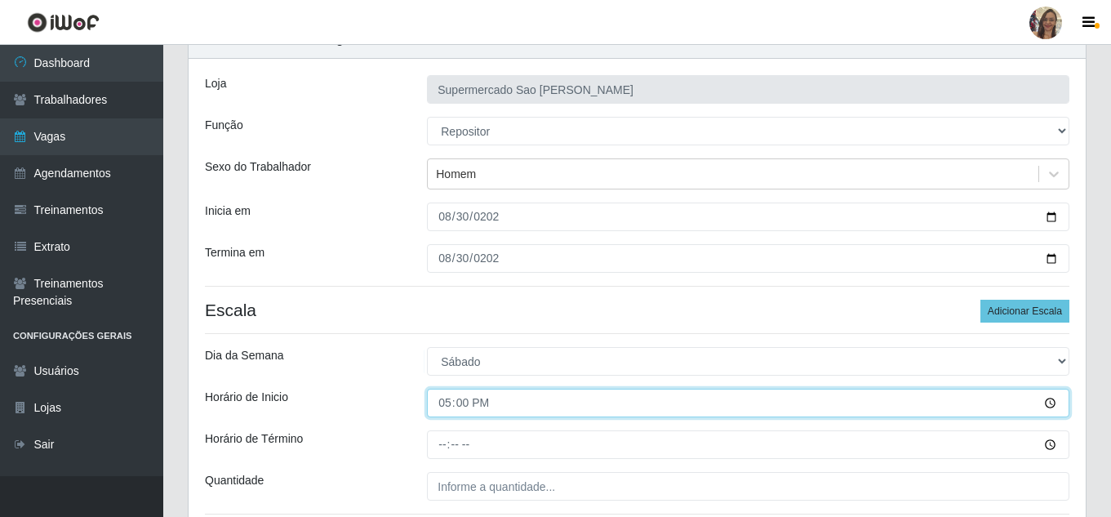
click at [443, 407] on input "17:00" at bounding box center [748, 403] width 643 height 29
type input "07:00"
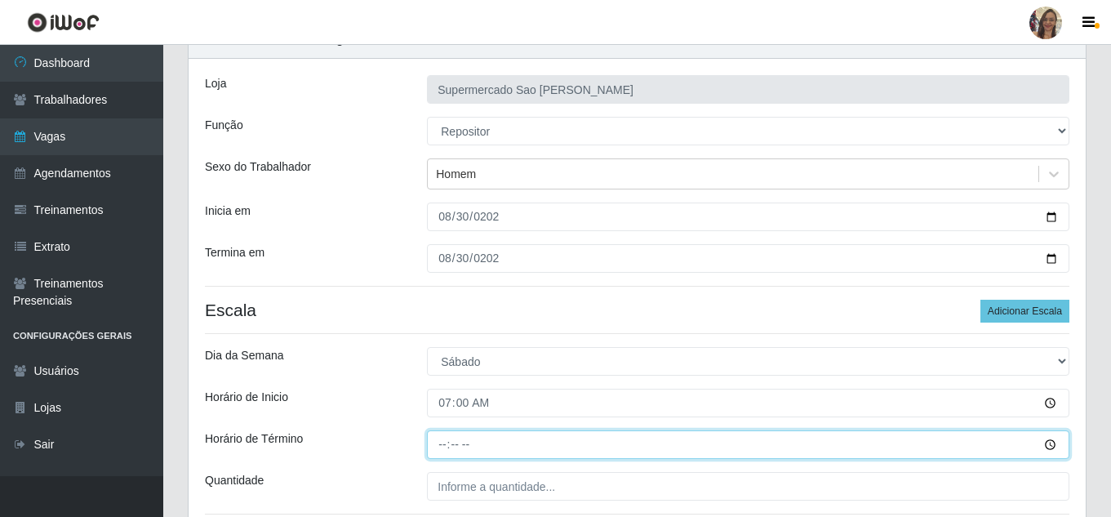
click at [443, 446] on input "Horário de Término" at bounding box center [748, 444] width 643 height 29
type input "13:00"
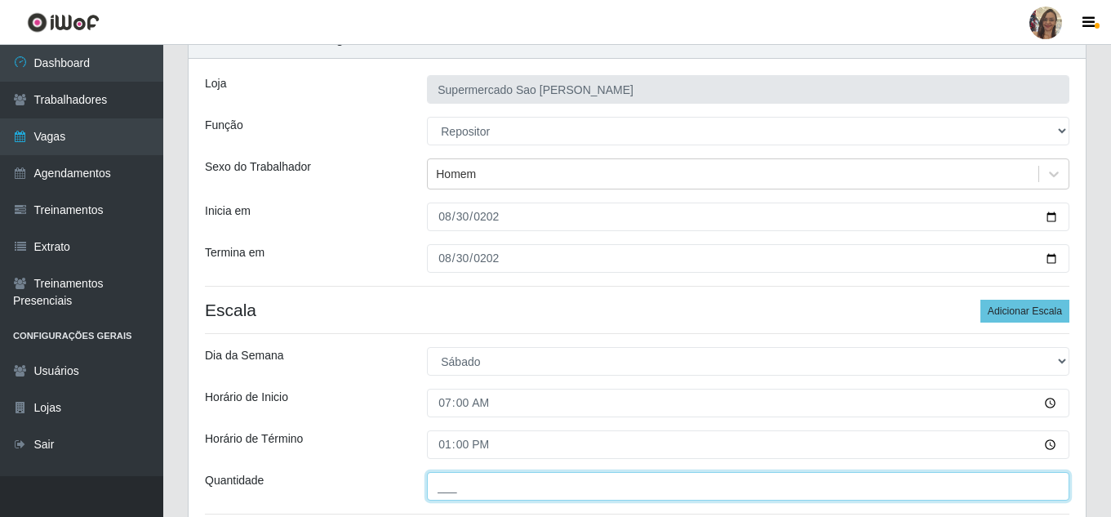
click at [471, 499] on input "___" at bounding box center [748, 486] width 643 height 29
type input "2__"
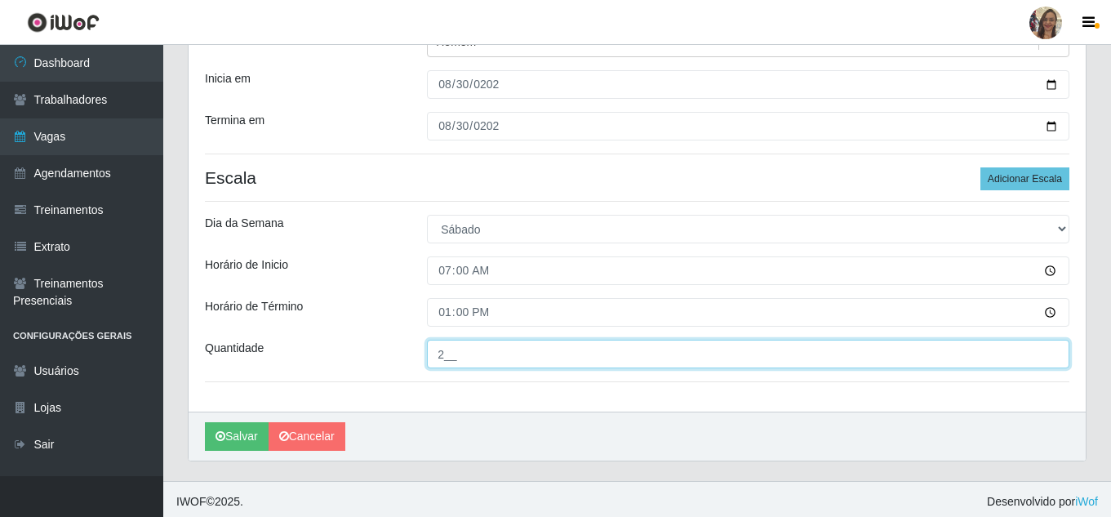
scroll to position [219, 0]
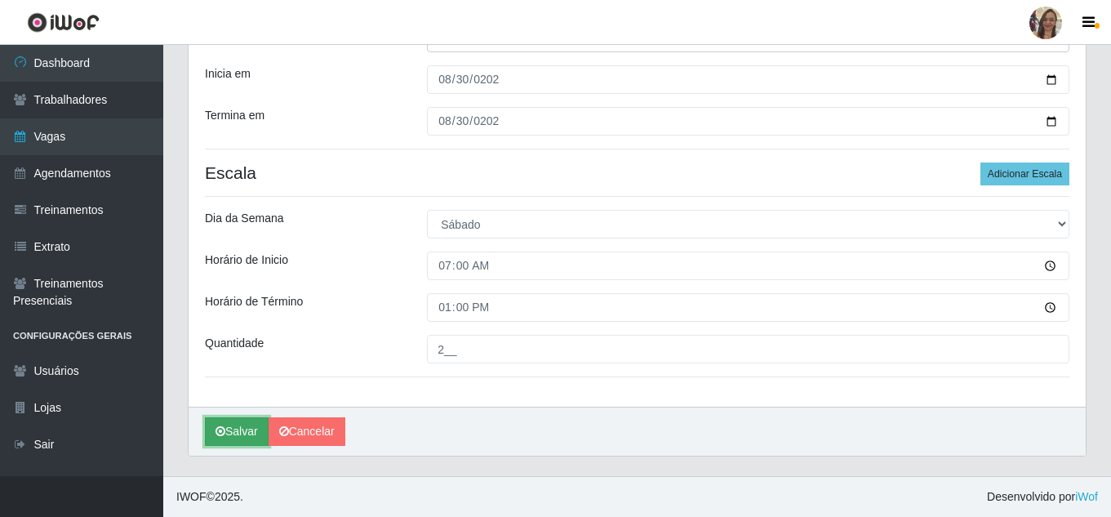
click at [254, 433] on button "Salvar" at bounding box center [237, 431] width 64 height 29
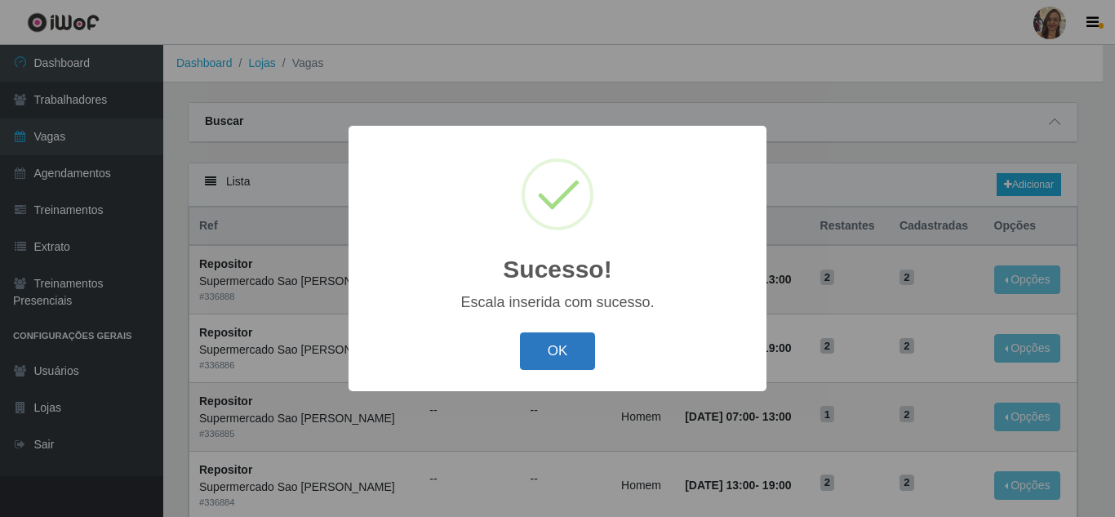
click at [542, 358] on button "OK" at bounding box center [558, 351] width 76 height 38
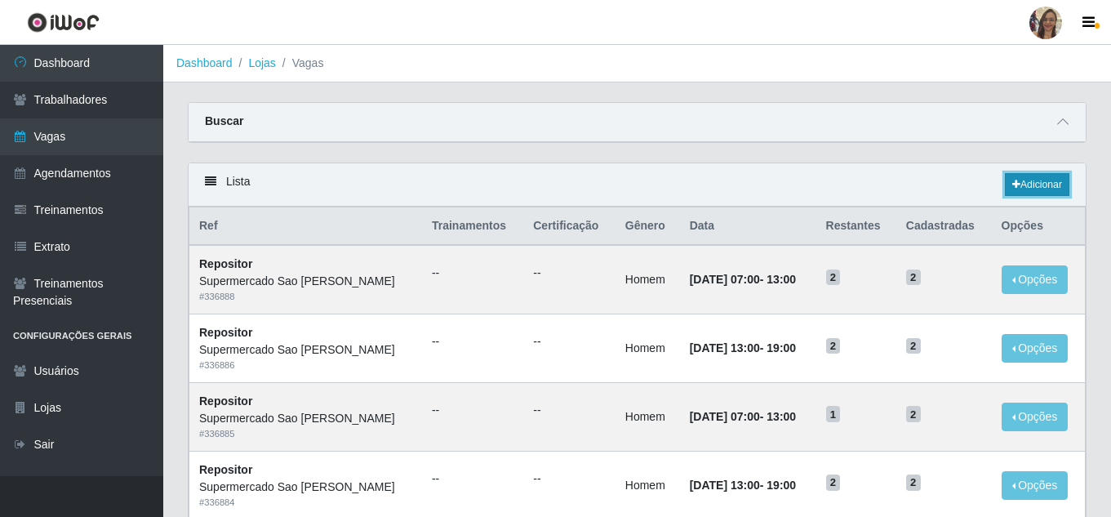
click at [1032, 183] on link "Adicionar" at bounding box center [1037, 184] width 65 height 23
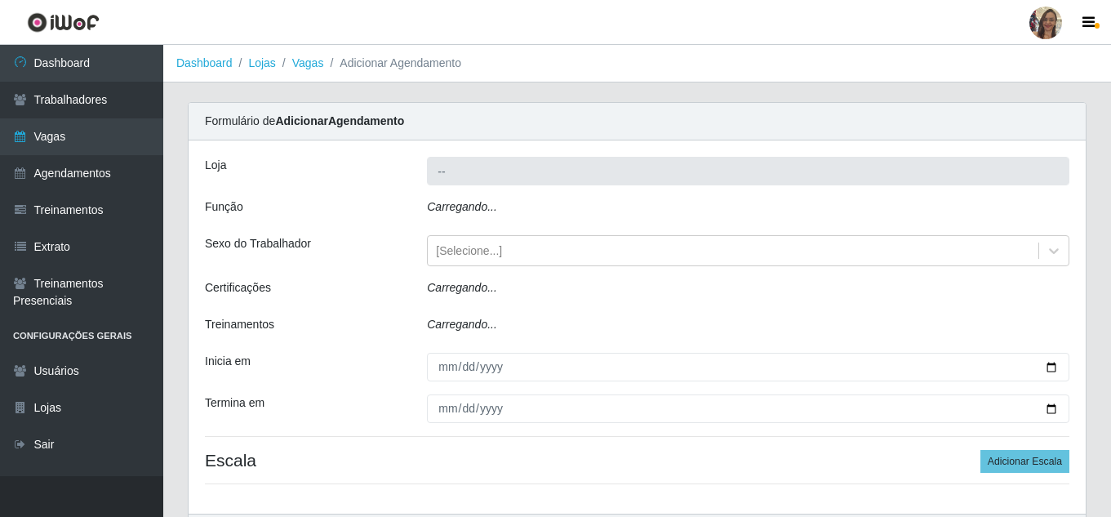
type input "Supermercado Sao [PERSON_NAME]"
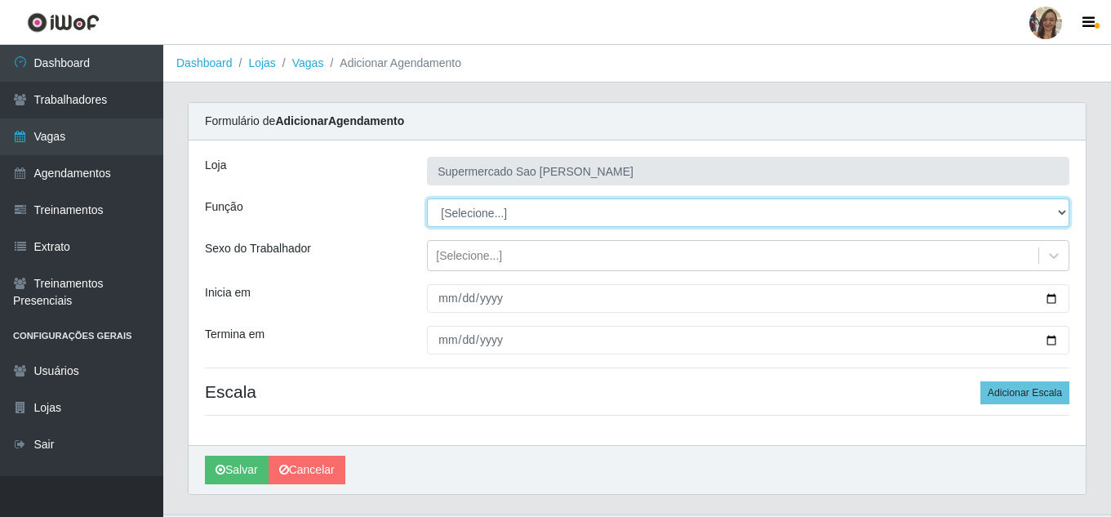
click at [473, 221] on select "[Selecione...] ASG ASG + ASG ++ Balconista de Açougue Balconista de Açougue + B…" at bounding box center [748, 212] width 643 height 29
select select "24"
click at [427, 198] on select "[Selecione...] ASG ASG + ASG ++ Balconista de Açougue Balconista de Açougue + B…" at bounding box center [748, 212] width 643 height 29
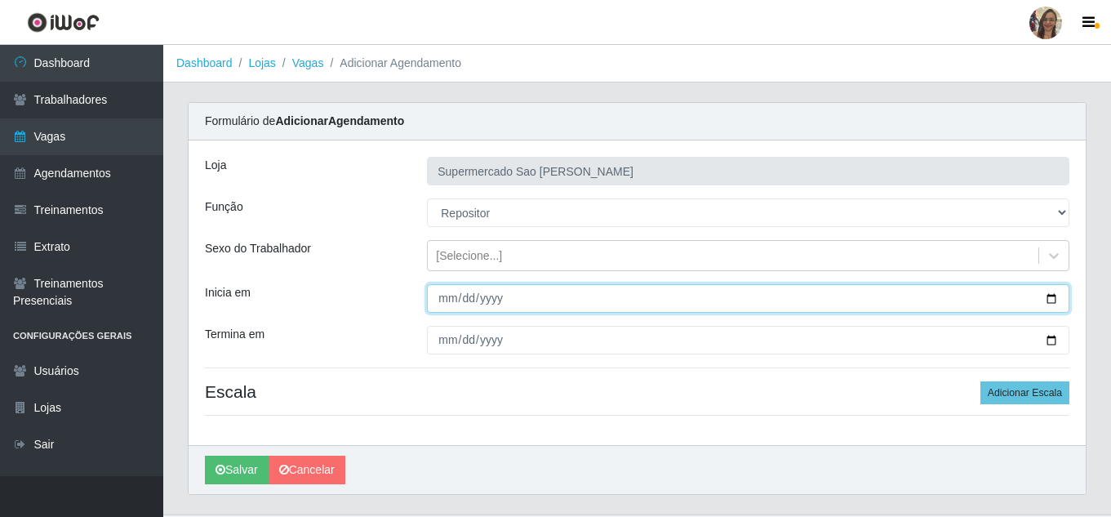
click at [446, 295] on input "Inicia em" at bounding box center [748, 298] width 643 height 29
type input "[DATE]"
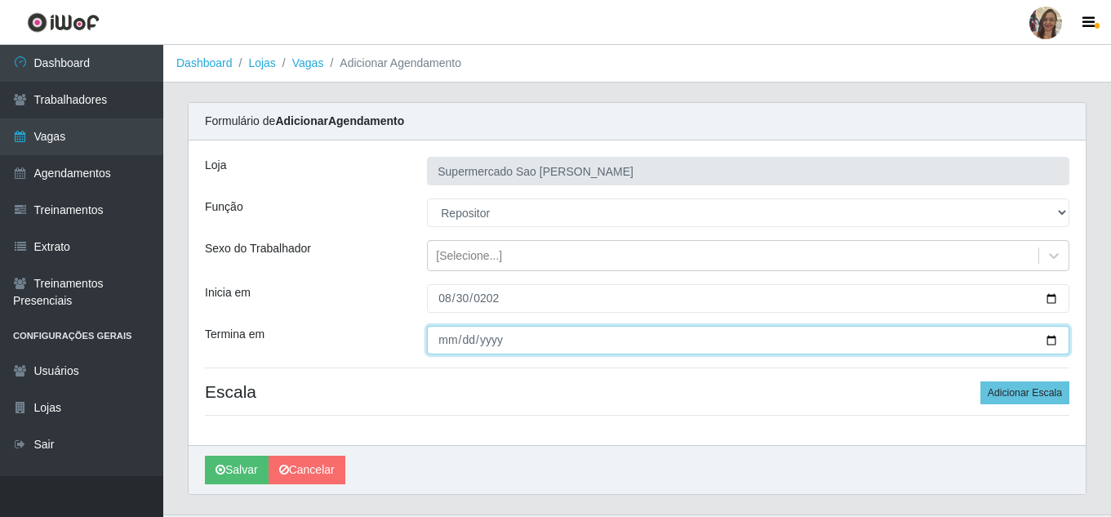
click at [441, 345] on input "Termina em" at bounding box center [748, 340] width 643 height 29
type input "[DATE]"
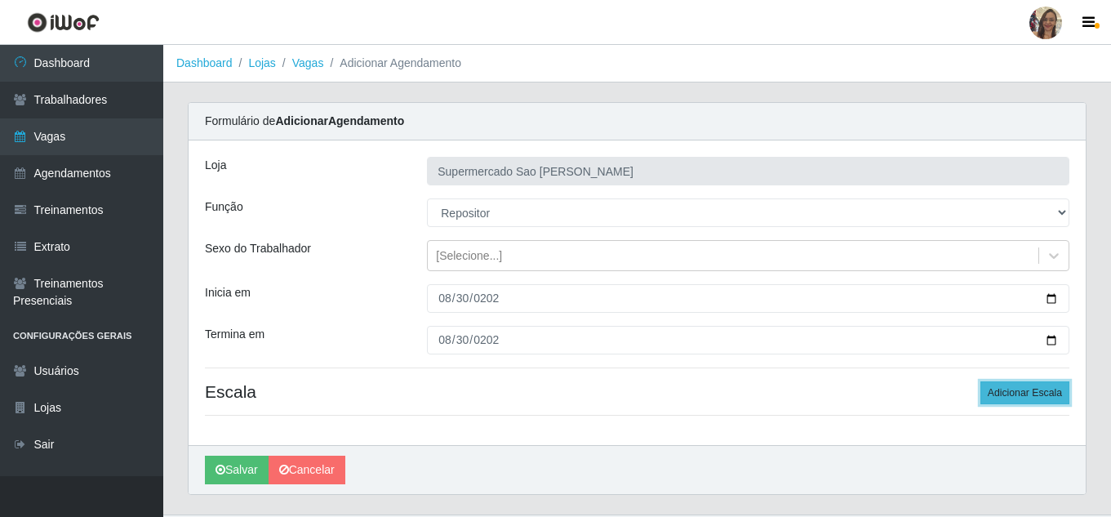
click at [1041, 396] on button "Adicionar Escala" at bounding box center [1025, 392] width 89 height 23
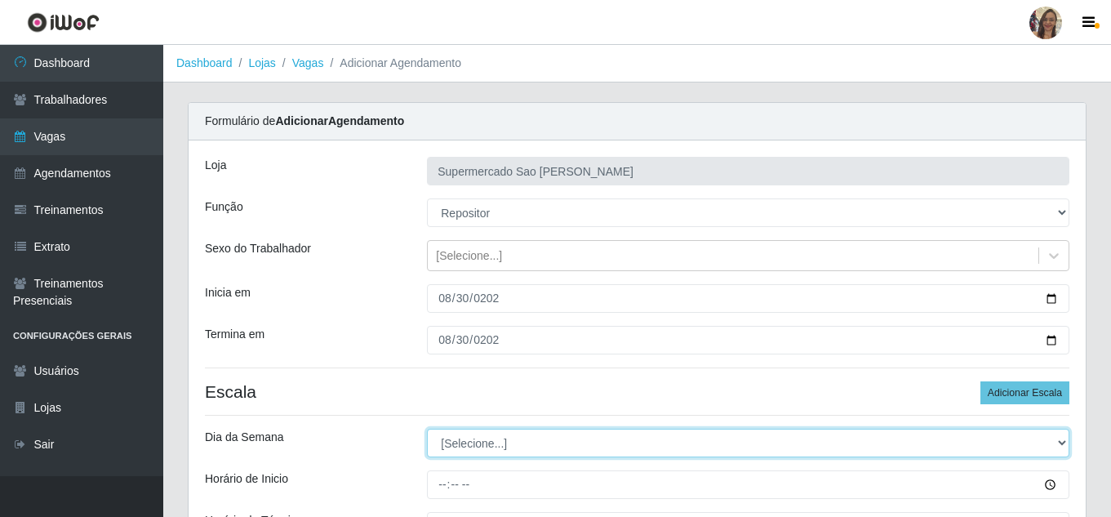
click at [456, 443] on select "[Selecione...] Segunda Terça Quarta Quinta Sexta Sábado Domingo" at bounding box center [748, 443] width 643 height 29
select select "6"
click at [427, 429] on select "[Selecione...] Segunda Terça Quarta Quinta Sexta Sábado Domingo" at bounding box center [748, 443] width 643 height 29
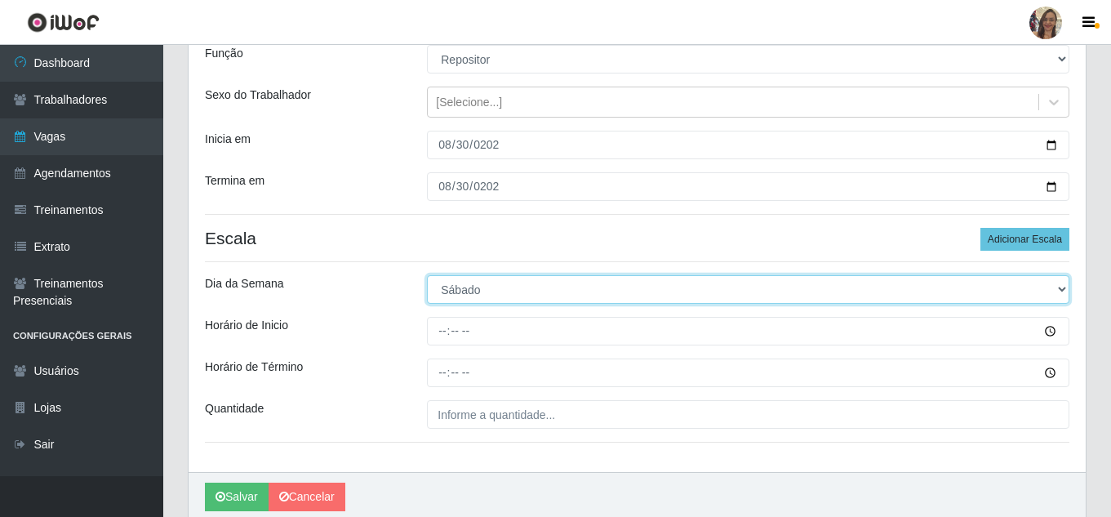
scroll to position [163, 0]
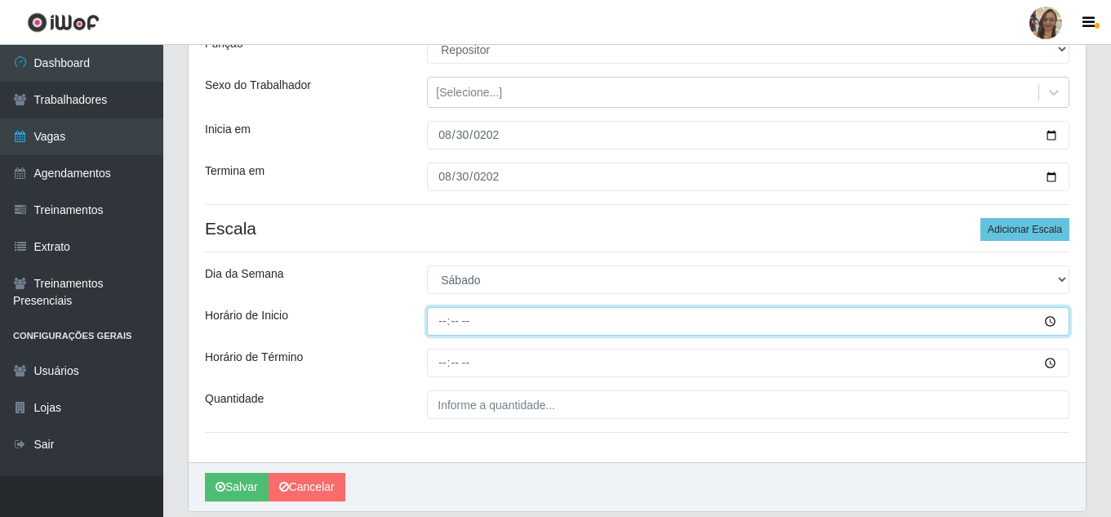
click at [449, 318] on input "Horário de Inicio" at bounding box center [748, 321] width 643 height 29
type input "13:00"
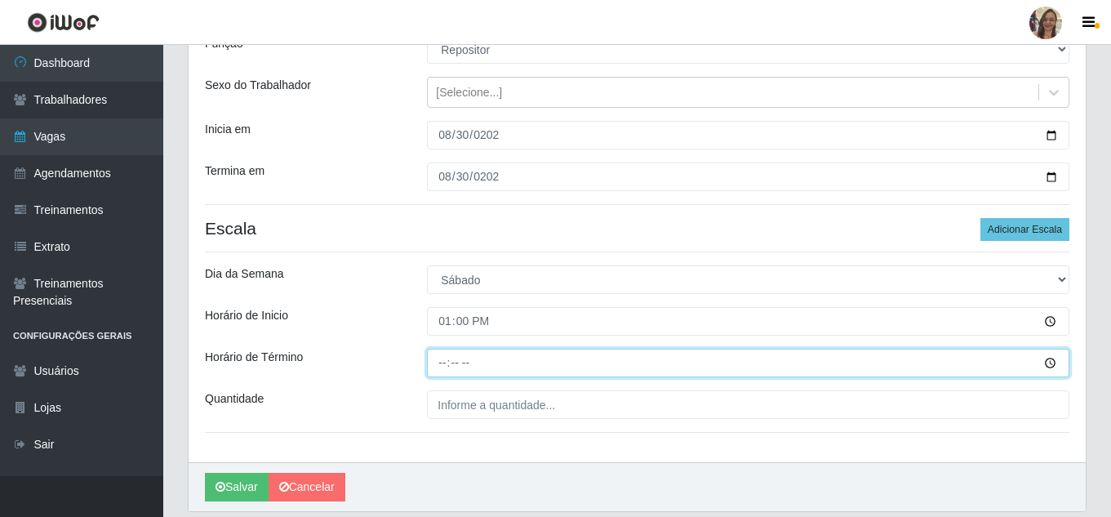
click at [439, 367] on input "Horário de Término" at bounding box center [748, 363] width 643 height 29
type input "19:00"
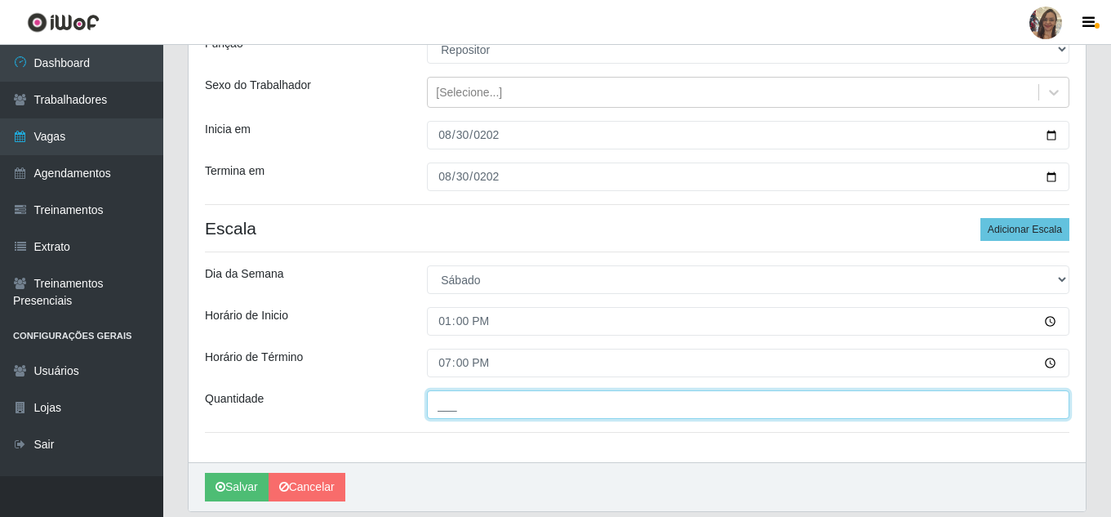
click at [462, 408] on input "___" at bounding box center [748, 404] width 643 height 29
type input "2__"
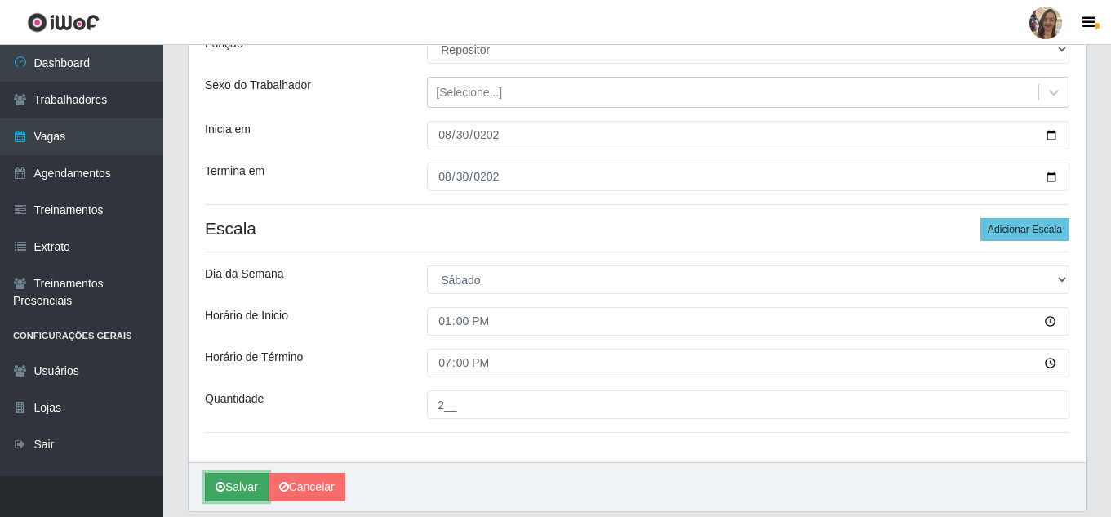
click at [243, 484] on button "Salvar" at bounding box center [237, 487] width 64 height 29
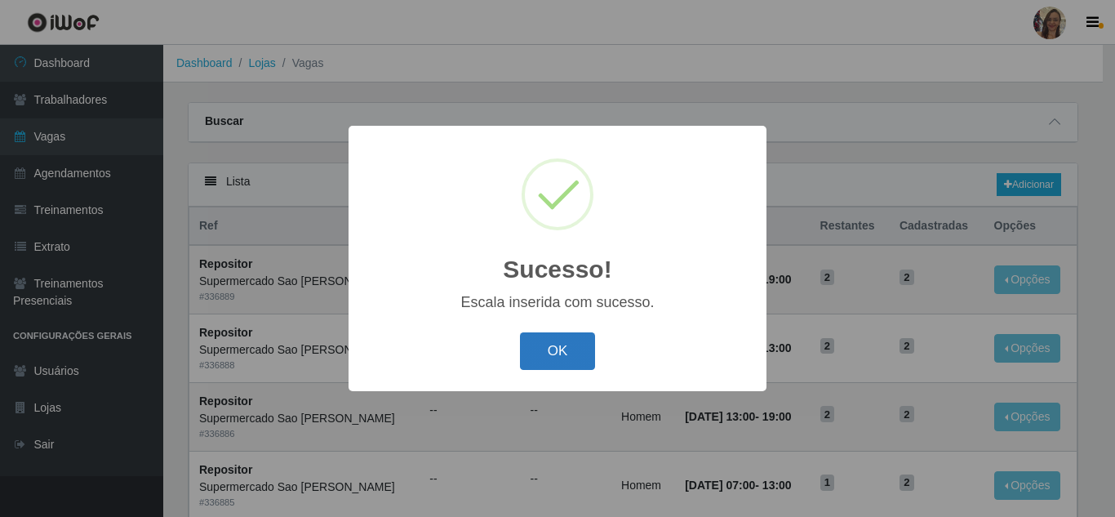
click at [541, 360] on button "OK" at bounding box center [558, 351] width 76 height 38
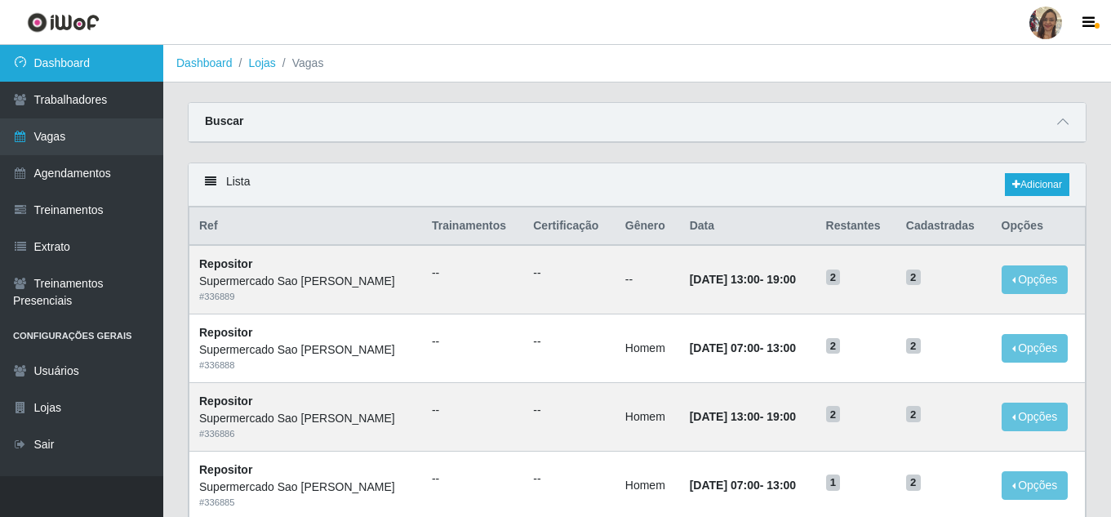
click at [93, 65] on link "Dashboard" at bounding box center [81, 63] width 163 height 37
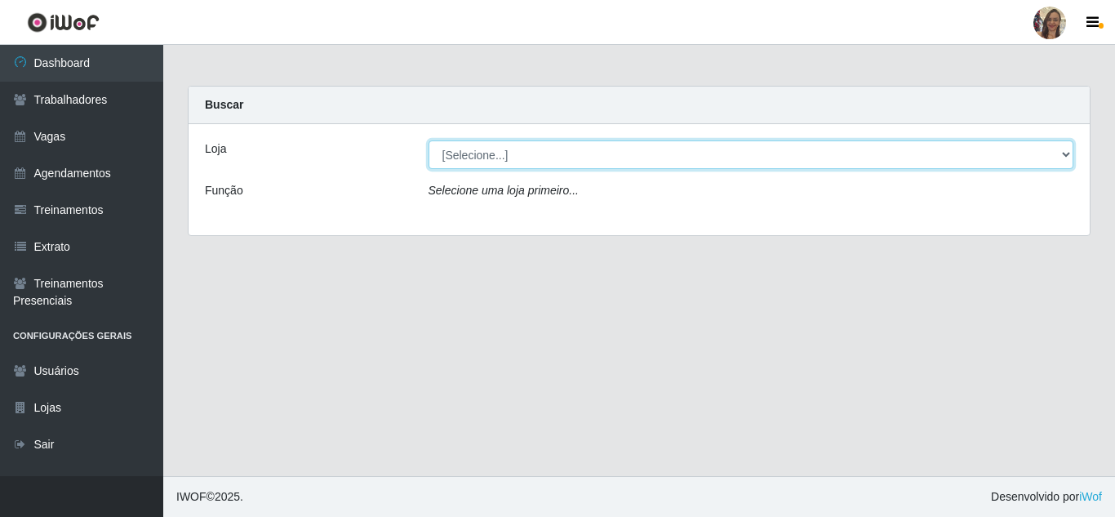
click at [1055, 156] on select "[Selecione...] Supermercado Sao Francisco - Amarante" at bounding box center [752, 154] width 646 height 29
select select "383"
click at [429, 140] on select "[Selecione...] Supermercado Sao Francisco - Amarante" at bounding box center [752, 154] width 646 height 29
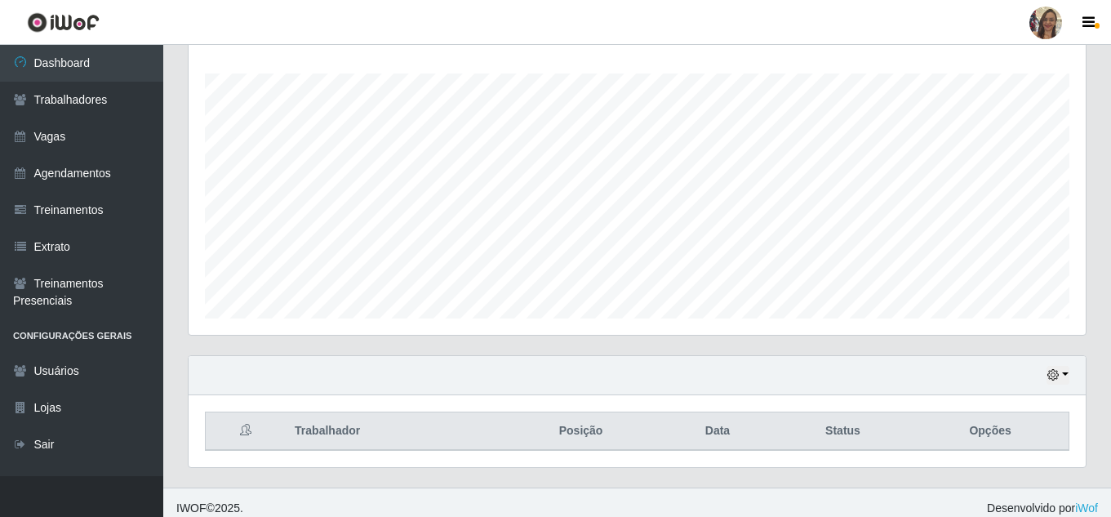
scroll to position [277, 0]
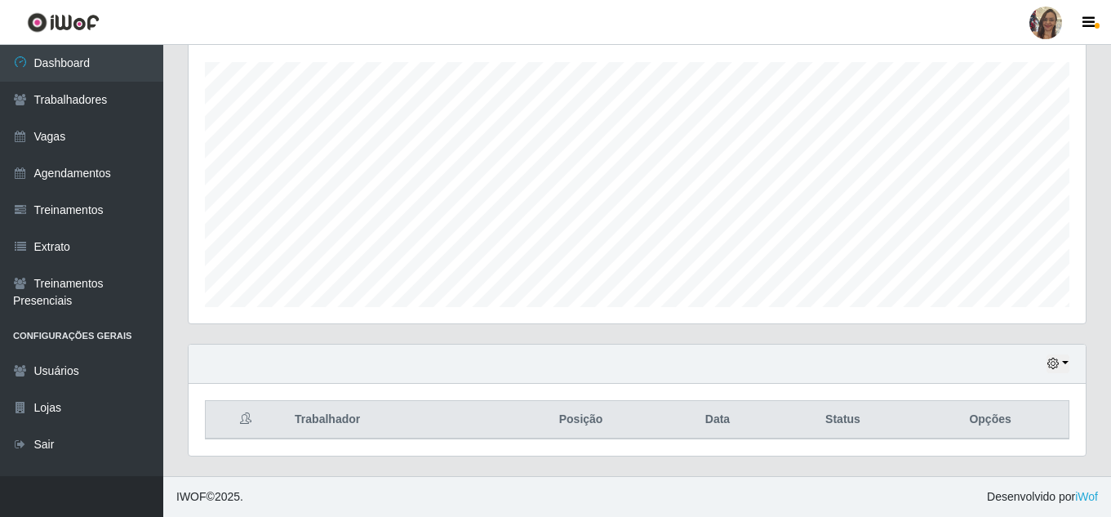
click at [1071, 365] on div "Hoje 1 dia 3 dias 1 Semana Não encerrados" at bounding box center [637, 364] width 897 height 39
click at [1065, 361] on button "button" at bounding box center [1058, 363] width 23 height 19
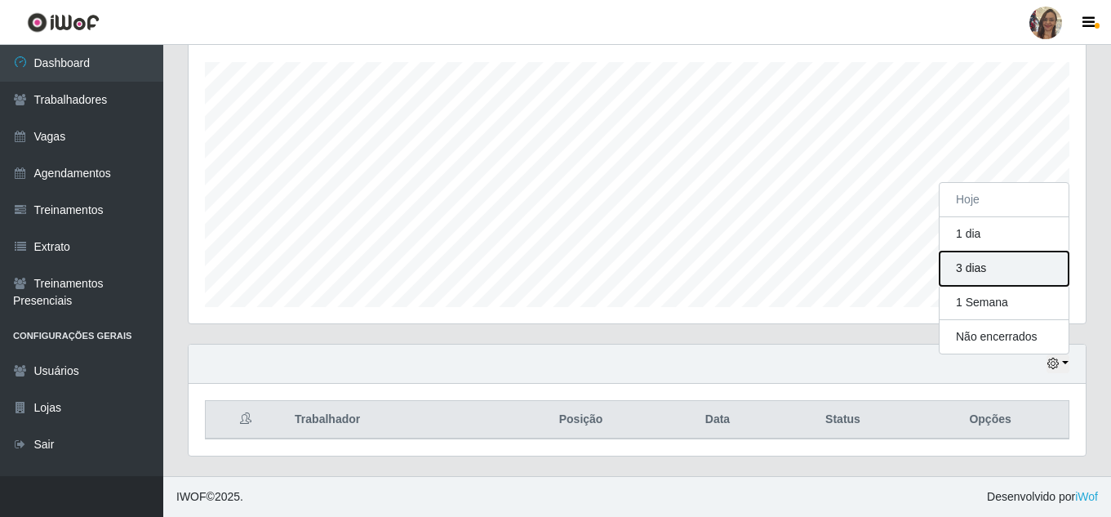
click at [985, 269] on button "3 dias" at bounding box center [1004, 269] width 129 height 34
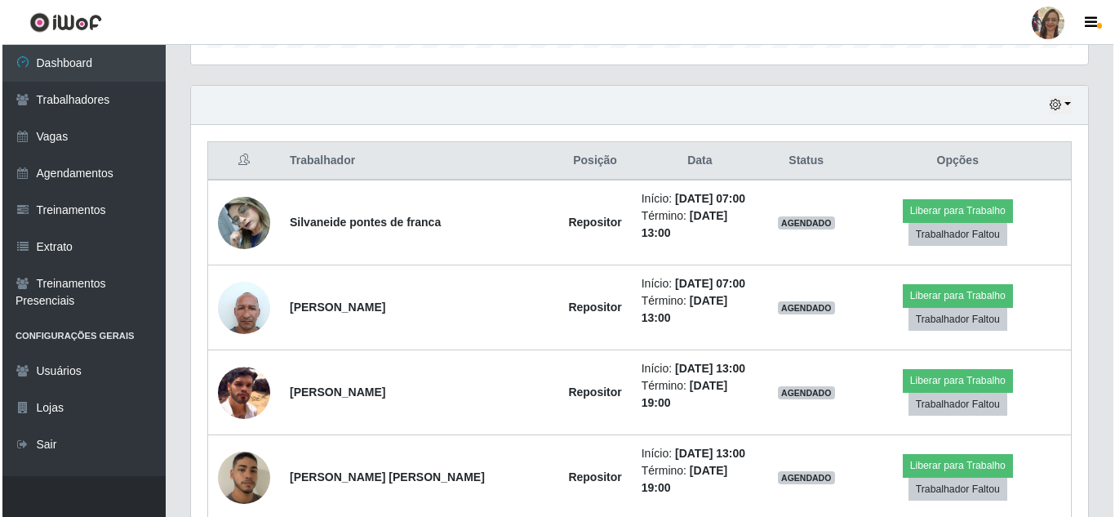
scroll to position [468, 0]
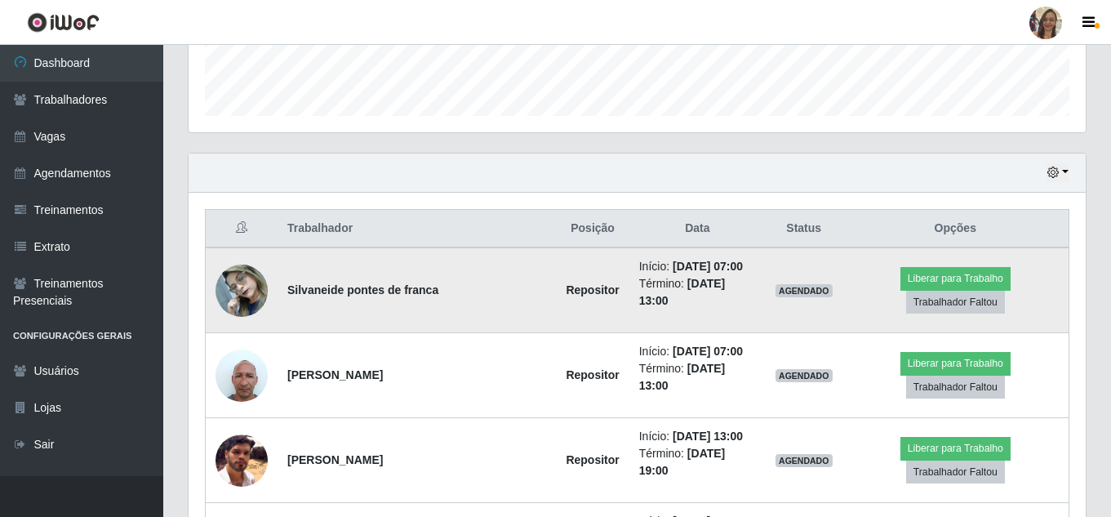
click at [249, 291] on img at bounding box center [242, 290] width 52 height 69
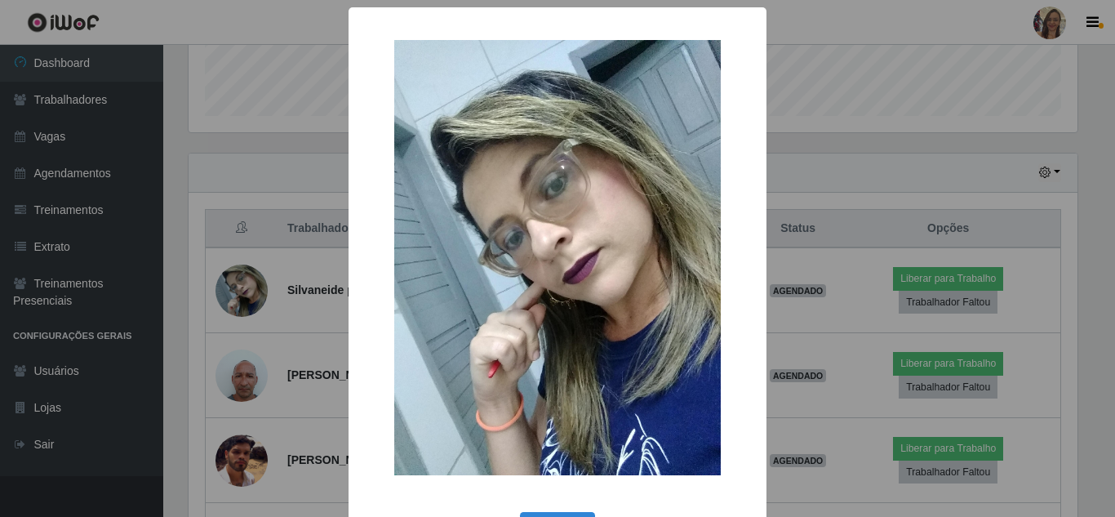
click at [273, 324] on div "× OK Cancel" at bounding box center [557, 258] width 1115 height 517
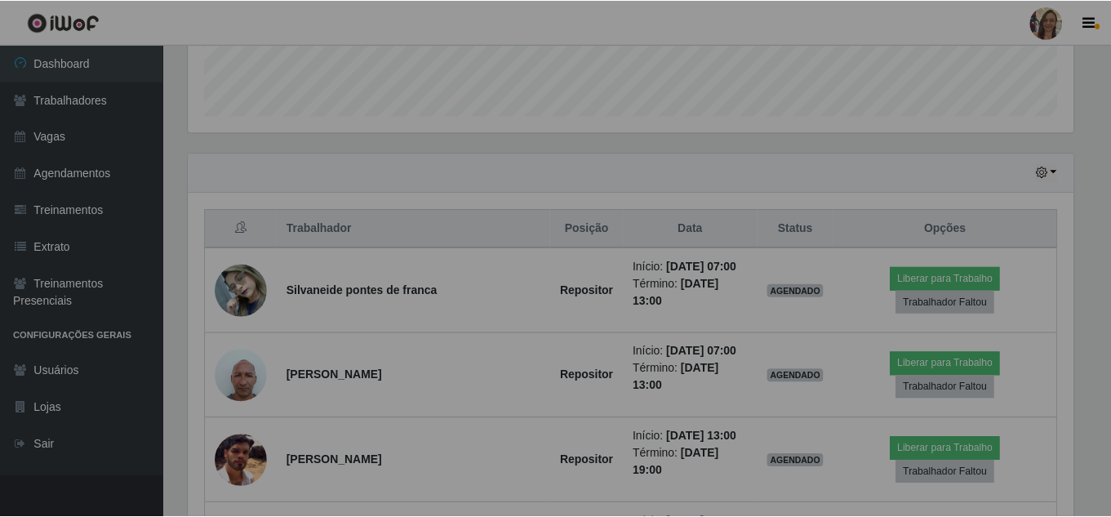
scroll to position [339, 897]
